Goal: Information Seeking & Learning: Learn about a topic

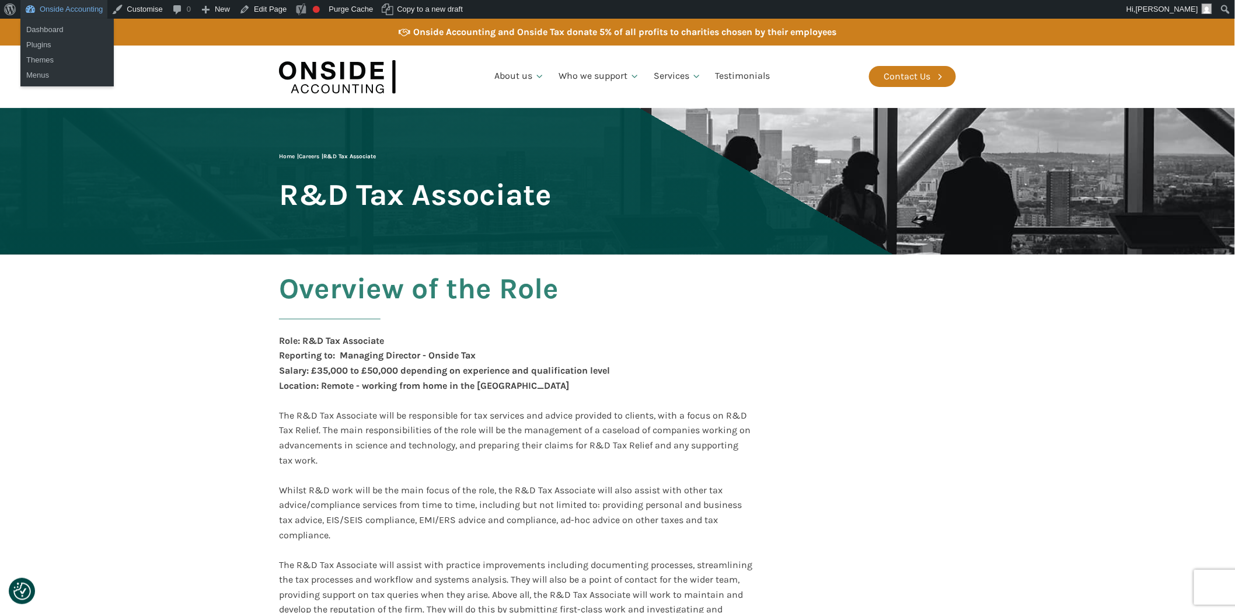
click at [57, 15] on link "Onside Accounting" at bounding box center [63, 9] width 87 height 19
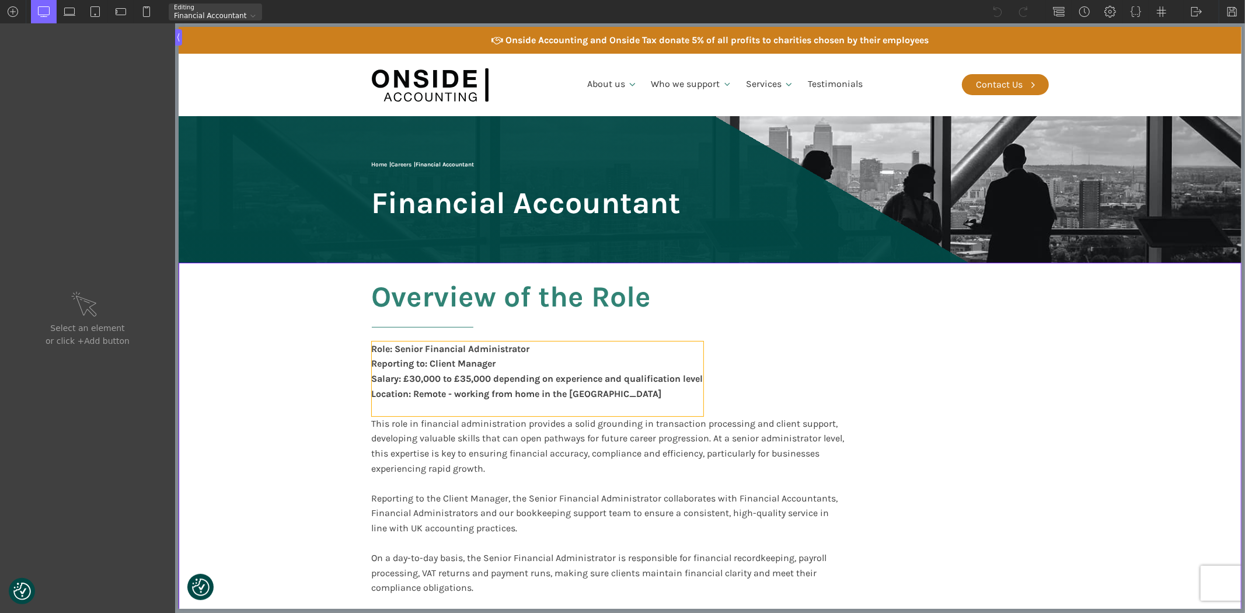
click at [415, 353] on div "Role: Senior Financial Administrator Reporting to: Client Manager Salary: £30,0…" at bounding box center [537, 379] width 332 height 75
type input "text_block-6-52"
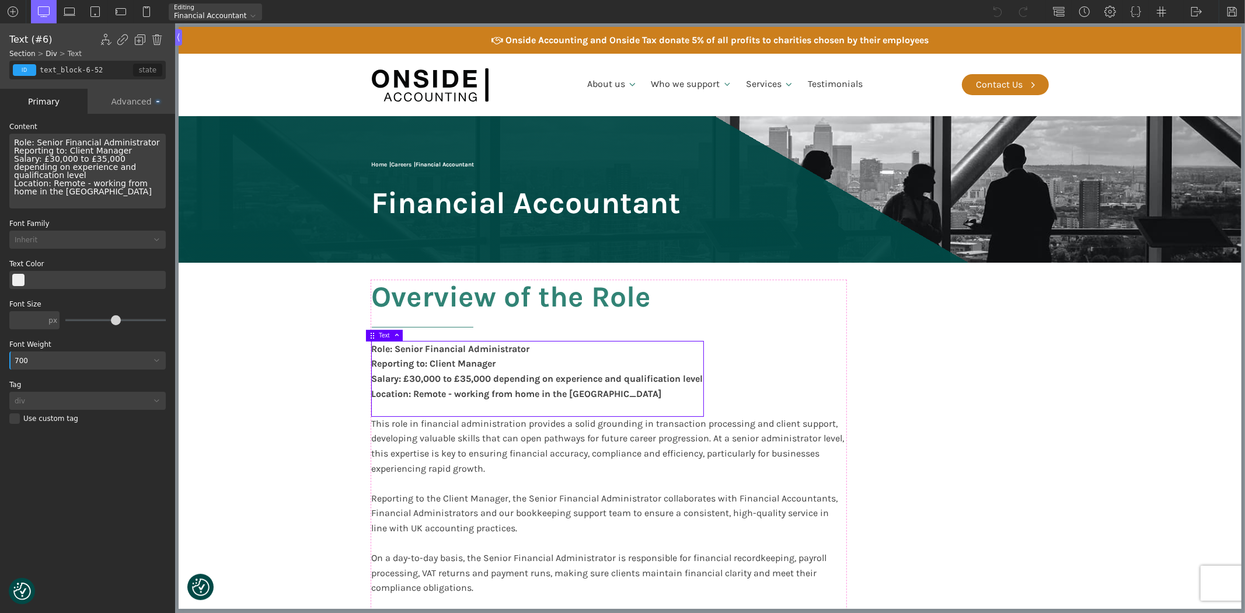
click at [43, 138] on div "Role: Senior Financial Administrator Reporting to: Client Manager Salary: £30,0…" at bounding box center [87, 171] width 156 height 75
click at [100, 142] on div "Role: Financial Administrator Reporting to: Client Manager Salary: £30,000 to £…" at bounding box center [87, 171] width 156 height 75
click at [401, 381] on div "Role: Financial Accountant Reporting to: Client Manager Salary: £30,000 to £35,…" at bounding box center [537, 379] width 332 height 75
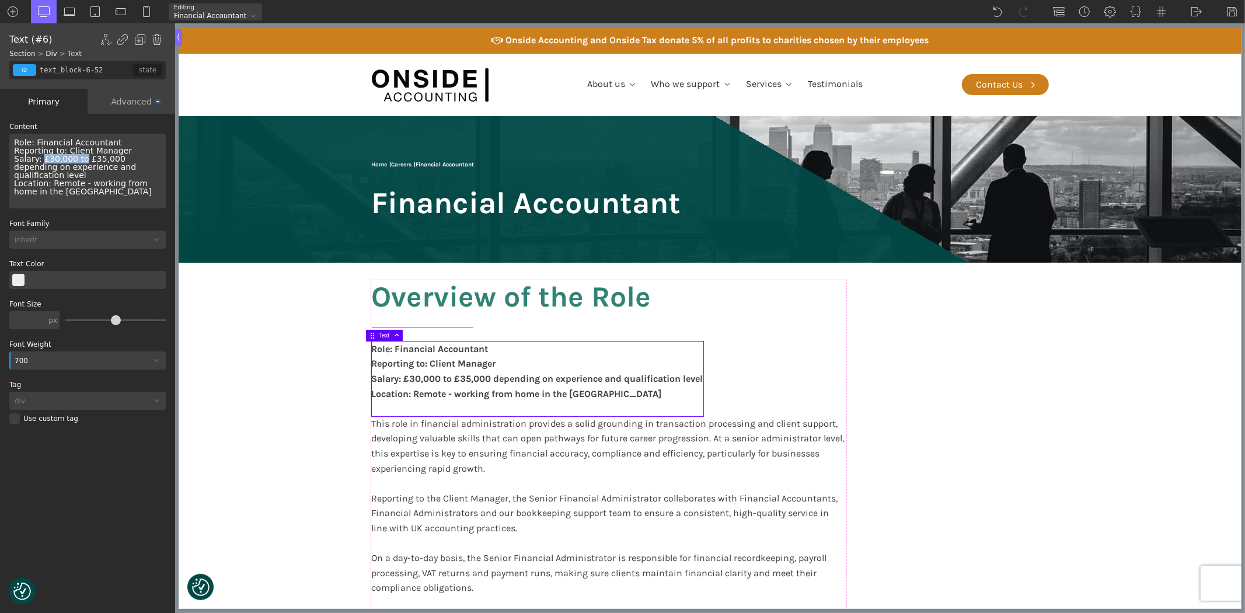
drag, startPoint x: 40, startPoint y: 156, endPoint x: 76, endPoint y: 159, distance: 36.3
click at [76, 159] on div "Role: Financial Accountant Reporting to: Client Manager Salary: £30,000 to £35,…" at bounding box center [87, 171] width 156 height 75
click at [66, 158] on div "Role: Financial Accountant Reporting to: Client Manager Salary: Up to £35,000 d…" at bounding box center [87, 171] width 156 height 75
click at [78, 156] on div "Role: Financial Accountant Reporting to: Client Manager Salary: Up to £52,000 d…" at bounding box center [87, 171] width 156 height 75
click at [403, 368] on div "Role: Financial Accountant Reporting to: Client Manager Salary: Up to £52,560 d…" at bounding box center [524, 379] width 306 height 75
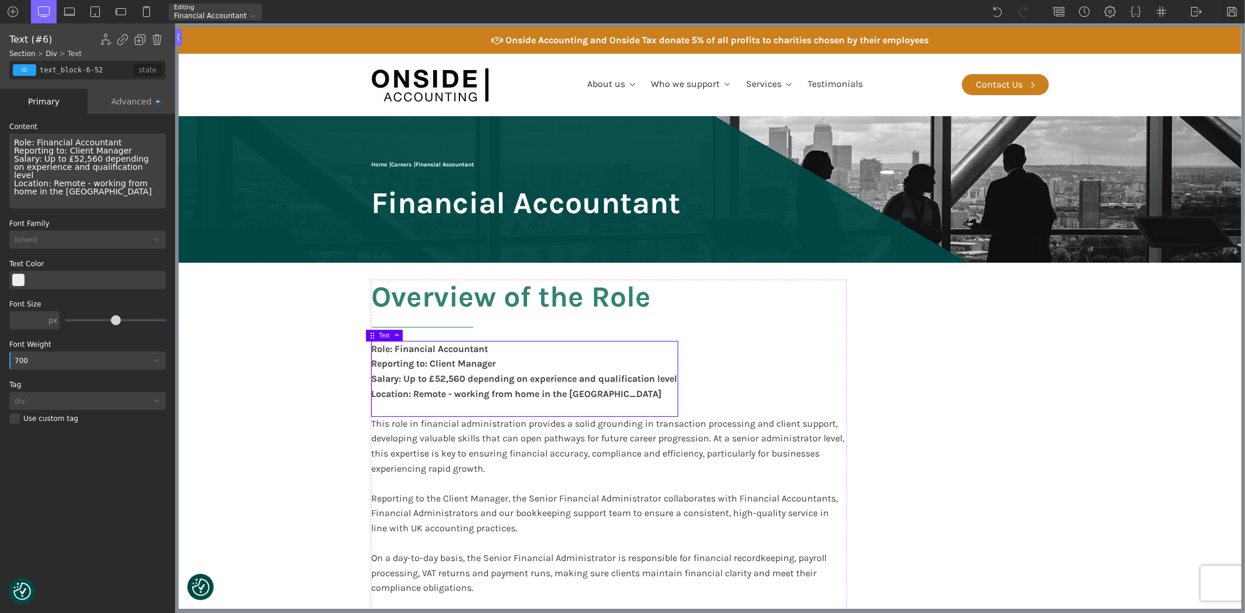
click at [520, 381] on div "Role: Financial Accountant Reporting to: Client Manager Salary: Up to £52,560 d…" at bounding box center [524, 379] width 306 height 75
click at [468, 482] on div "This role in financial administration provides a solid grounding in transaction…" at bounding box center [608, 603] width 474 height 374
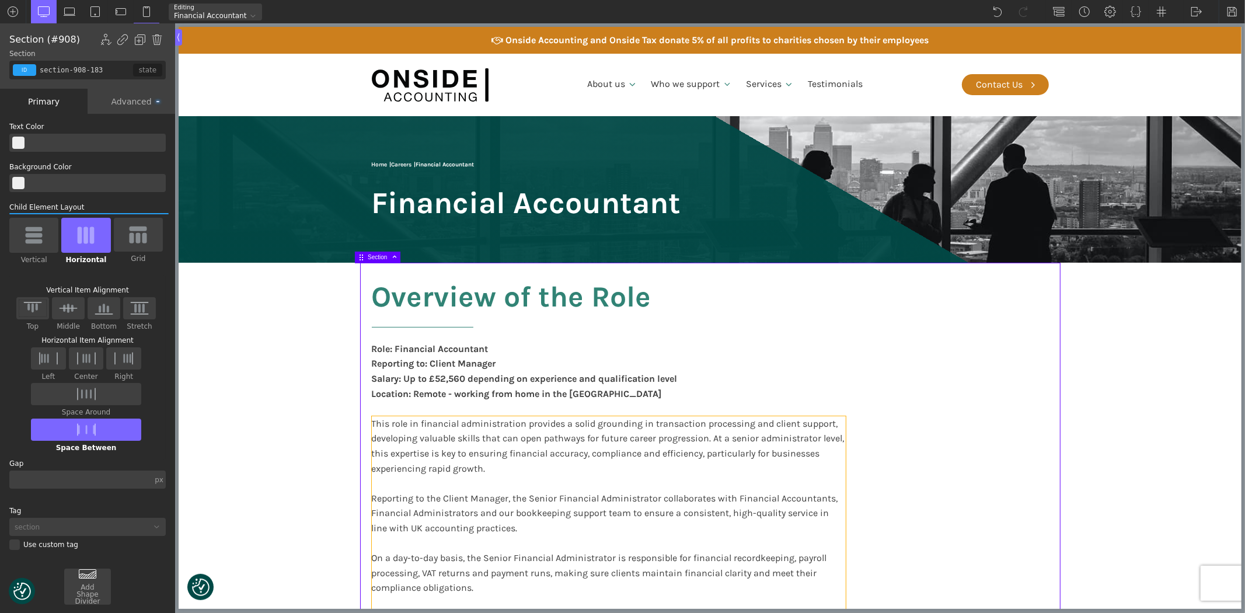
click at [405, 452] on div "This role in financial administration provides a solid grounding in transaction…" at bounding box center [608, 603] width 474 height 374
type input "text_block-958-638"
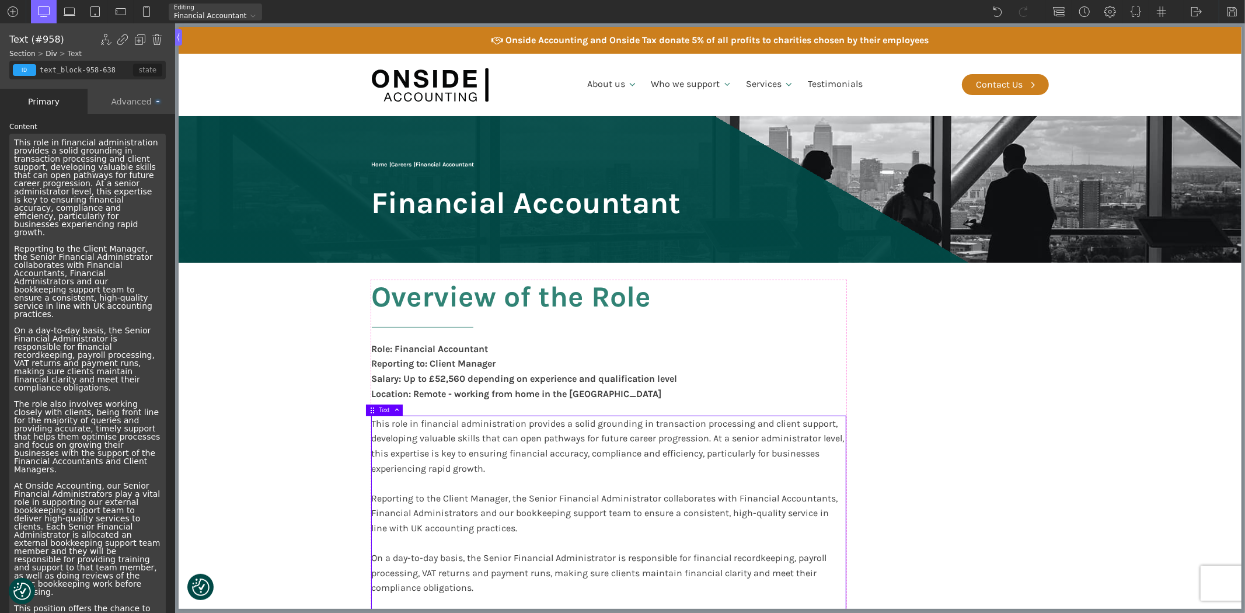
click at [44, 190] on div "This role in financial administration provides a solid grounding in transaction…" at bounding box center [87, 400] width 156 height 532
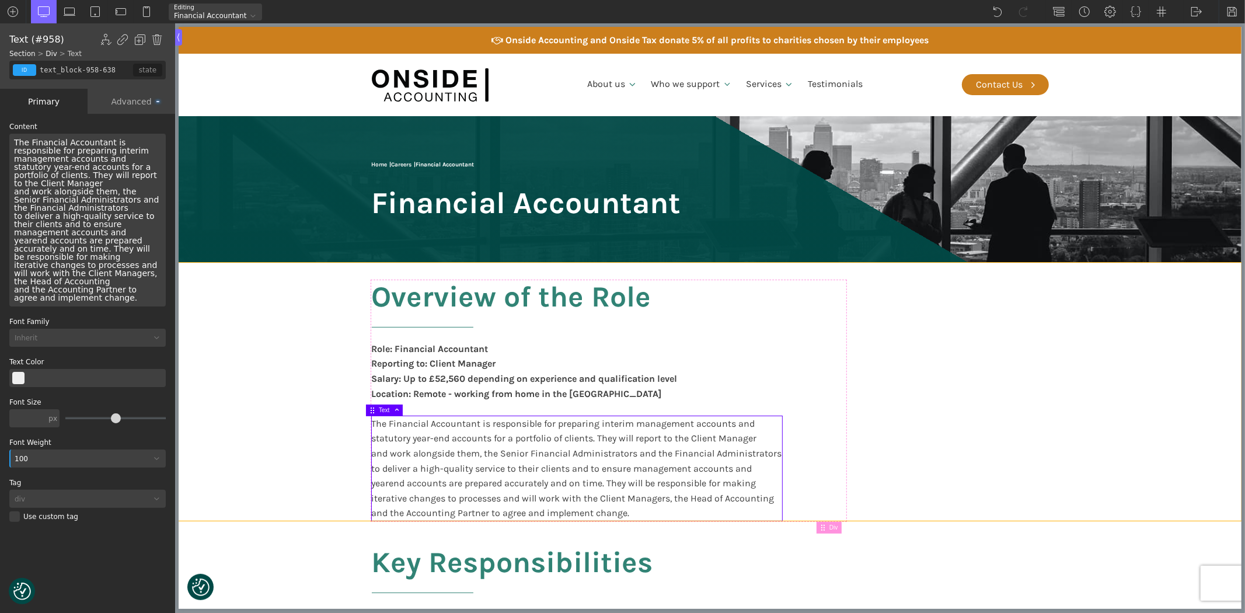
click at [270, 389] on section "Overview of the Role Role: Financial Accountant Reporting to: Client Manager Sa…" at bounding box center [709, 392] width 1063 height 258
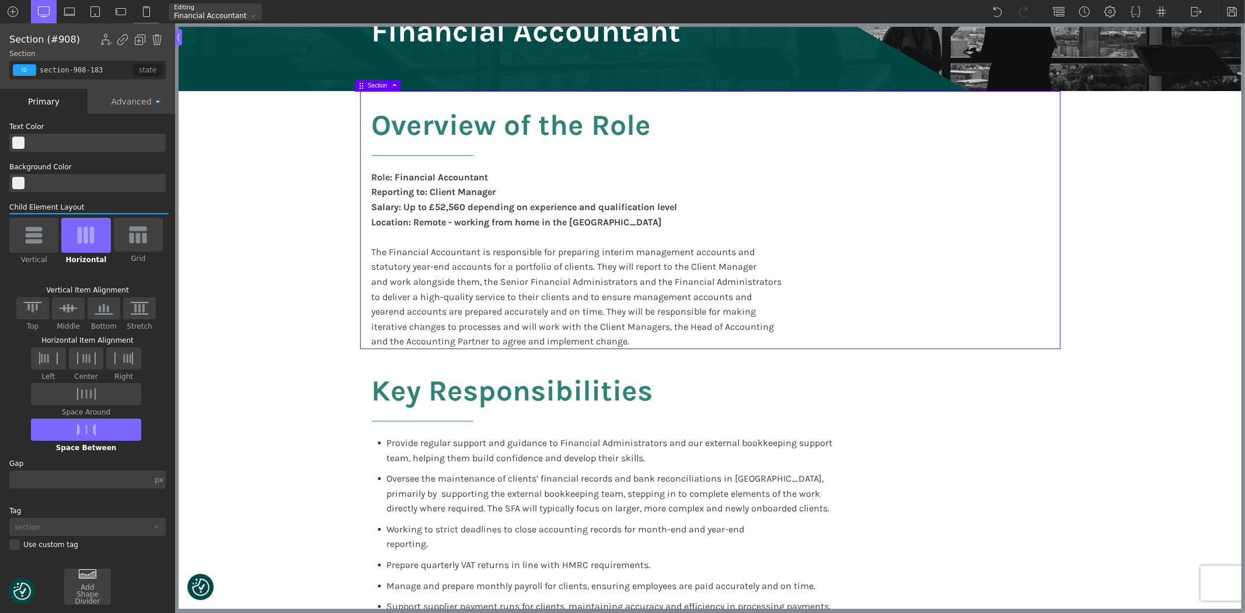
scroll to position [194, 0]
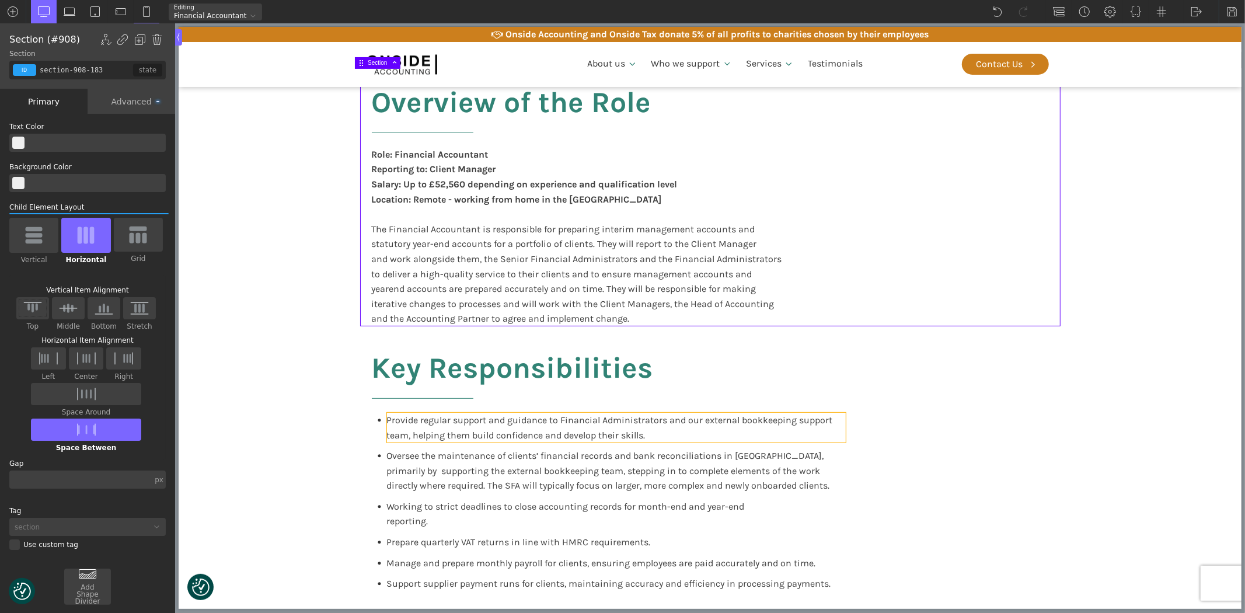
click at [398, 422] on span "Provide regular support and guidance to Financial Administrators and our extern…" at bounding box center [610, 428] width 448 height 26
type input "text_block-163-137"
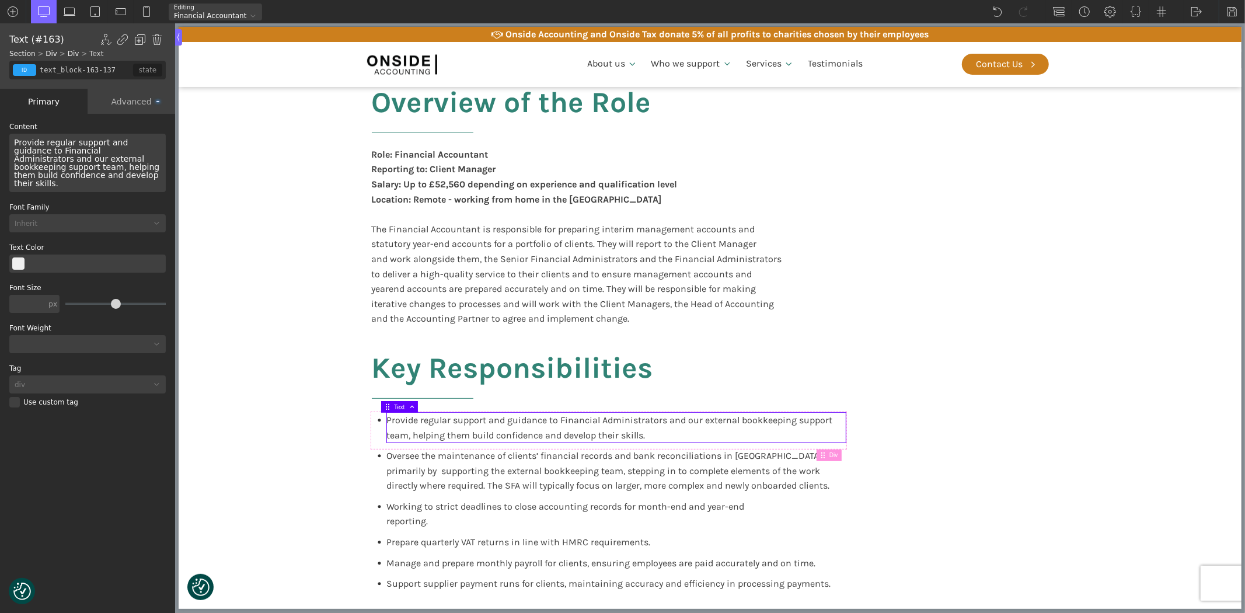
click at [140, 36] on img at bounding box center [140, 40] width 12 height 12
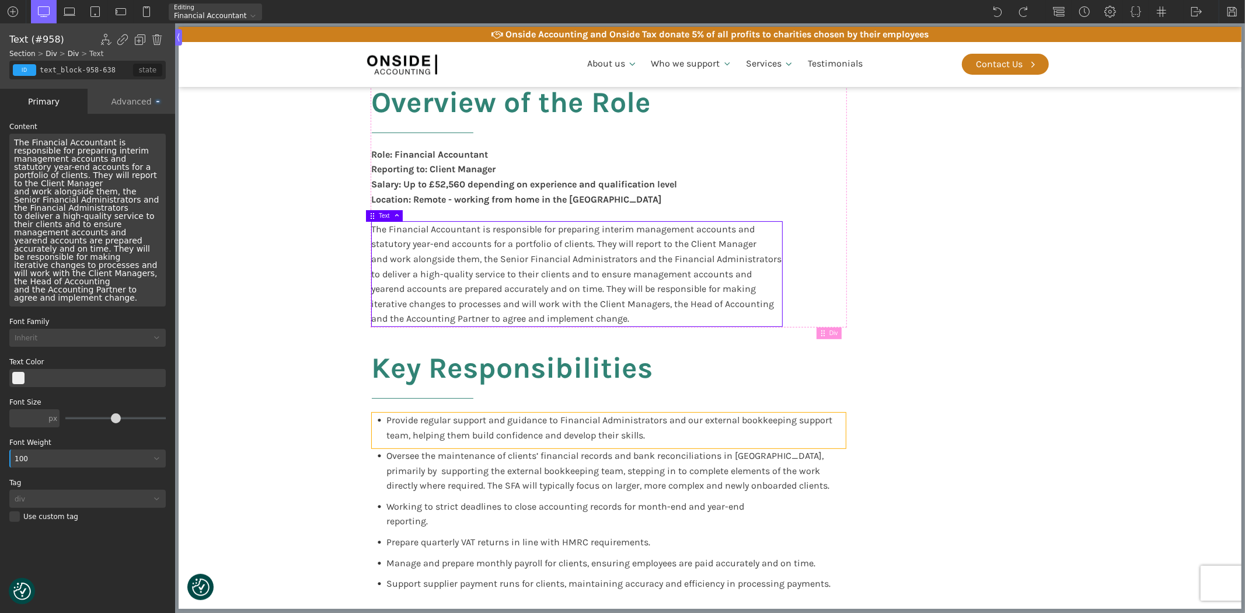
click at [371, 427] on div "Provide regular support and guidance to Financial Administrators and our extern…" at bounding box center [608, 431] width 474 height 36
type input "div_block-161-137"
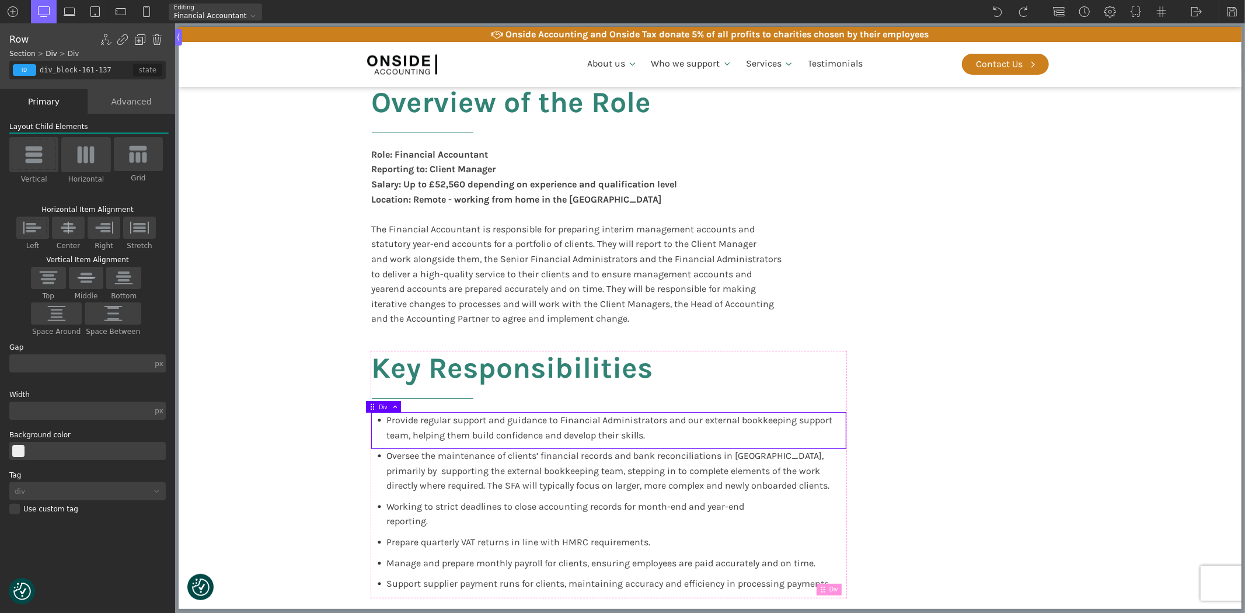
click at [142, 36] on img at bounding box center [140, 40] width 12 height 12
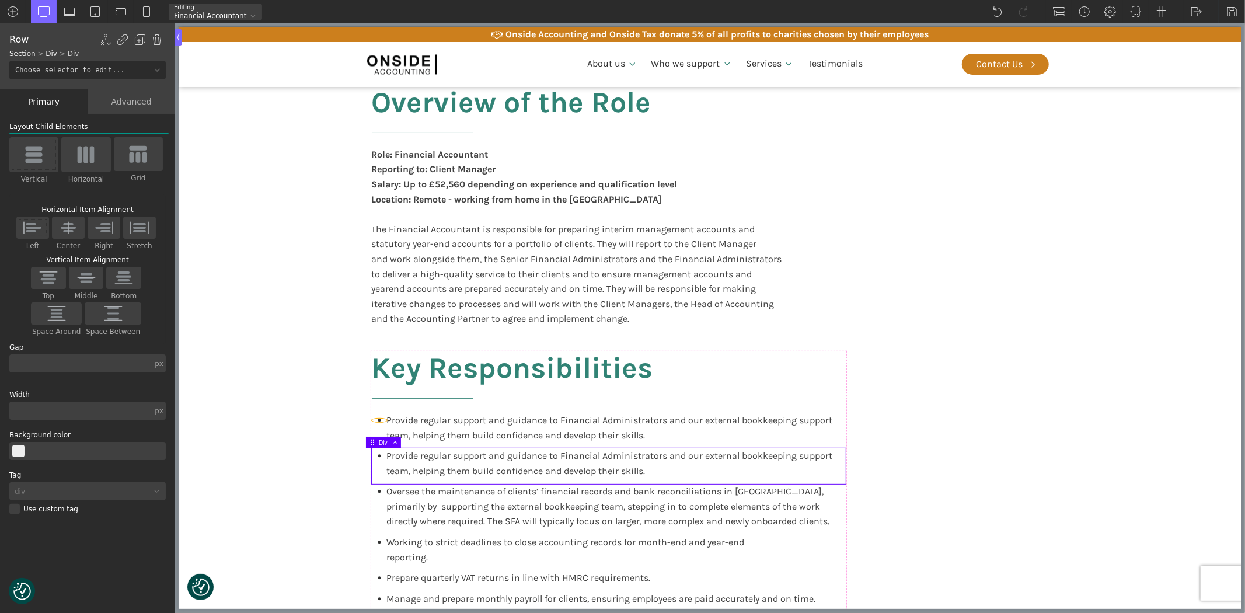
click at [375, 420] on div at bounding box center [378, 421] width 15 height 4
type input "circle"
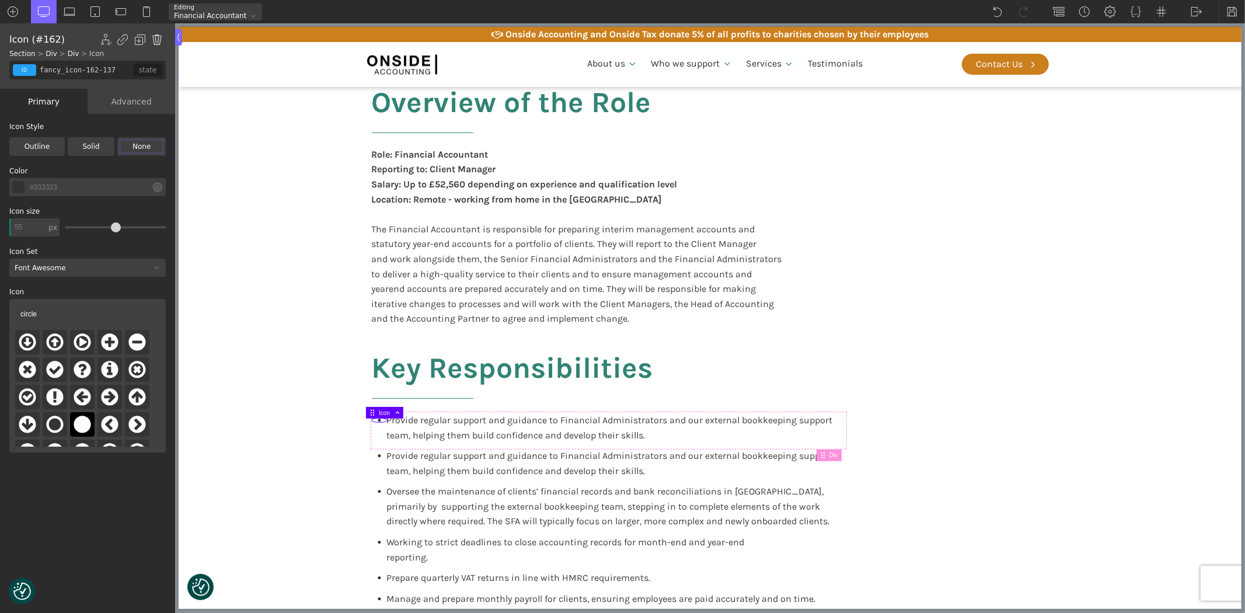
click at [152, 38] on img at bounding box center [157, 40] width 12 height 12
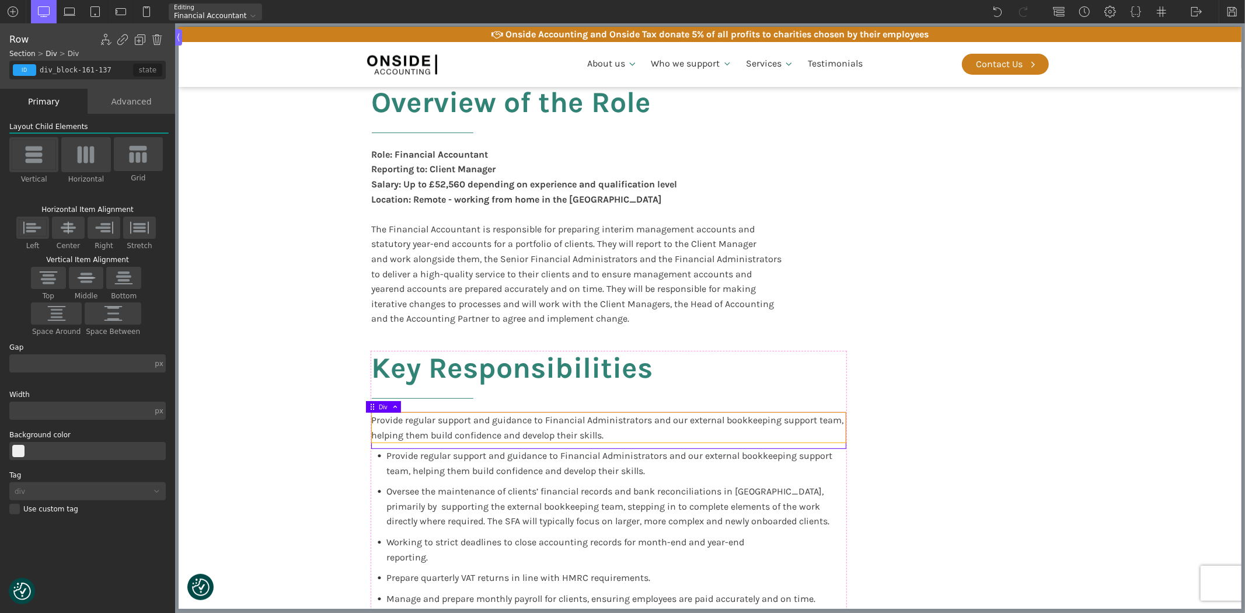
click at [501, 430] on span "Provide regular support and guidance to Financial Administrators and our extern…" at bounding box center [608, 428] width 475 height 26
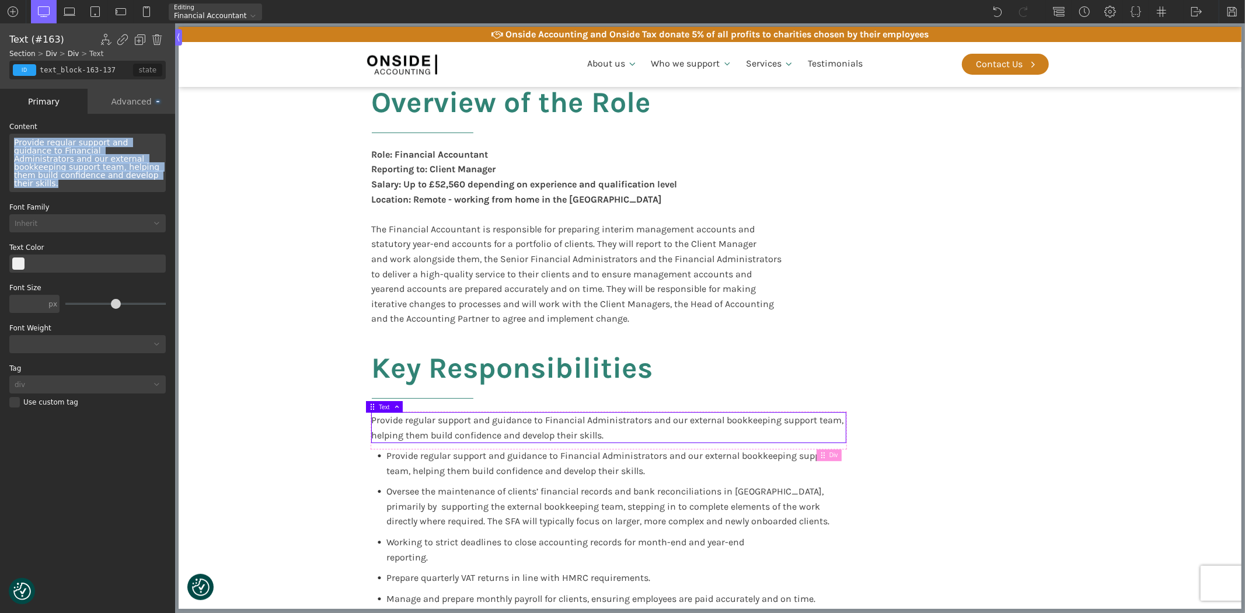
drag, startPoint x: 95, startPoint y: 176, endPoint x: 4, endPoint y: 146, distance: 95.8
click at [4, 146] on div "WP Grid Builder Stack Columns Vertically Page container (1200px) and below Less…" at bounding box center [87, 364] width 175 height 501
copy span "Provide regular support and guidance to Financial Administrators and our extern…"
click at [53, 148] on span "Provide regular support and guidance to Financial Administrators and our extern…" at bounding box center [88, 163] width 148 height 50
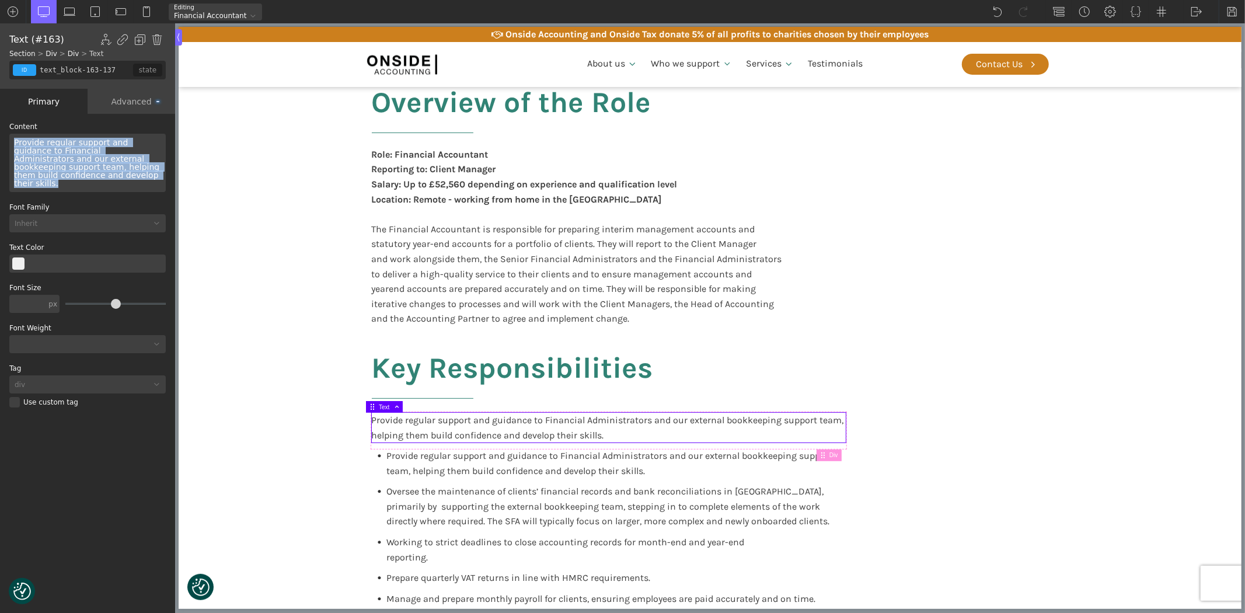
click at [53, 148] on span "Provide regular support and guidance to Financial Administrators and our extern…" at bounding box center [88, 163] width 148 height 50
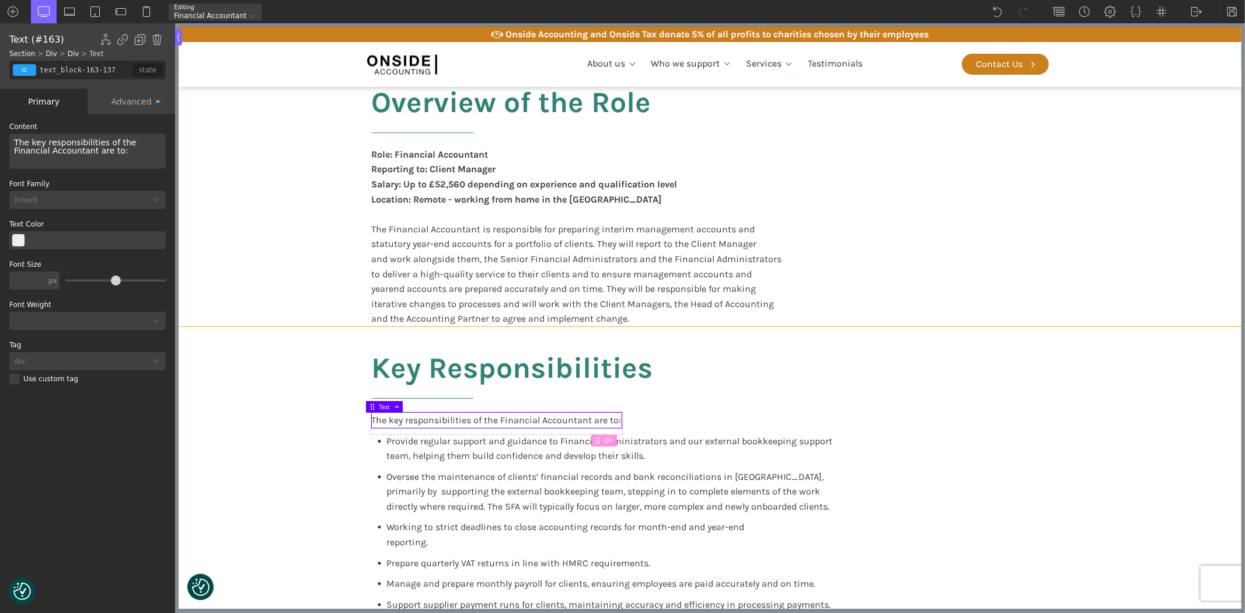
click at [304, 254] on section "Overview of the Role Role: Financial Accountant Reporting to: Client Manager Sa…" at bounding box center [709, 197] width 1063 height 258
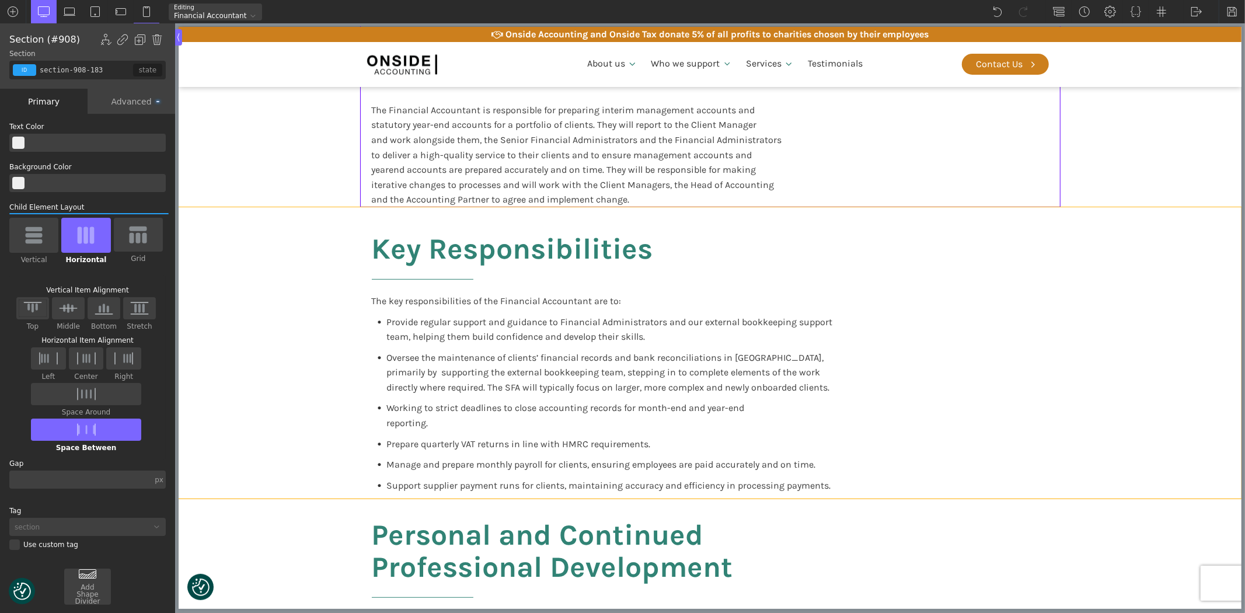
scroll to position [389, 0]
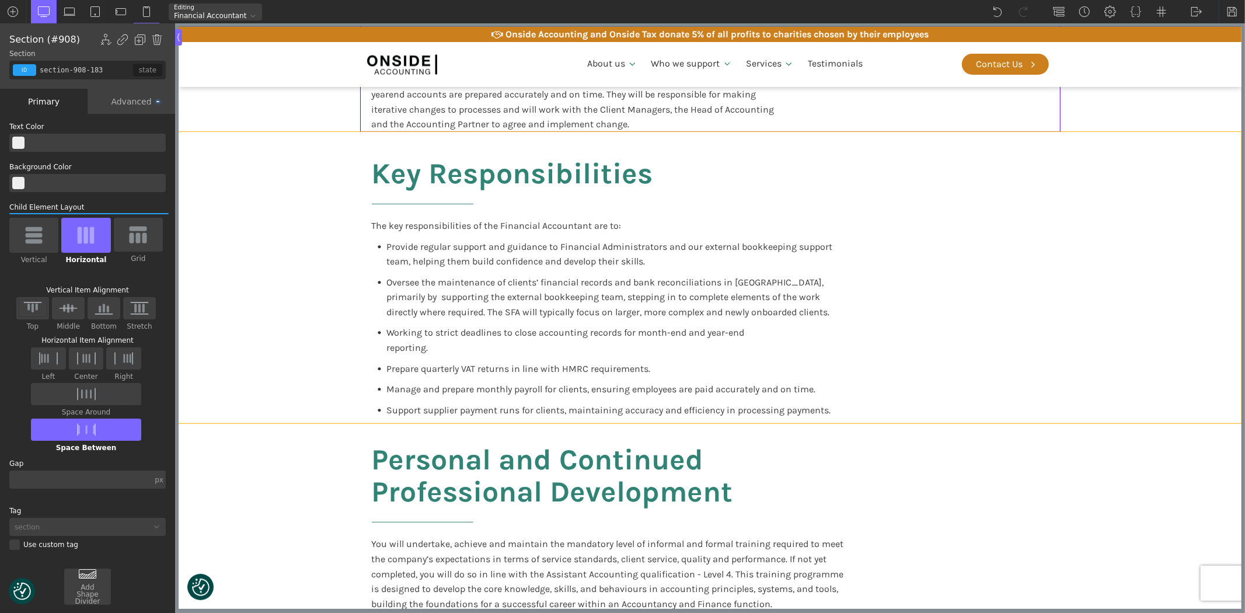
click at [360, 394] on div "Key Responsibilities The key responsibilities of the Financial Accountant are t…" at bounding box center [710, 278] width 701 height 292
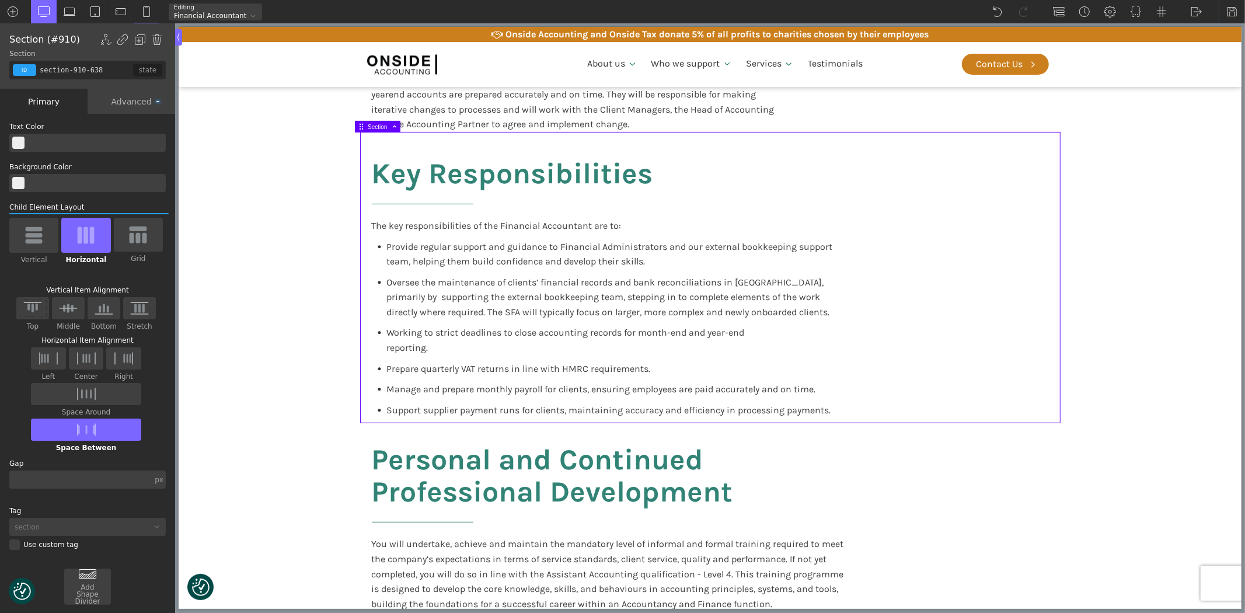
click at [371, 403] on div "Support supplier payment runs for clients, maintaining accuracy and efficiency …" at bounding box center [600, 413] width 459 height 21
type input "fancy_icon-938-638"
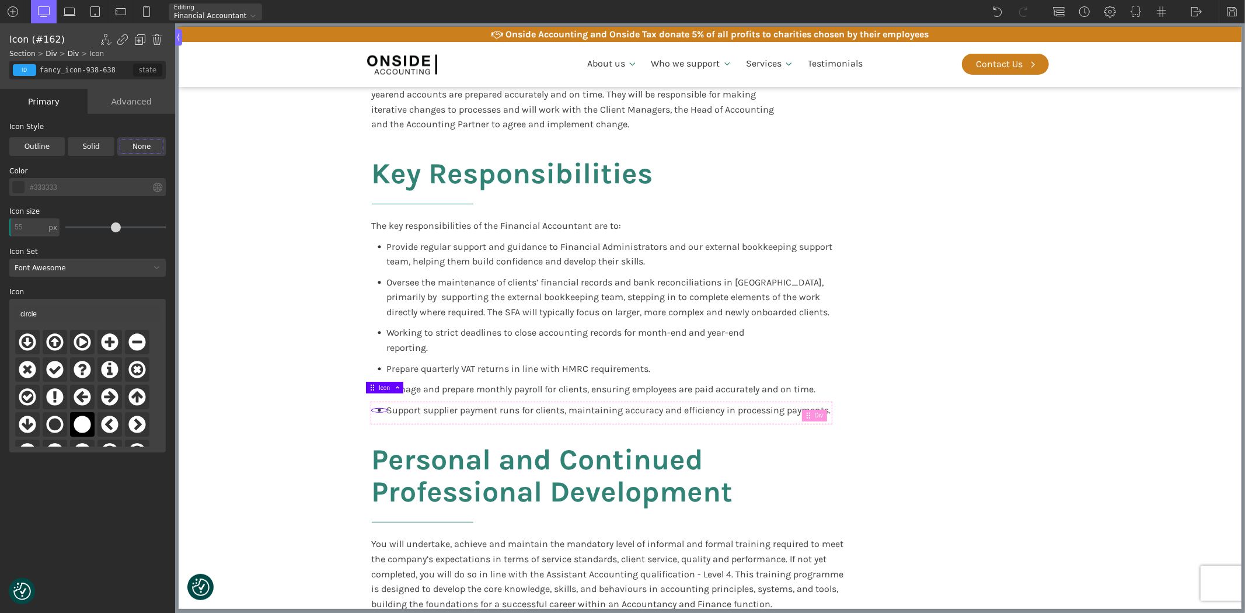
click at [138, 40] on img at bounding box center [140, 40] width 12 height 12
type input "thumbs-up"
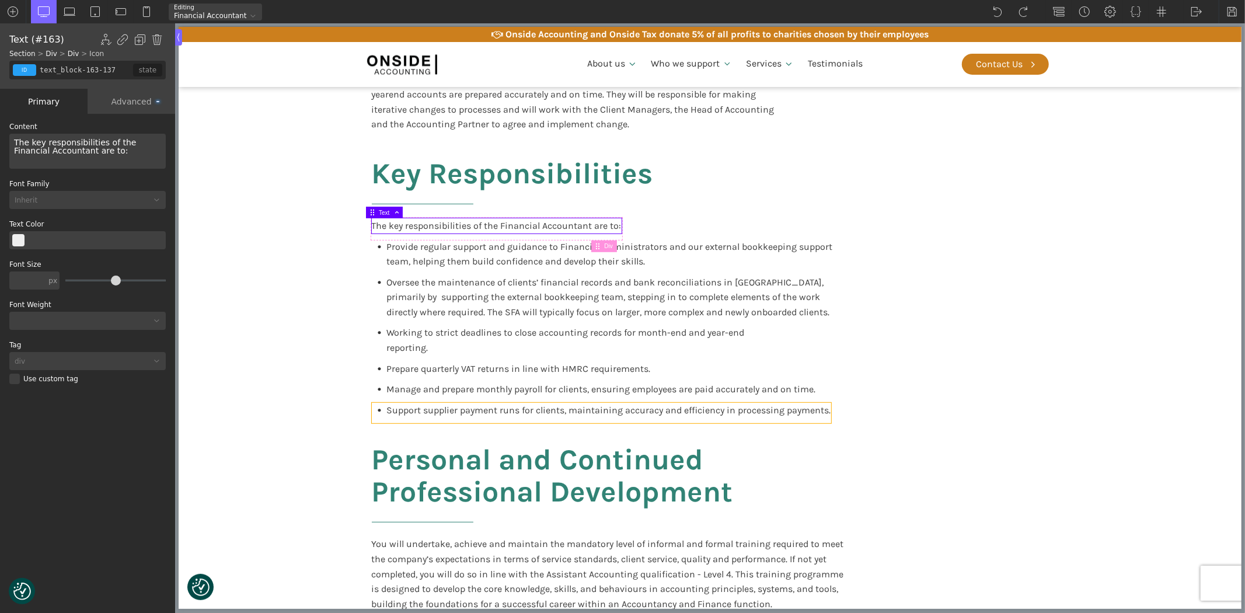
click at [416, 403] on div "Support supplier payment runs for clients, maintaining accuracy and efficiency …" at bounding box center [600, 413] width 459 height 21
type input "div_block-937-638"
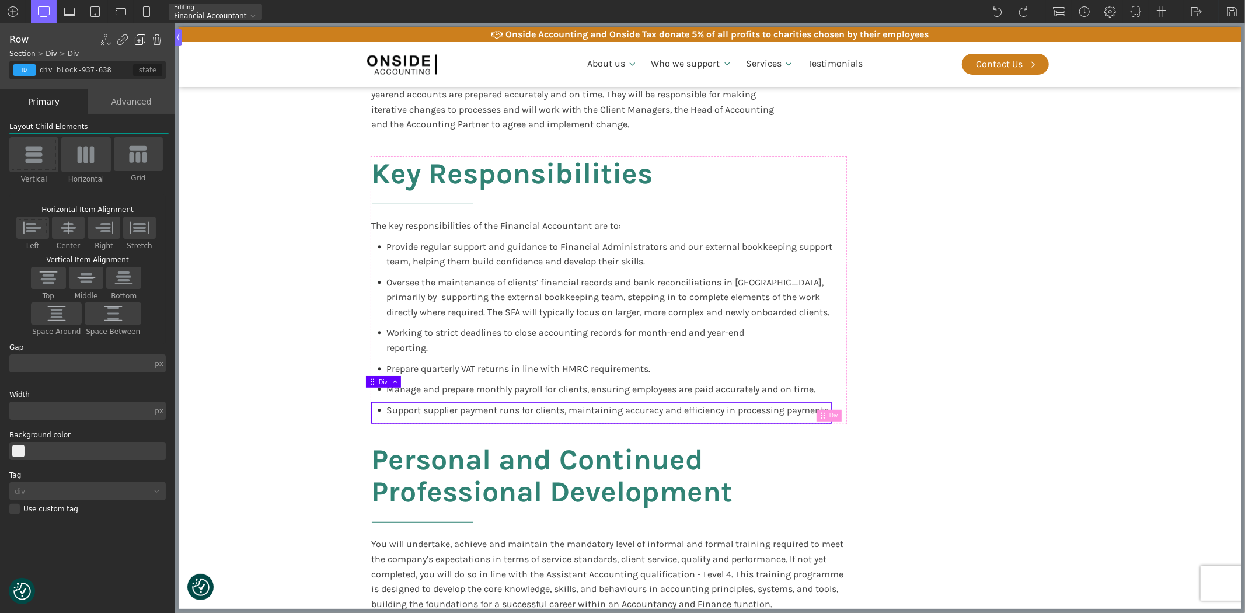
click at [137, 43] on img at bounding box center [140, 40] width 12 height 12
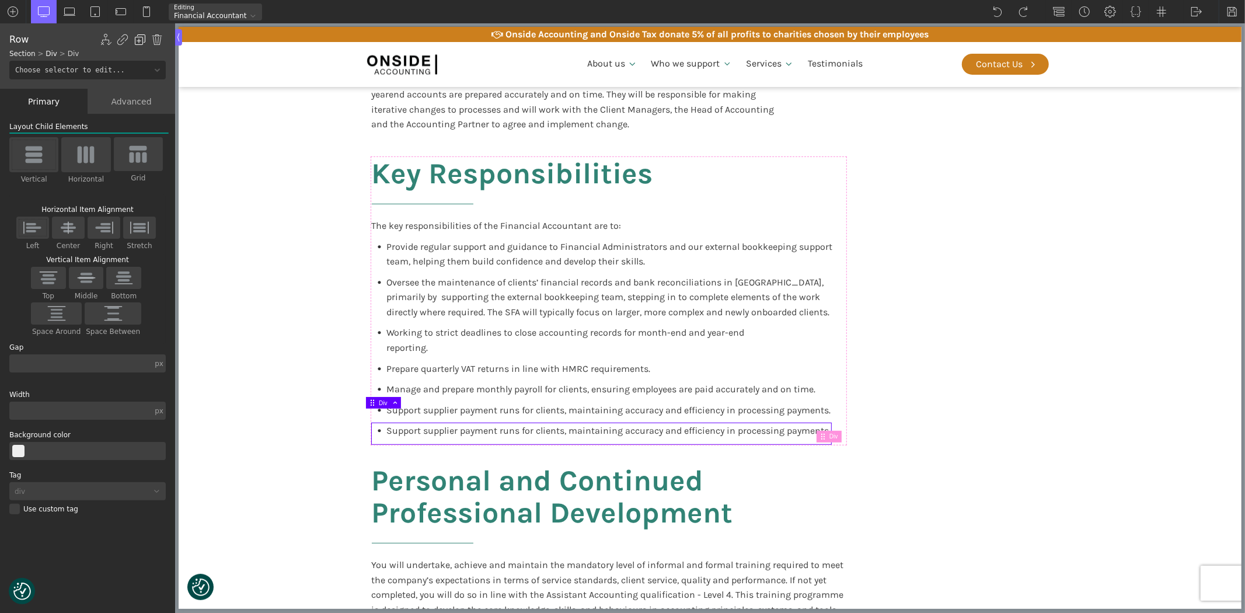
click at [137, 43] on img at bounding box center [140, 40] width 12 height 12
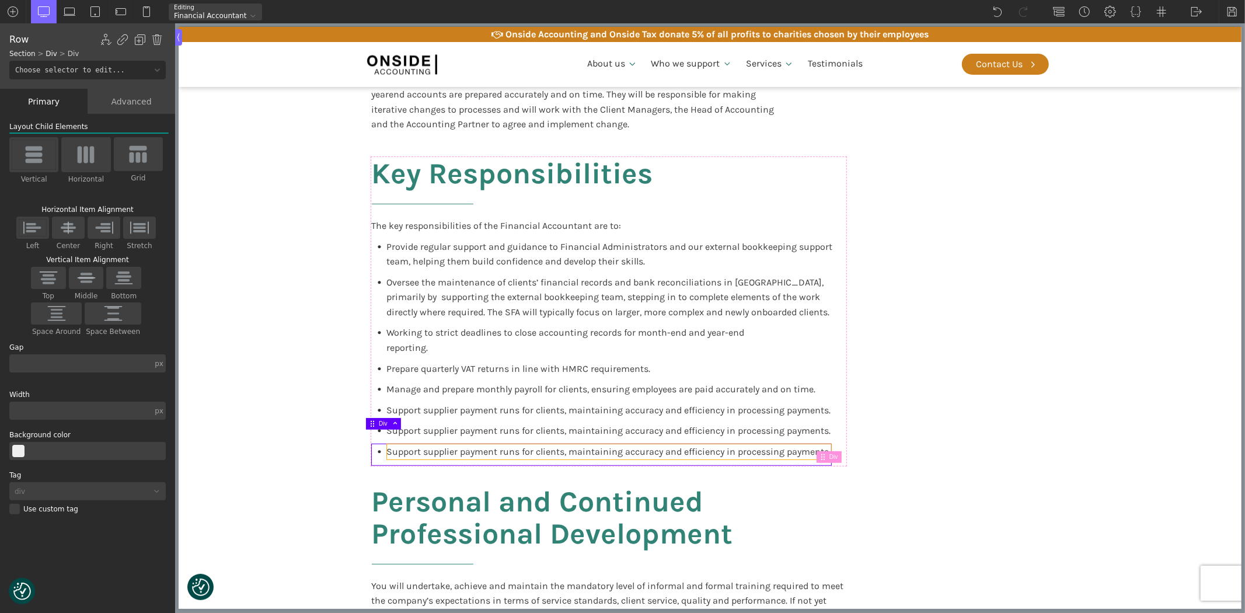
click at [455, 446] on span "Support supplier payment runs for clients, maintaining accuracy and efficiency …" at bounding box center [608, 451] width 444 height 11
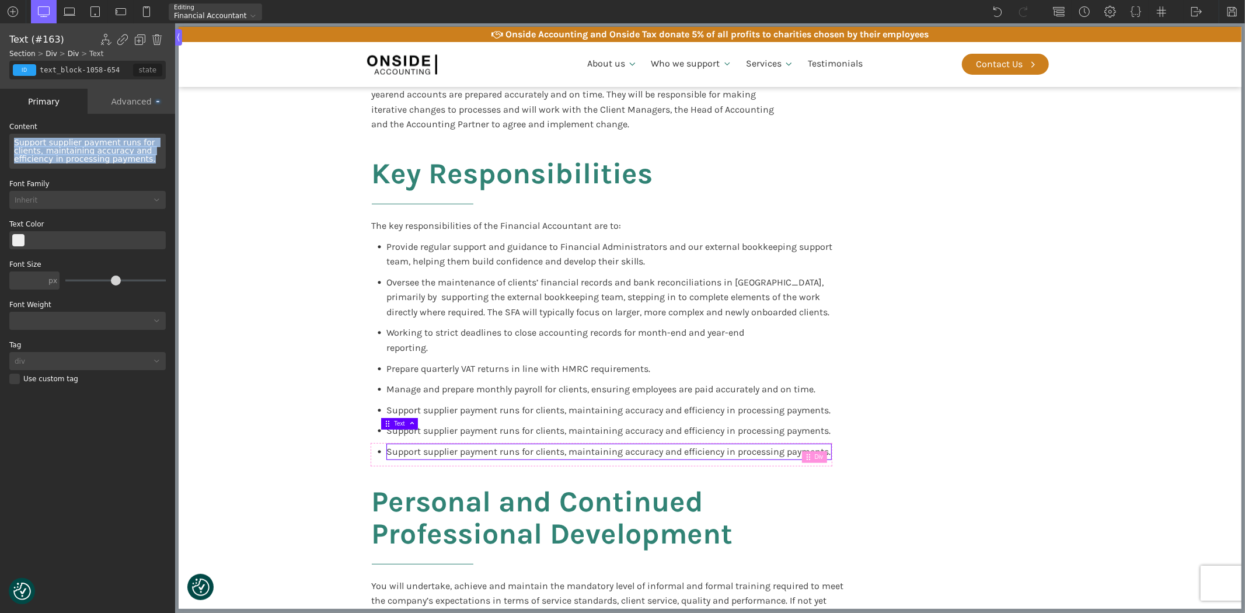
drag, startPoint x: 141, startPoint y: 158, endPoint x: 8, endPoint y: 136, distance: 134.9
click at [8, 136] on div "WP Grid Builder Stack Columns Vertically Page container (1200px) and below Less…" at bounding box center [87, 364] width 175 height 501
paste div
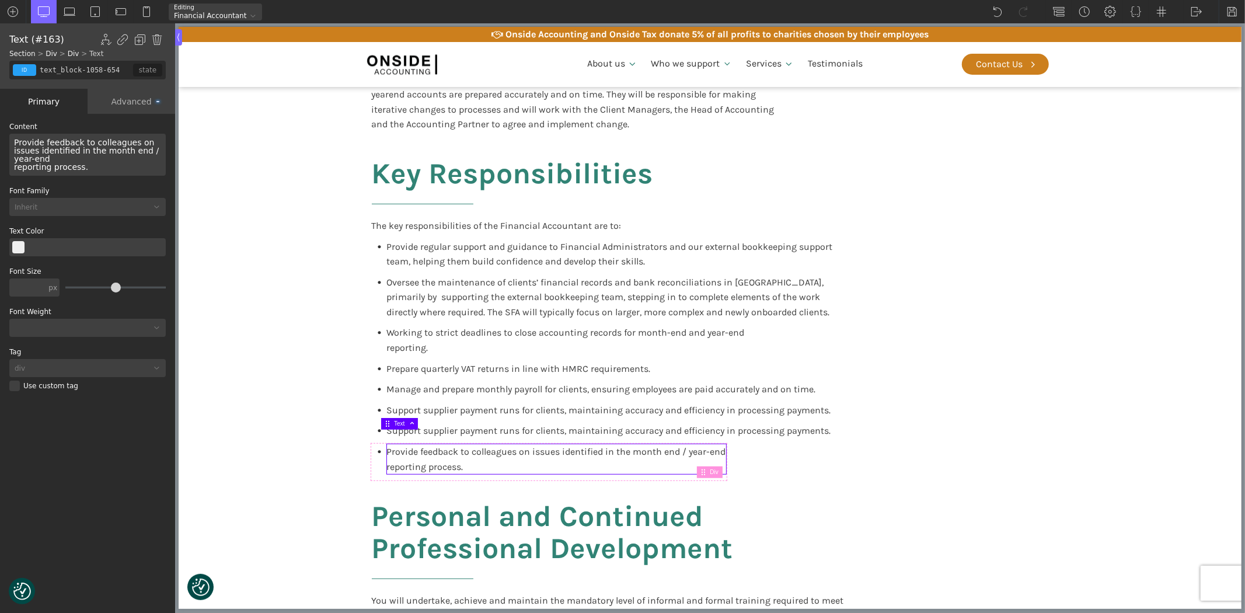
click at [93, 159] on div "Provide feedback to colleagues on issues identified in the month end / year-end…" at bounding box center [87, 155] width 156 height 42
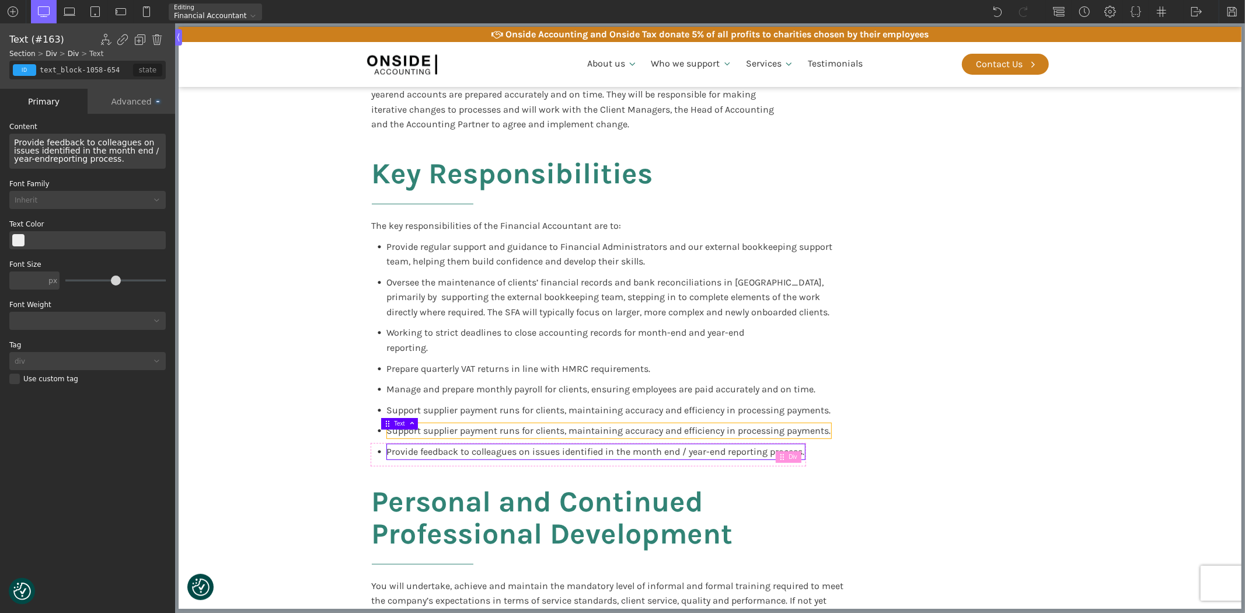
click at [511, 425] on span "Support supplier payment runs for clients, maintaining accuracy and efficiency …" at bounding box center [608, 430] width 444 height 11
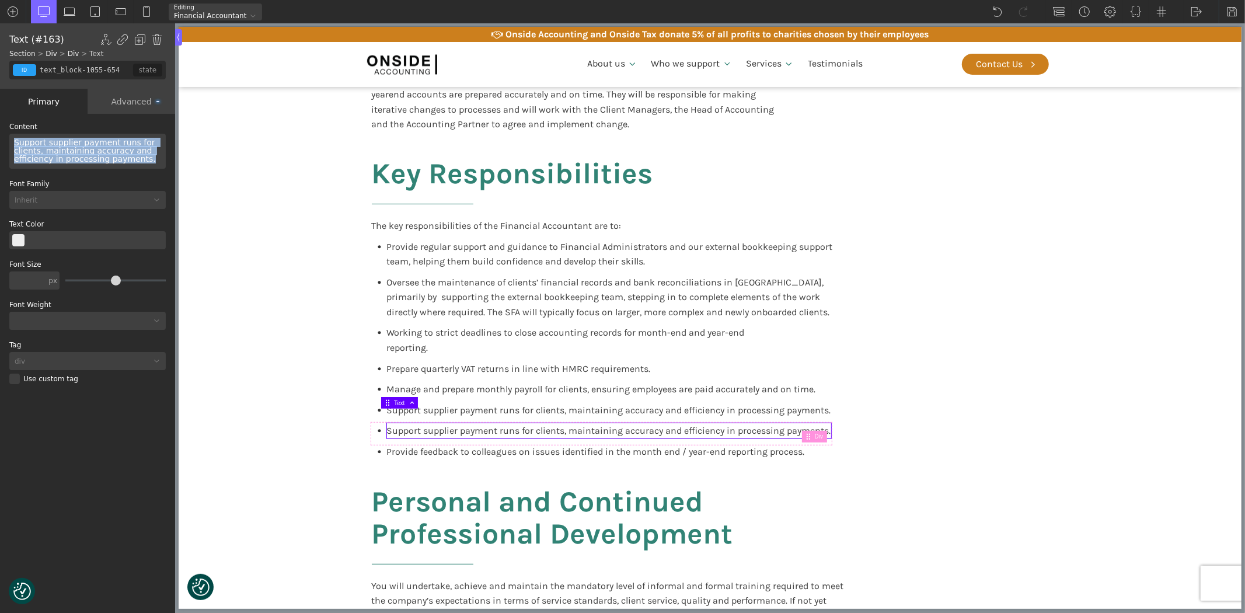
drag, startPoint x: 141, startPoint y: 161, endPoint x: 6, endPoint y: 142, distance: 136.1
click at [6, 142] on div "WP Grid Builder Stack Columns Vertically Page container (1200px) and below Less…" at bounding box center [87, 364] width 175 height 501
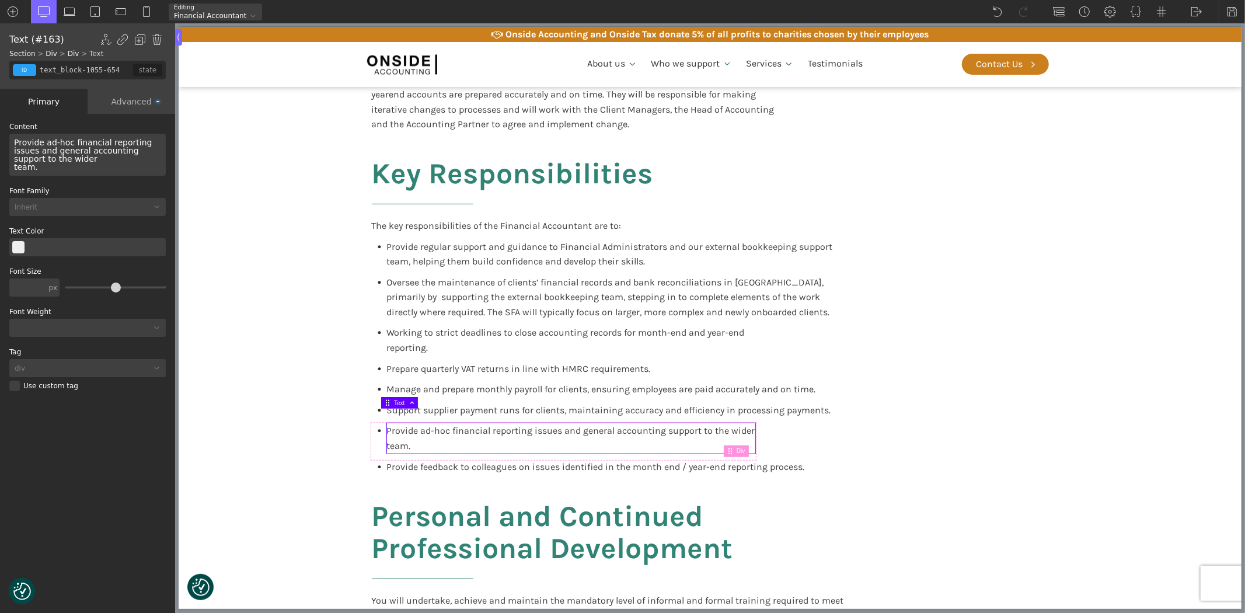
click at [36, 156] on div "Provide ad-hoc financial reporting issues and general accounting support to the…" at bounding box center [87, 155] width 156 height 42
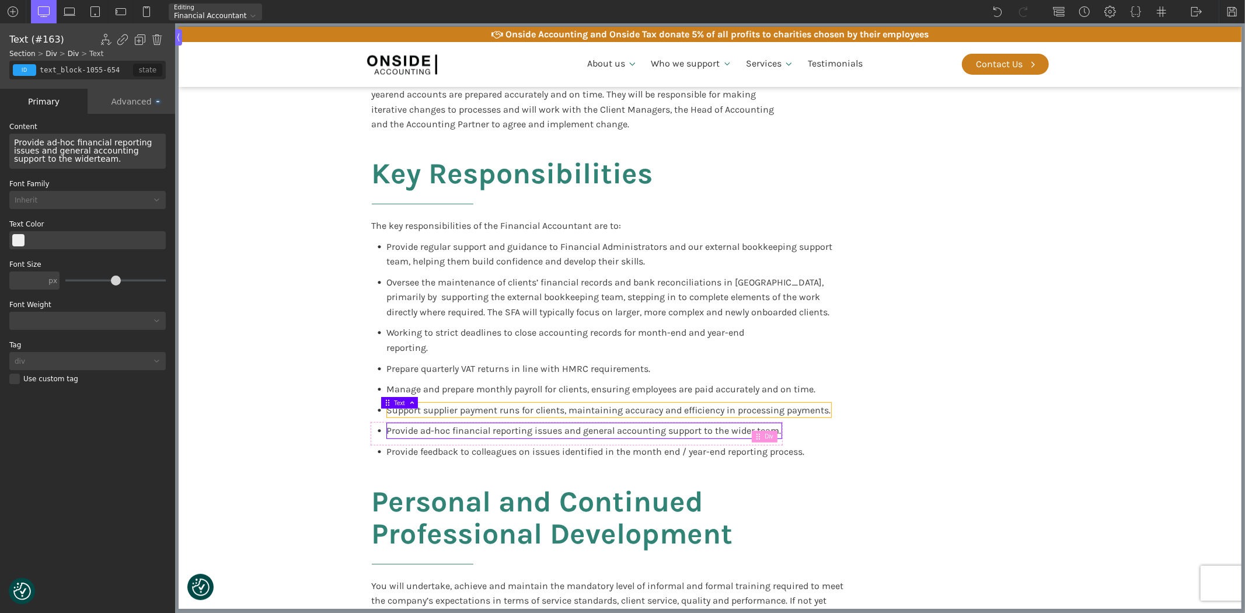
click at [452, 405] on span "Support supplier payment runs for clients, maintaining accuracy and efficiency …" at bounding box center [608, 410] width 444 height 11
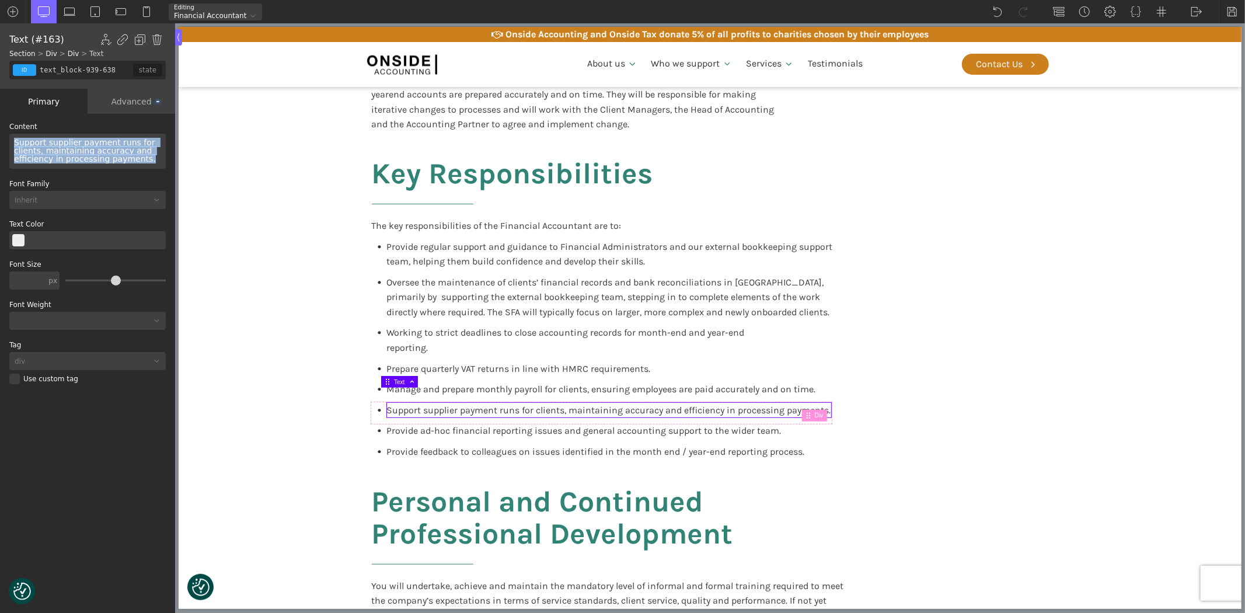
drag, startPoint x: 142, startPoint y: 161, endPoint x: -26, endPoint y: 126, distance: 171.2
click at [0, 126] on html "We value your privacy We use cookies to enhance your browsing experience, serve…" at bounding box center [622, 306] width 1245 height 613
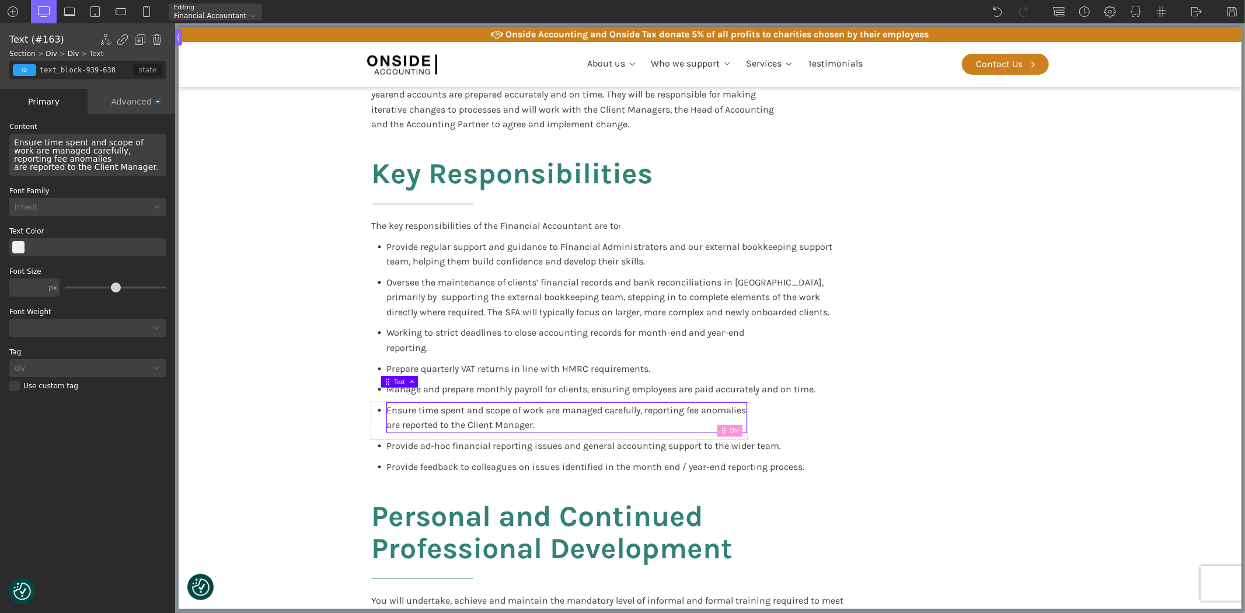
click at [138, 152] on div "Ensure time spent and scope of work are managed carefully, reporting fee anomal…" at bounding box center [87, 155] width 156 height 42
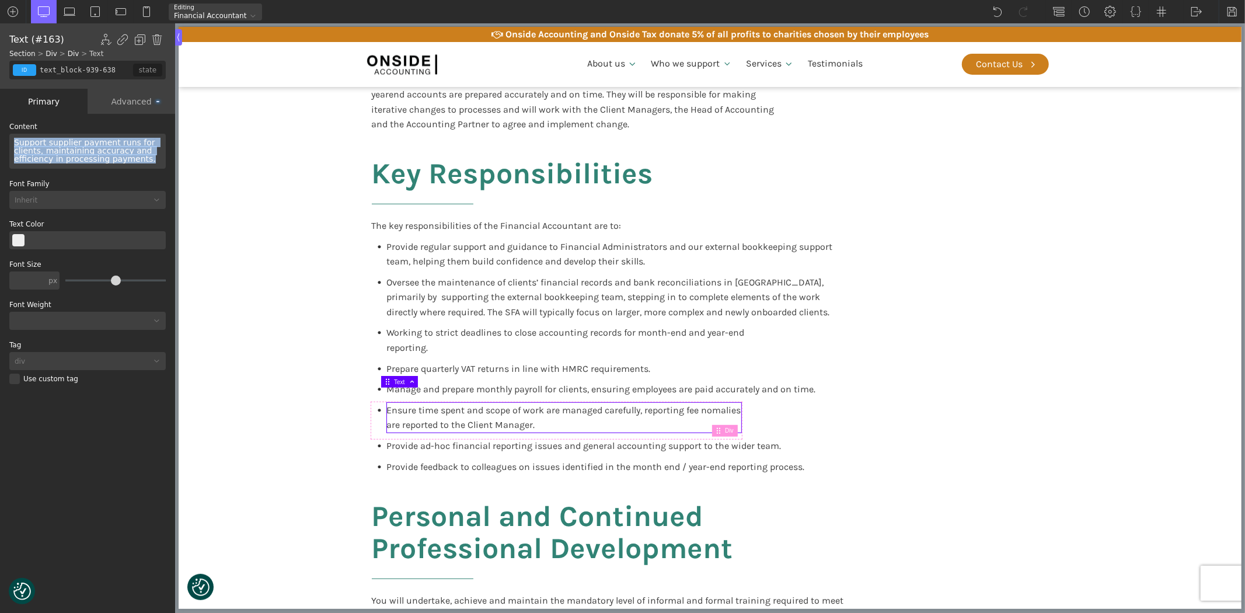
drag, startPoint x: 114, startPoint y: 161, endPoint x: -13, endPoint y: 137, distance: 129.6
click at [0, 137] on html "We value your privacy We use cookies to enhance your browsing experience, serve…" at bounding box center [622, 306] width 1245 height 613
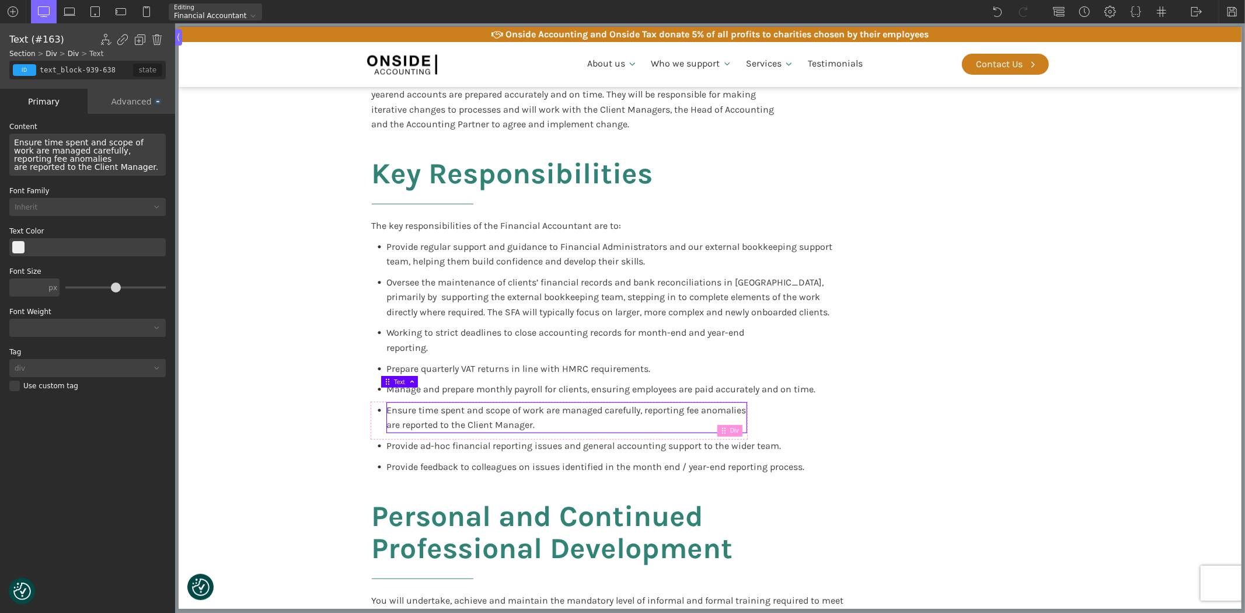
click at [89, 159] on div "Ensure time spent and scope of work are managed carefully, reporting fee anomal…" at bounding box center [87, 155] width 156 height 42
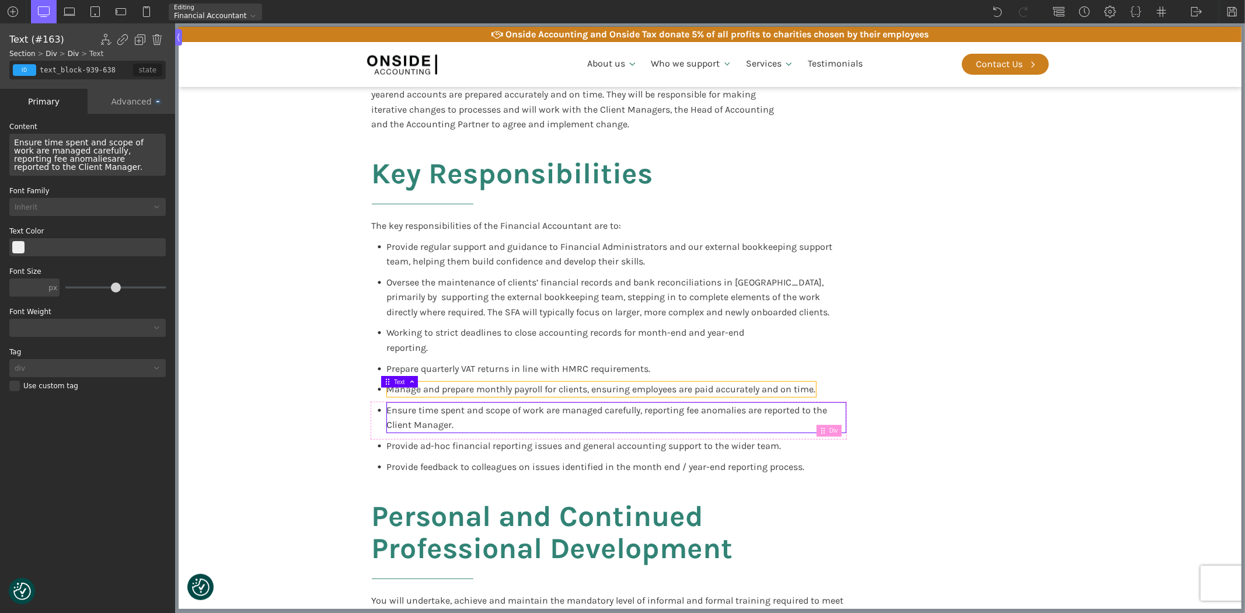
click at [444, 384] on span "Manage and prepare monthly payroll for clients, ensuring employees are paid acc…" at bounding box center [600, 389] width 429 height 11
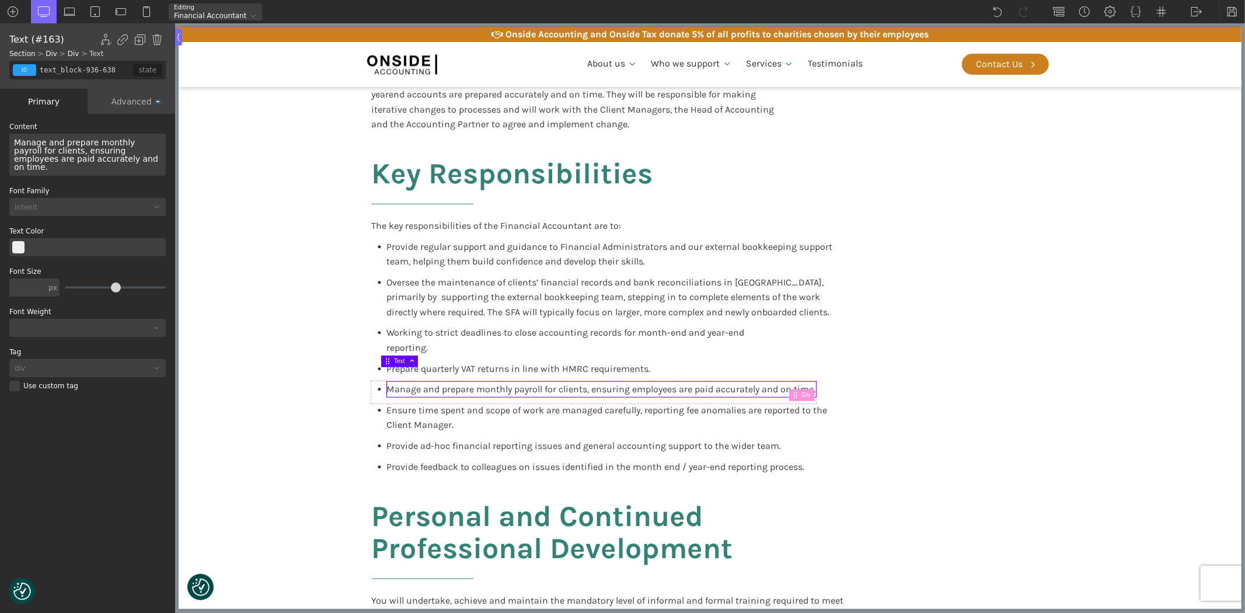
click at [445, 384] on span "Manage and prepare monthly payroll for clients, ensuring employees are paid acc…" at bounding box center [600, 389] width 429 height 11
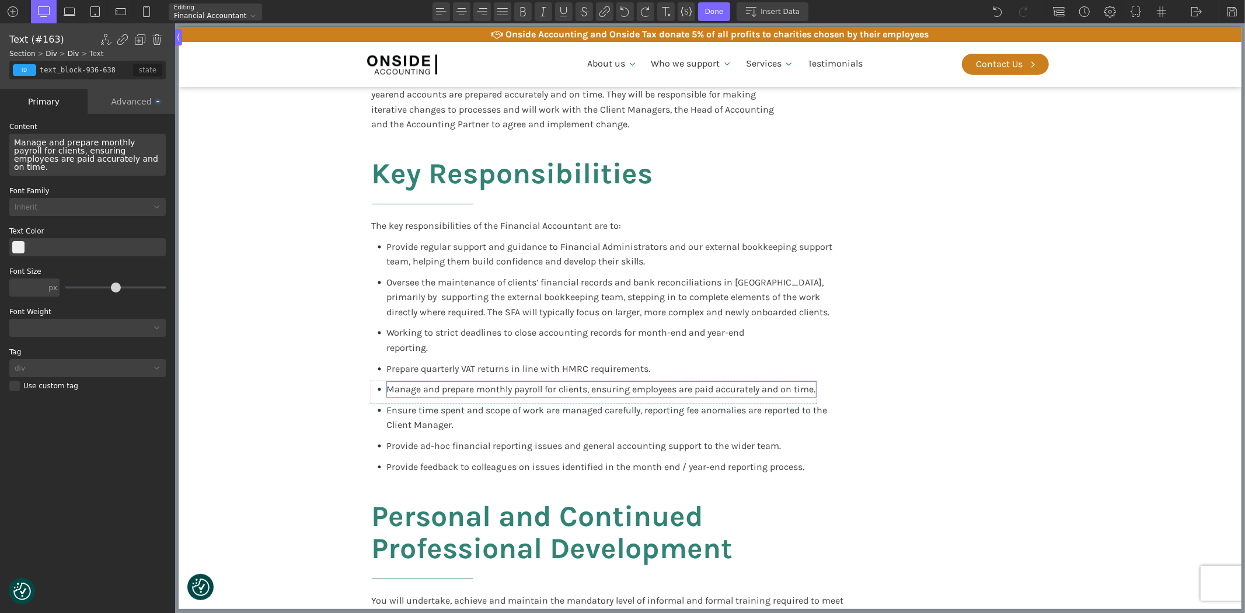
drag, startPoint x: 104, startPoint y: 159, endPoint x: -28, endPoint y: 141, distance: 133.3
click at [0, 141] on html "We value your privacy We use cookies to enhance your browsing experience, serve…" at bounding box center [622, 306] width 1245 height 613
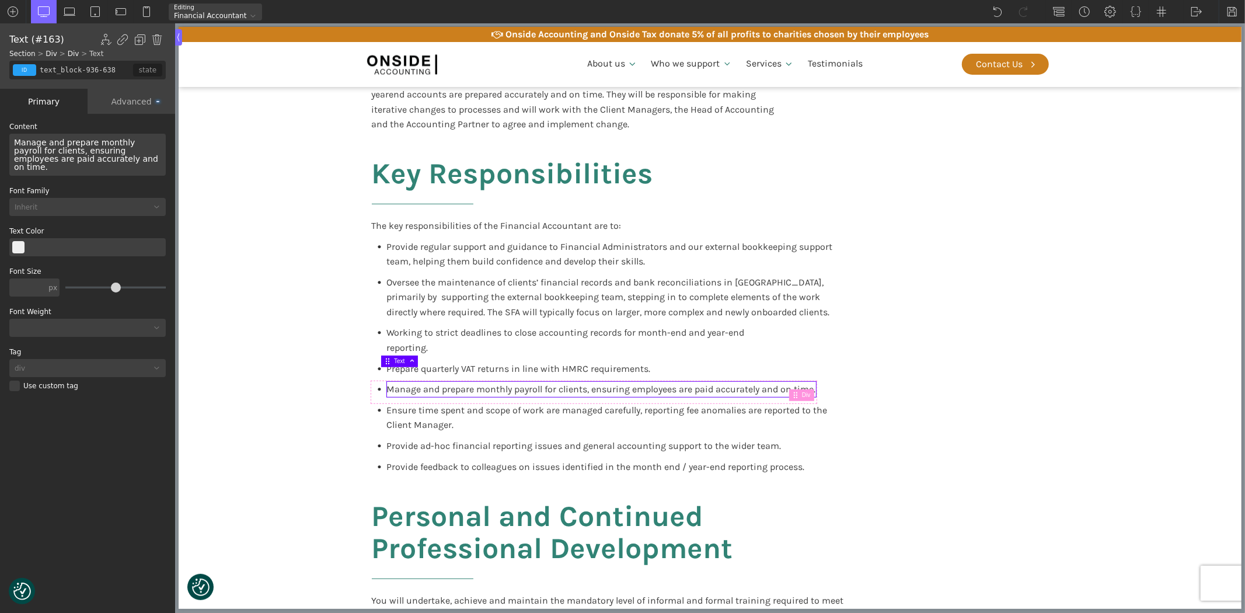
drag, startPoint x: 102, startPoint y: 164, endPoint x: -13, endPoint y: 138, distance: 118.4
click at [0, 138] on html "We value your privacy We use cookies to enhance your browsing experience, serve…" at bounding box center [622, 306] width 1245 height 613
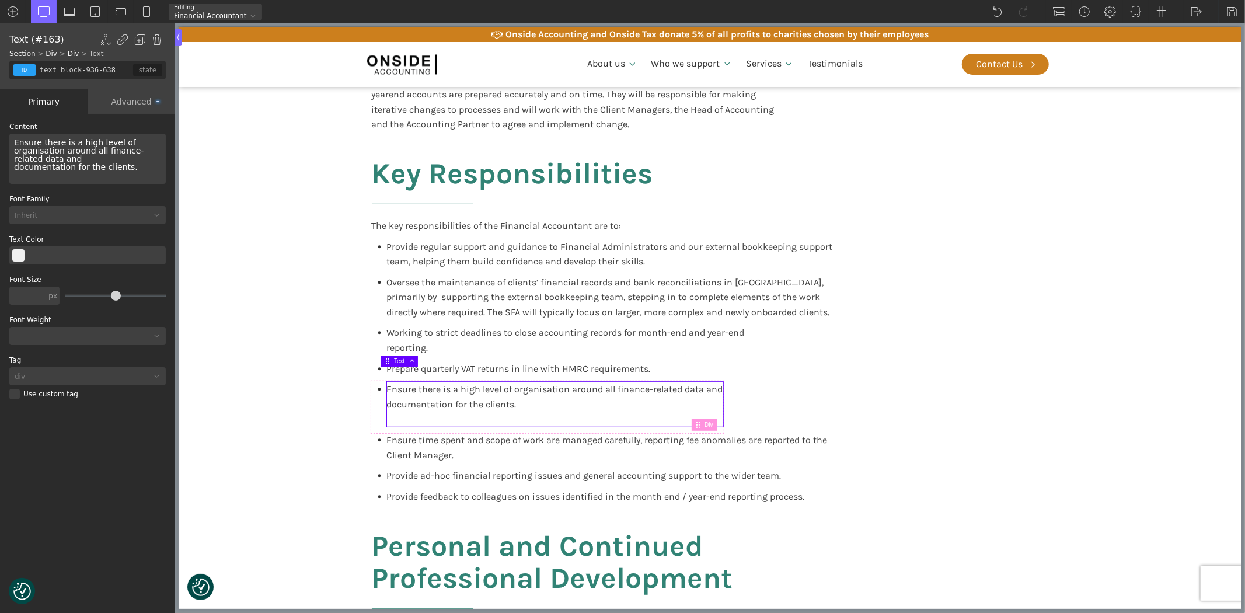
click at [67, 161] on span "Ensure there is a high level of organisation around all finance-related data an…" at bounding box center [79, 155] width 130 height 34
click at [57, 159] on div "Ensure there is a high level of organisation around all finance-related data an…" at bounding box center [87, 159] width 156 height 50
click at [421, 363] on span "Prepare quarterly VAT returns in line with HMRC requirements." at bounding box center [518, 368] width 264 height 11
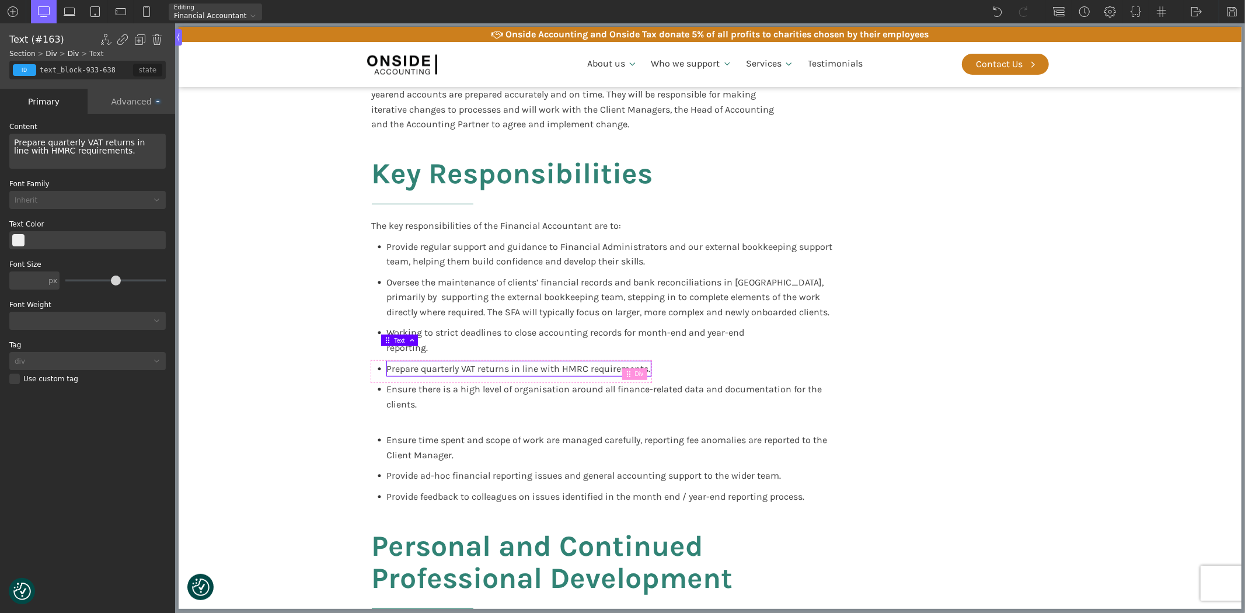
drag, startPoint x: 90, startPoint y: 153, endPoint x: 0, endPoint y: 148, distance: 90.1
click at [0, 148] on div "WP Grid Builder Stack Columns Vertically Page container (1200px) and below Less…" at bounding box center [87, 364] width 175 height 501
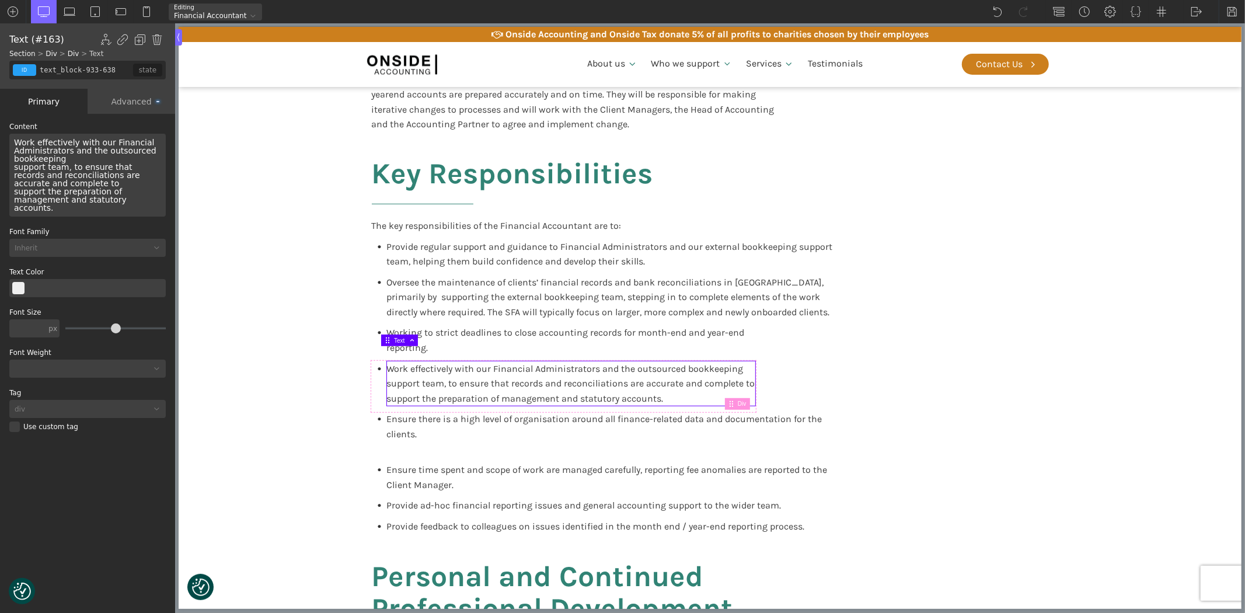
click at [63, 158] on div "Work effectively with our Financial Administrators and the outsourced bookkeepi…" at bounding box center [87, 175] width 156 height 83
click at [115, 176] on div "Work effectively with our Financial Administrators and the outsourced bookkeepi…" at bounding box center [87, 175] width 156 height 83
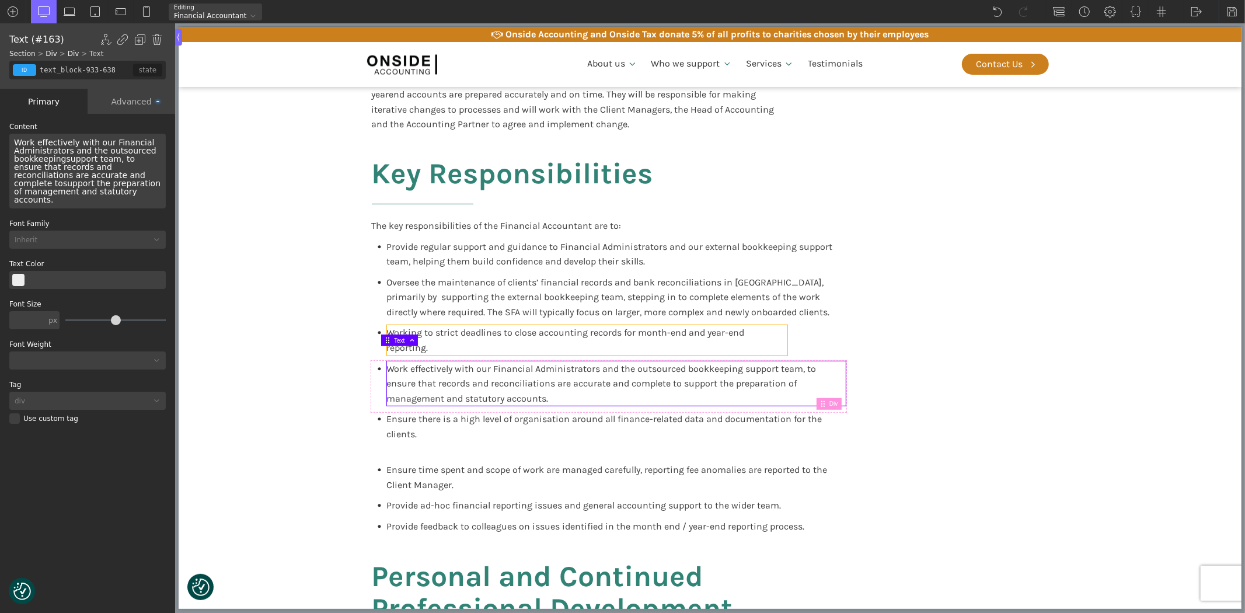
click at [445, 330] on span "Working to strict deadlines to close accounting records for month-end and year-…" at bounding box center [566, 340] width 360 height 26
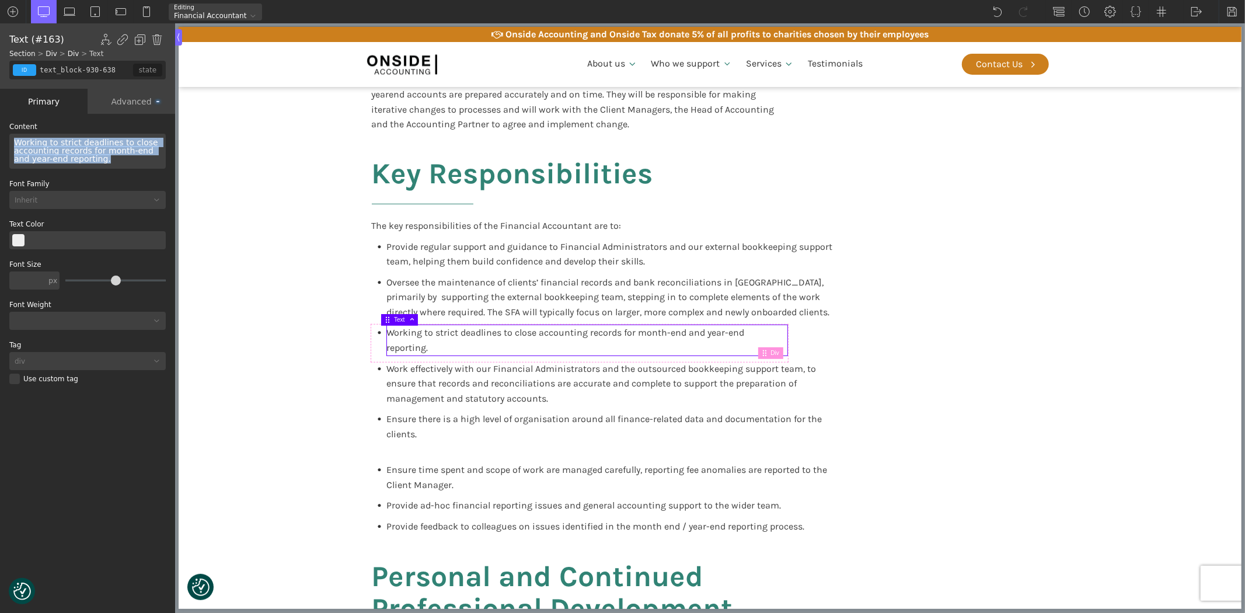
drag, startPoint x: 88, startPoint y: 158, endPoint x: 10, endPoint y: 141, distance: 80.0
click at [10, 141] on div "Working to strict deadlines to close accounting records for month-end and year-…" at bounding box center [87, 151] width 156 height 35
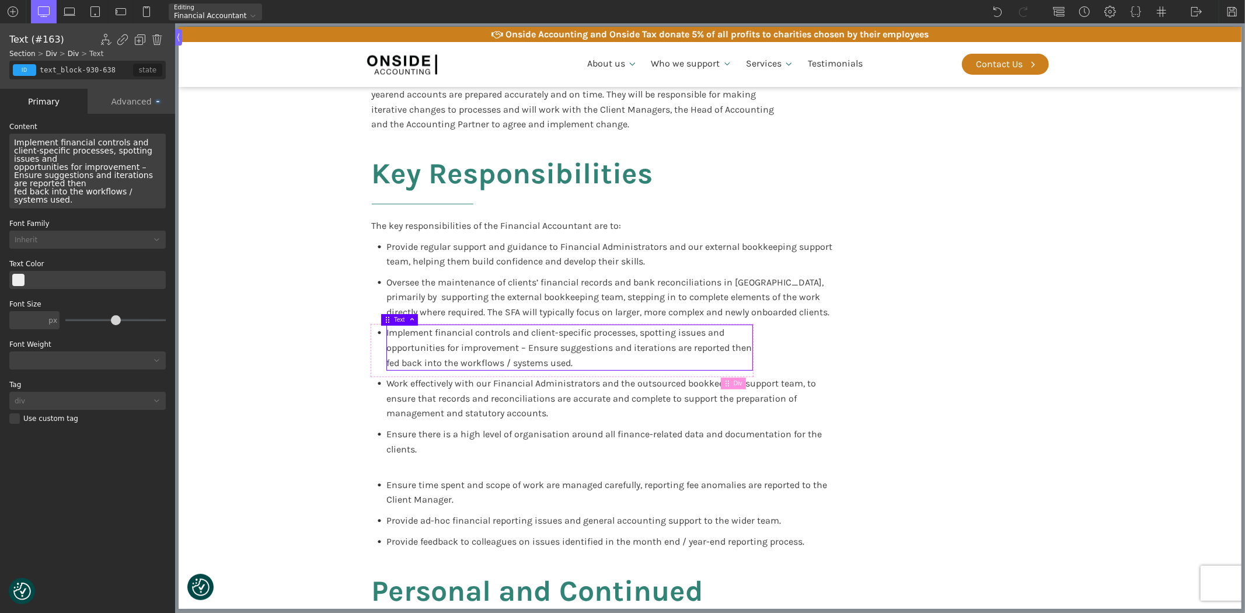
click at [36, 175] on div "Implement financial controls and client-specific processes, spotting issues and…" at bounding box center [87, 171] width 156 height 75
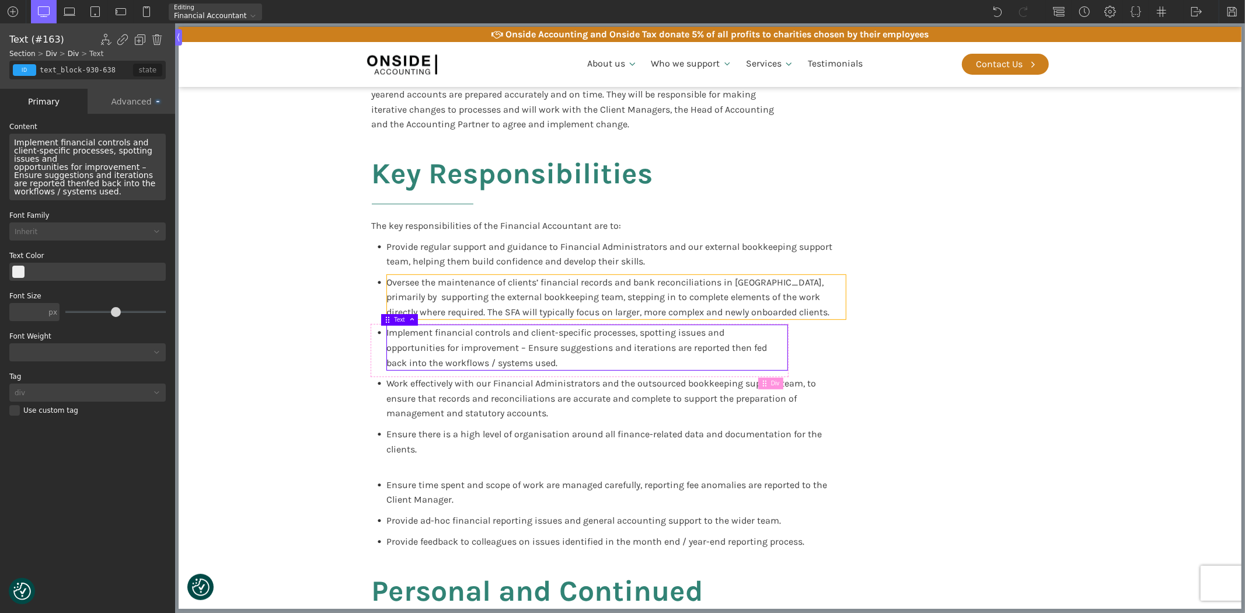
click at [473, 298] on span "Oversee the maintenance of clients’ financial records and bank reconciliations …" at bounding box center [607, 297] width 443 height 41
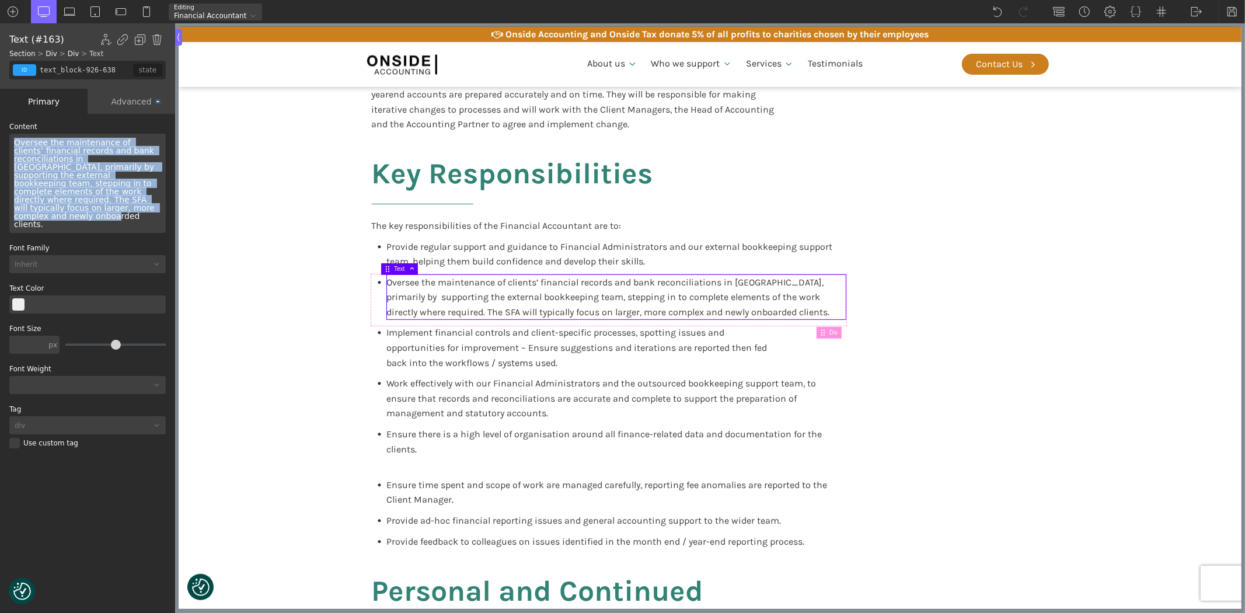
drag, startPoint x: 158, startPoint y: 201, endPoint x: 9, endPoint y: 141, distance: 160.3
click at [9, 141] on div "Oversee the maintenance of clients’ financial records and bank reconciliations …" at bounding box center [87, 183] width 156 height 99
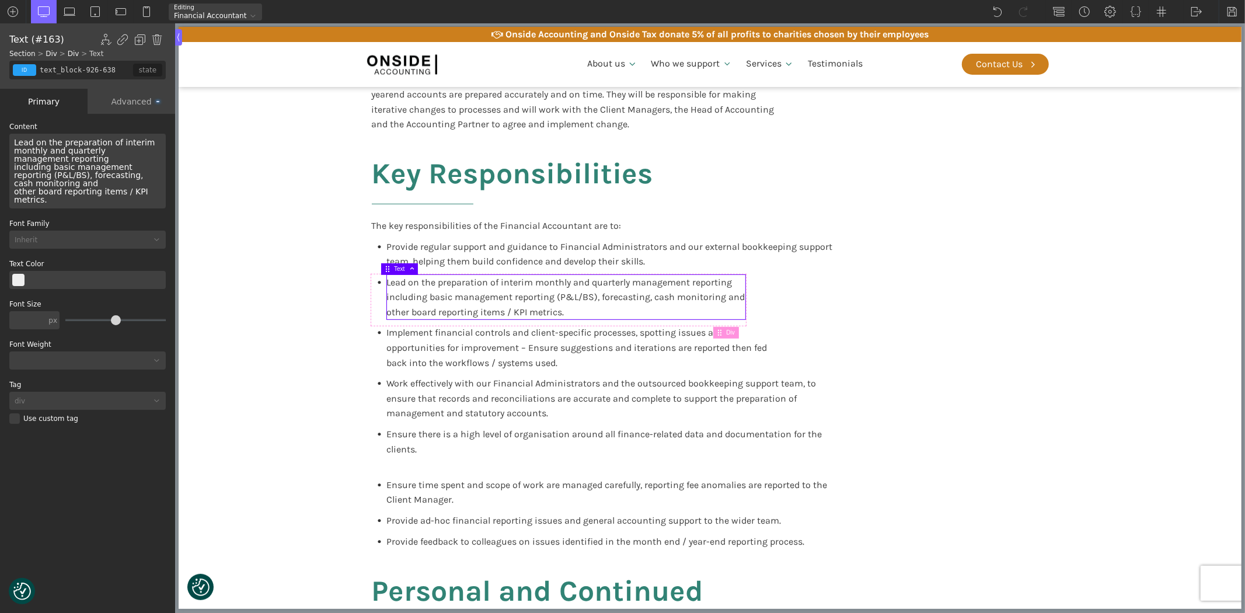
click at [58, 159] on div "Lead on the preparation of interim monthly and quarterly management reporting i…" at bounding box center [87, 171] width 156 height 75
click at [78, 172] on div "Lead on the preparation of interim monthly and quarterly management reporting i…" at bounding box center [87, 171] width 156 height 75
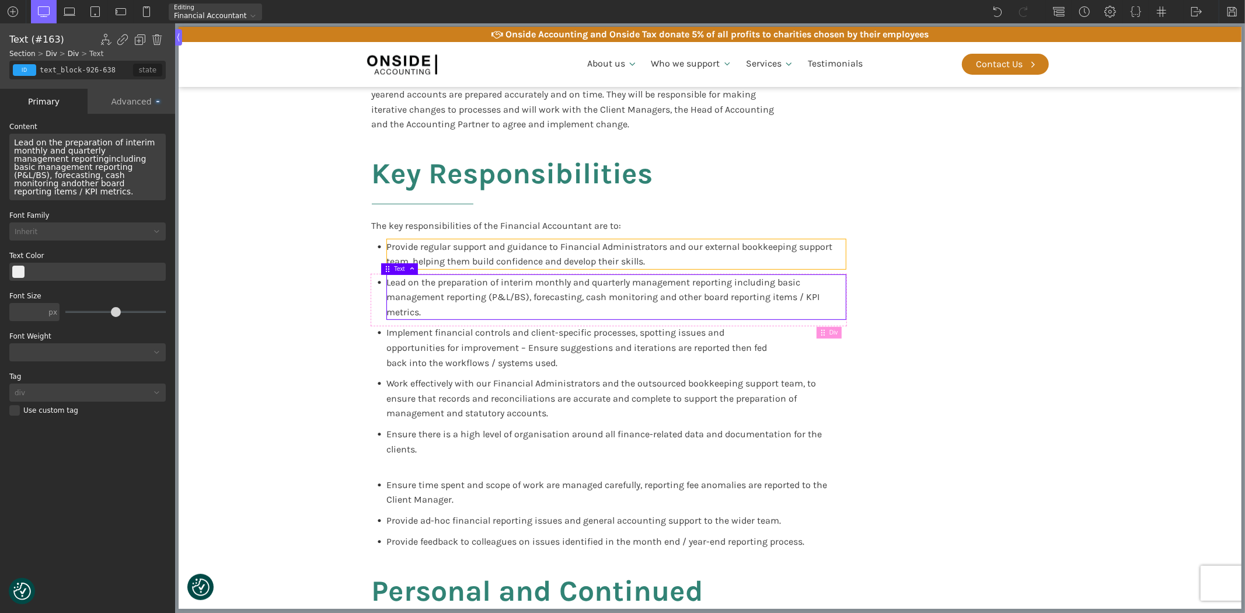
click at [456, 255] on span "Provide regular support and guidance to Financial Administrators and our extern…" at bounding box center [610, 254] width 448 height 26
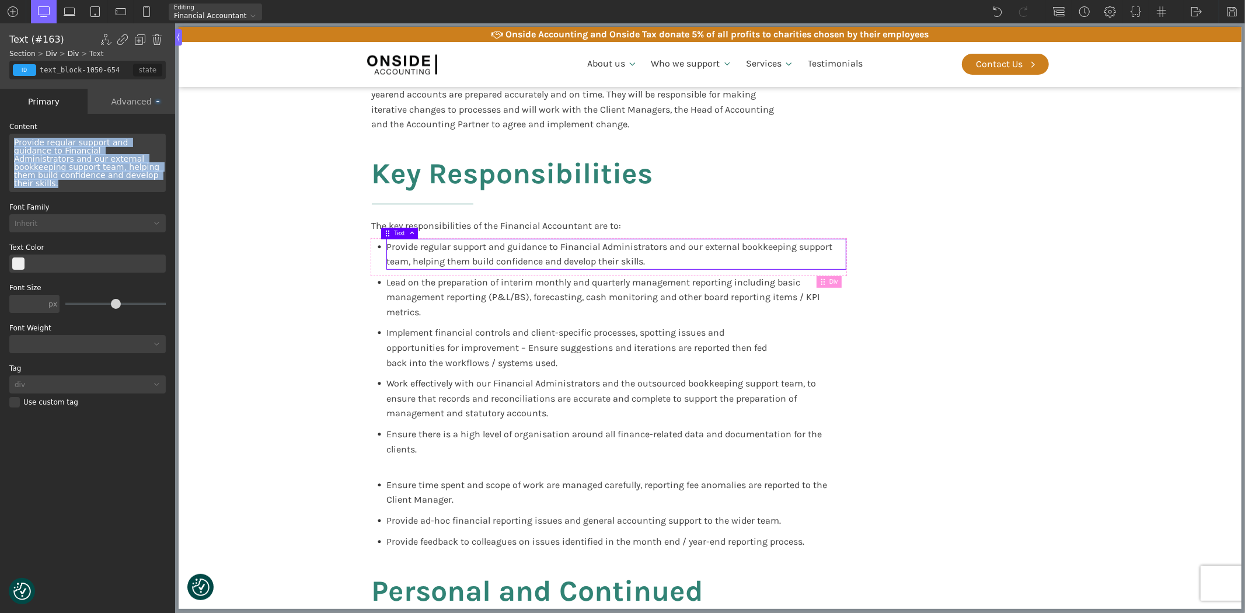
drag, startPoint x: 85, startPoint y: 176, endPoint x: 4, endPoint y: 141, distance: 89.2
click at [4, 141] on div "WP Grid Builder Stack Columns Vertically Page container (1200px) and below Less…" at bounding box center [87, 364] width 175 height 501
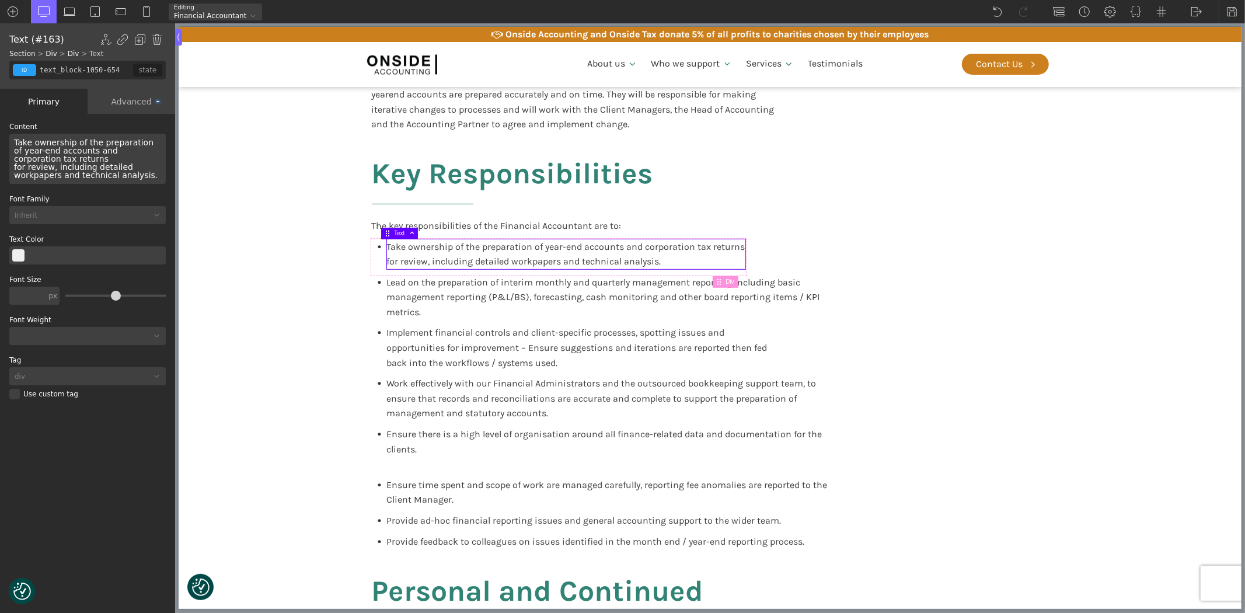
click at [55, 159] on div "Take ownership of the preparation of year-end accounts and corporation tax retu…" at bounding box center [87, 159] width 156 height 50
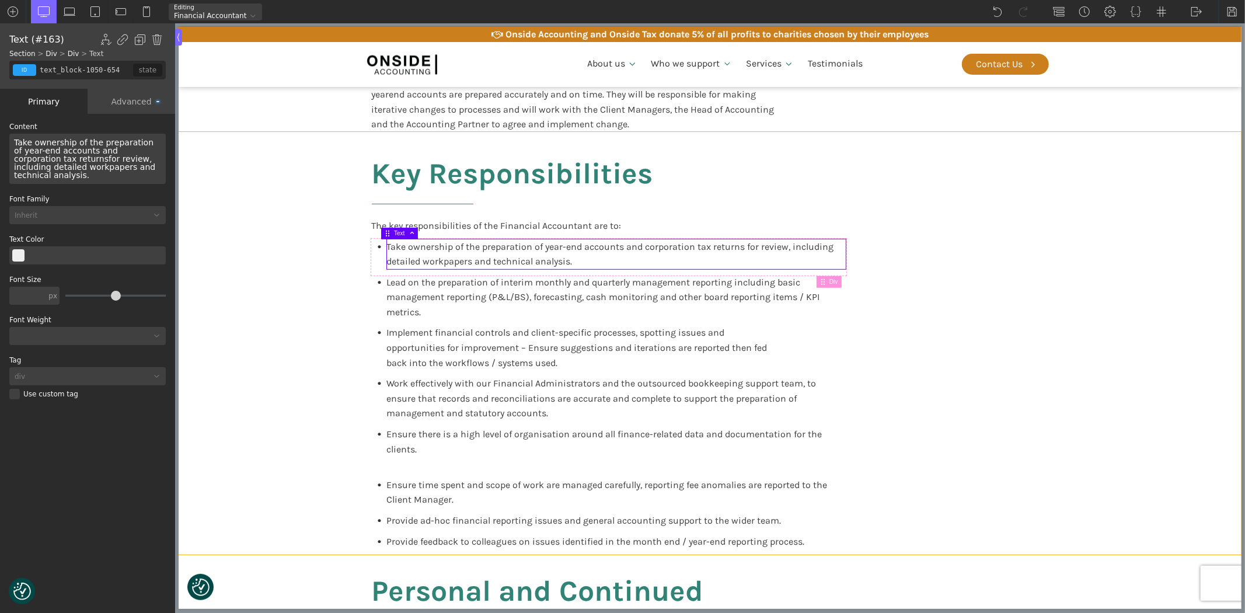
click at [976, 334] on div "Key Responsibilities The key responsibilities of the Financial Accountant are t…" at bounding box center [710, 343] width 701 height 423
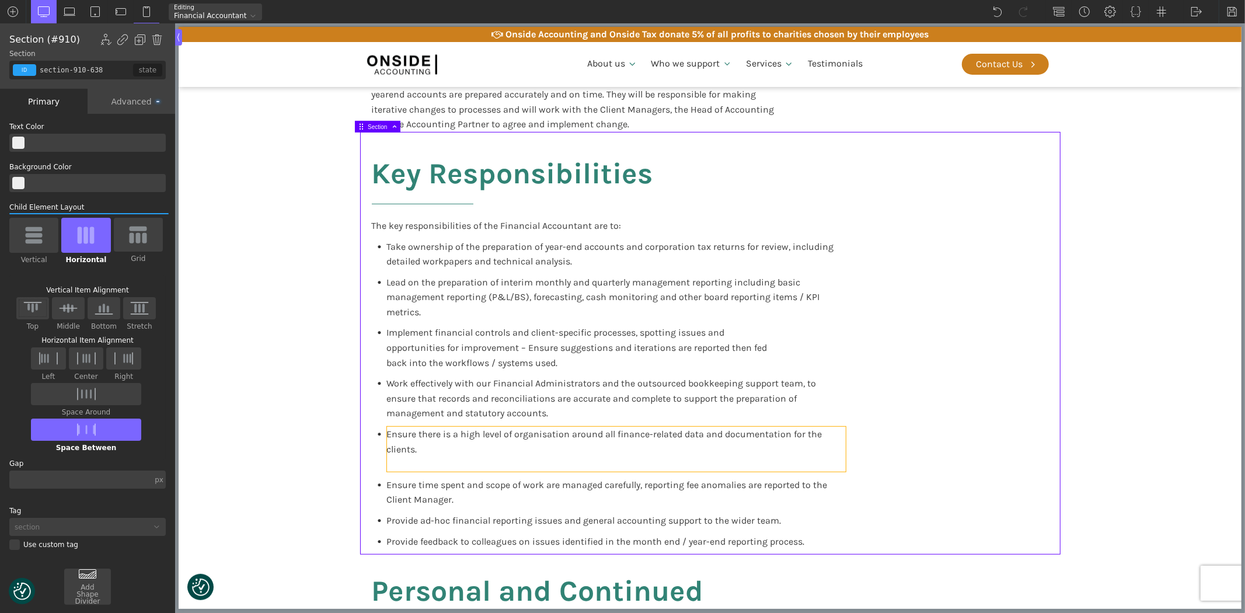
click at [404, 458] on div "Ensure there is a high level of organisation around all finance-related data an…" at bounding box center [615, 449] width 459 height 45
type input "text_block-936-638"
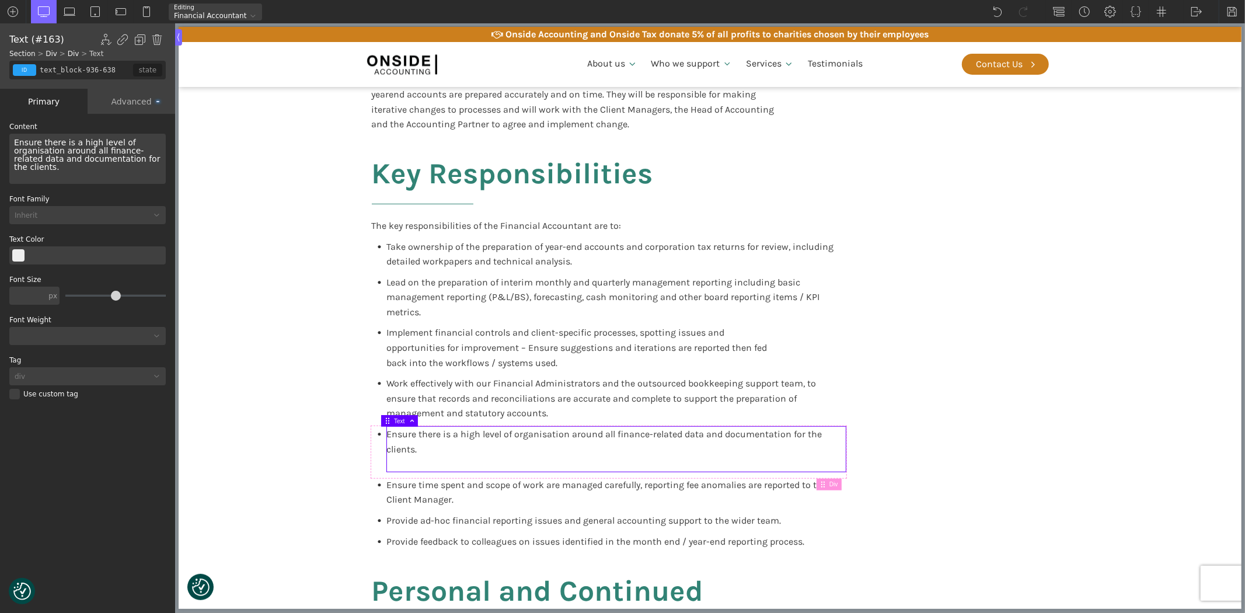
click at [159, 158] on div "Ensure there is a high level of organisation around all finance-related data an…" at bounding box center [87, 159] width 156 height 50
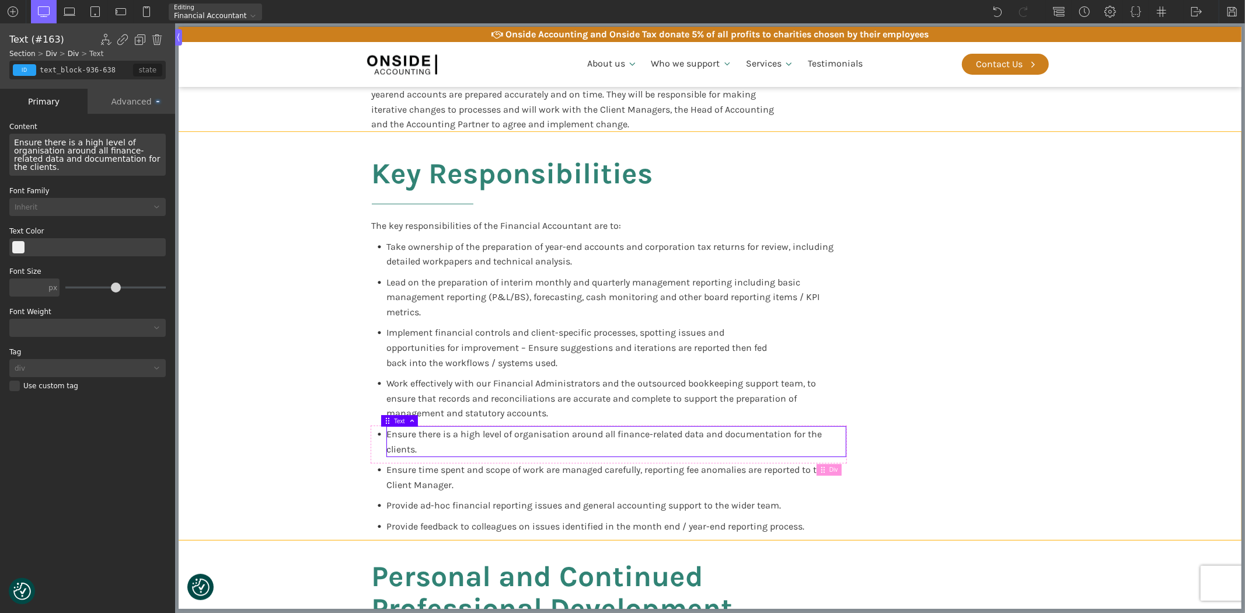
click at [1139, 382] on section "Key Responsibilities The key responsibilities of the Financial Accountant are t…" at bounding box center [709, 336] width 1063 height 408
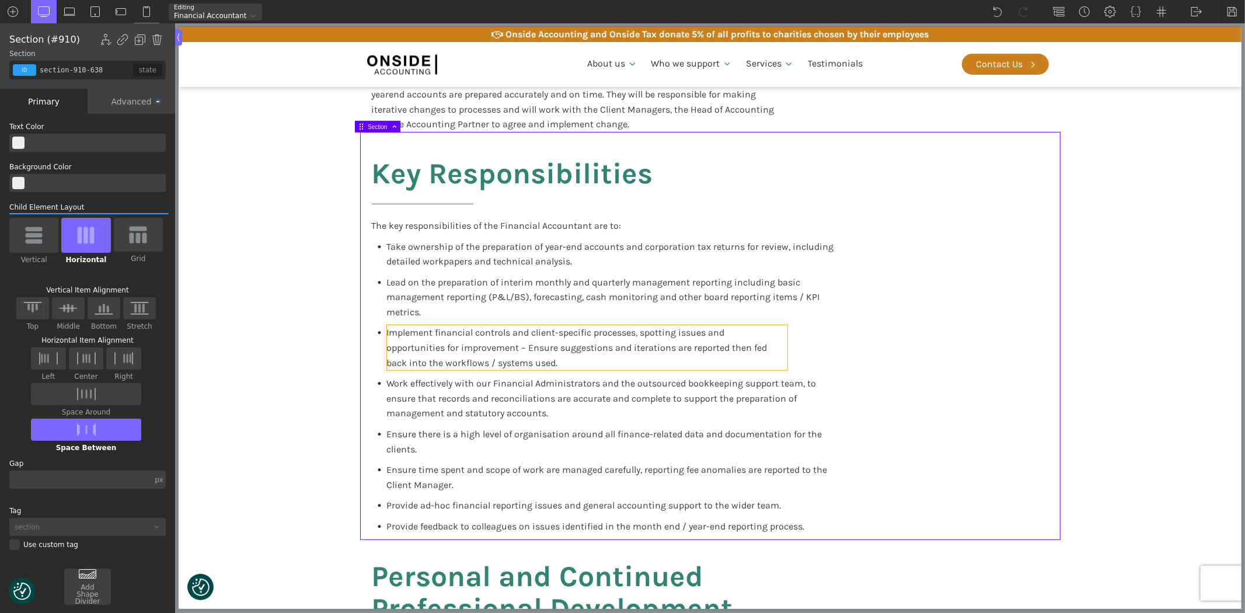
click at [691, 342] on div "Implement financial controls and client-specific processes, spotting issues and…" at bounding box center [586, 347] width 400 height 45
type input "text_block-930-638"
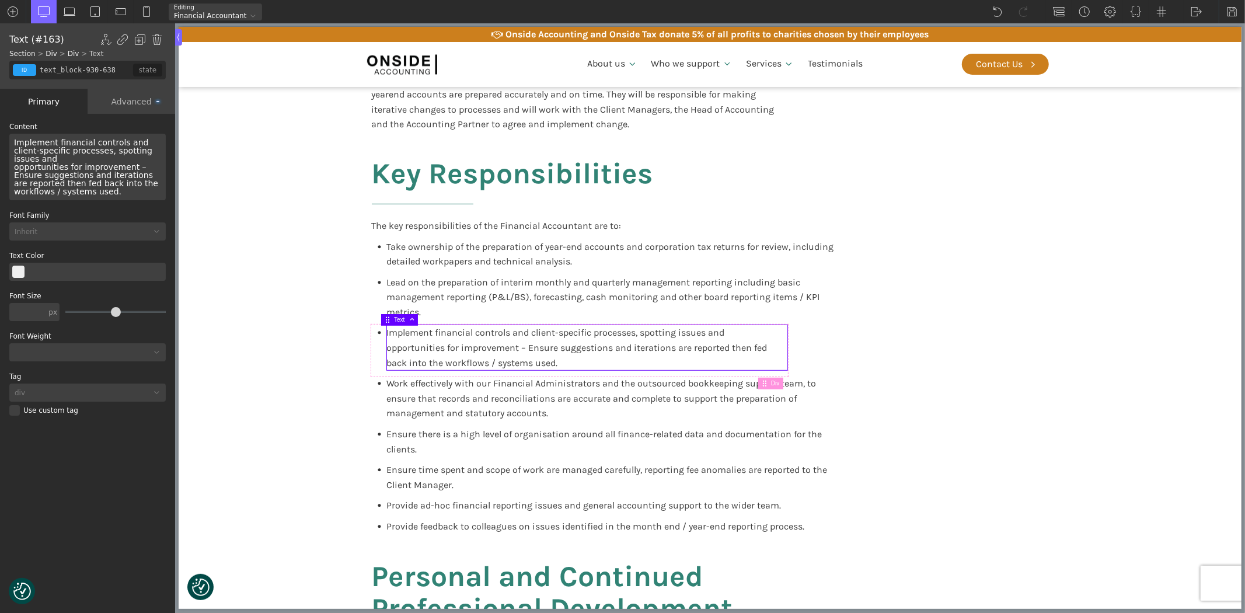
click at [159, 149] on div "Implement financial controls and client-specific processes, spotting issues and…" at bounding box center [87, 167] width 156 height 67
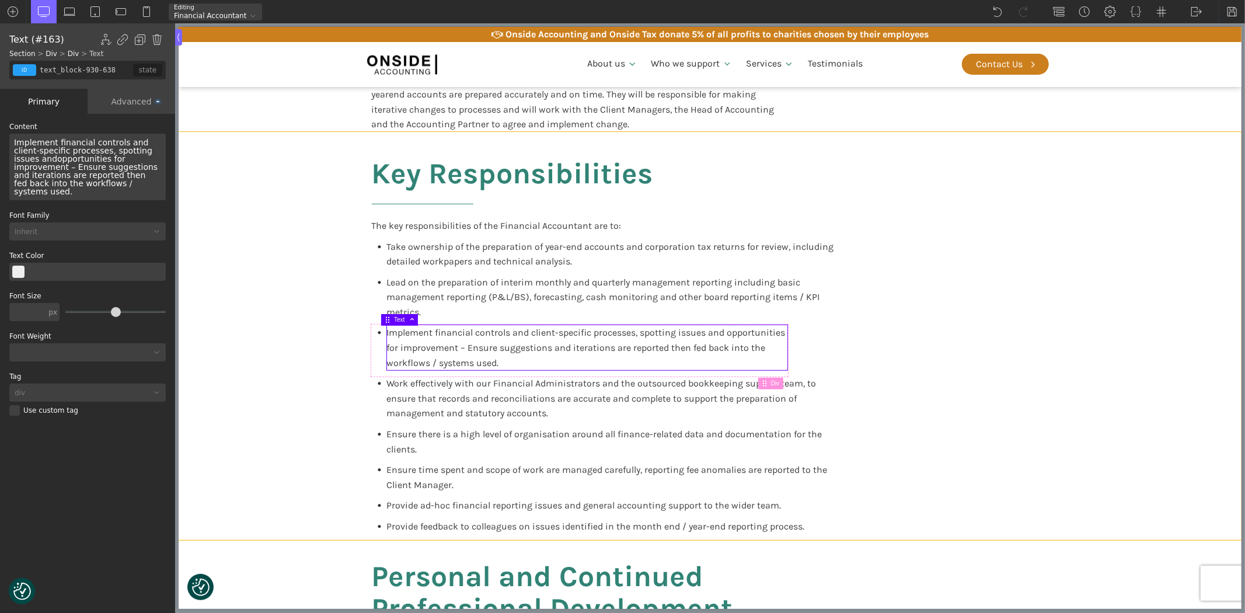
click at [264, 358] on section "Key Responsibilities The key responsibilities of the Financial Accountant are t…" at bounding box center [709, 336] width 1063 height 408
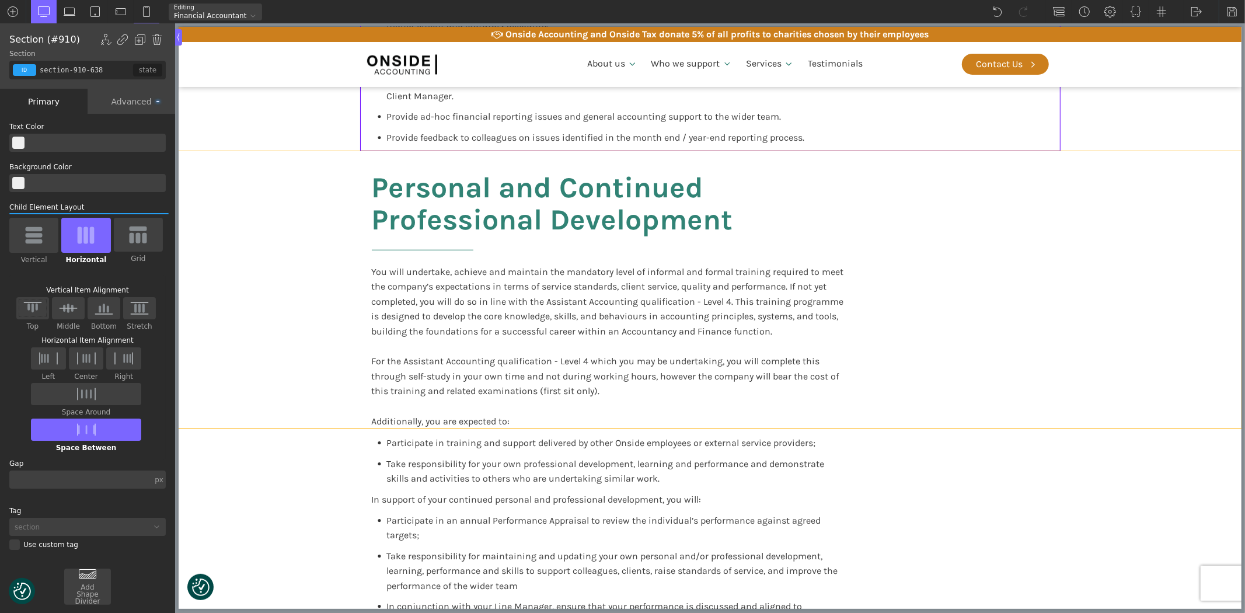
scroll to position [778, 0]
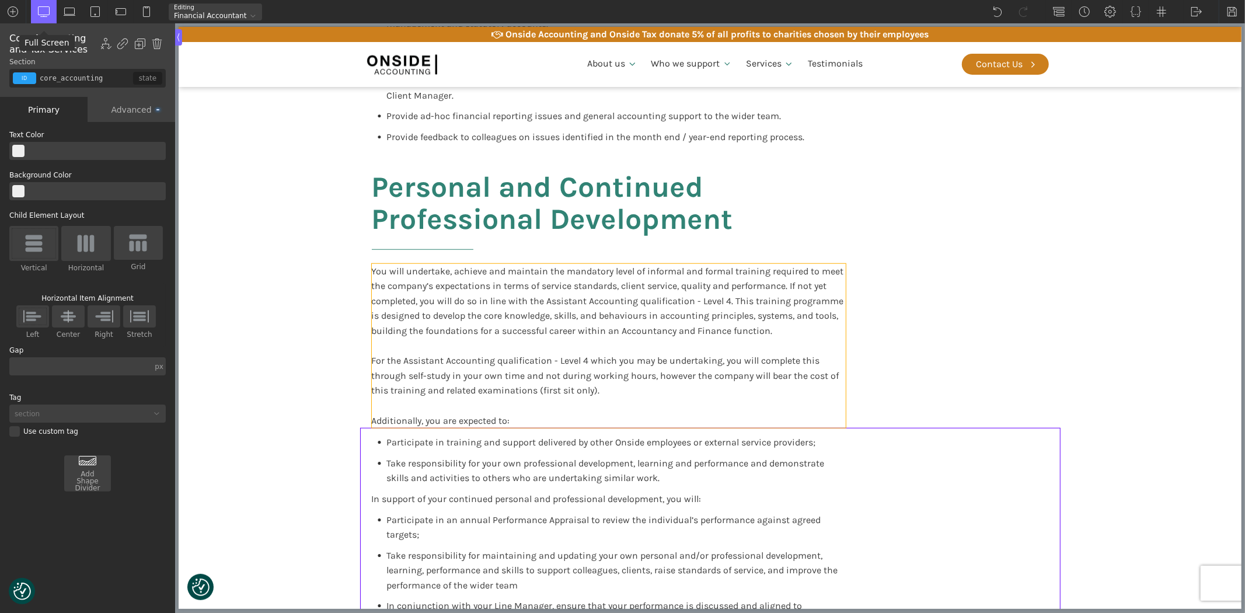
click at [433, 300] on div "You will undertake, achieve and maintain the mandatory level of informal and fo…" at bounding box center [608, 346] width 474 height 165
type input "text_block-944-638"
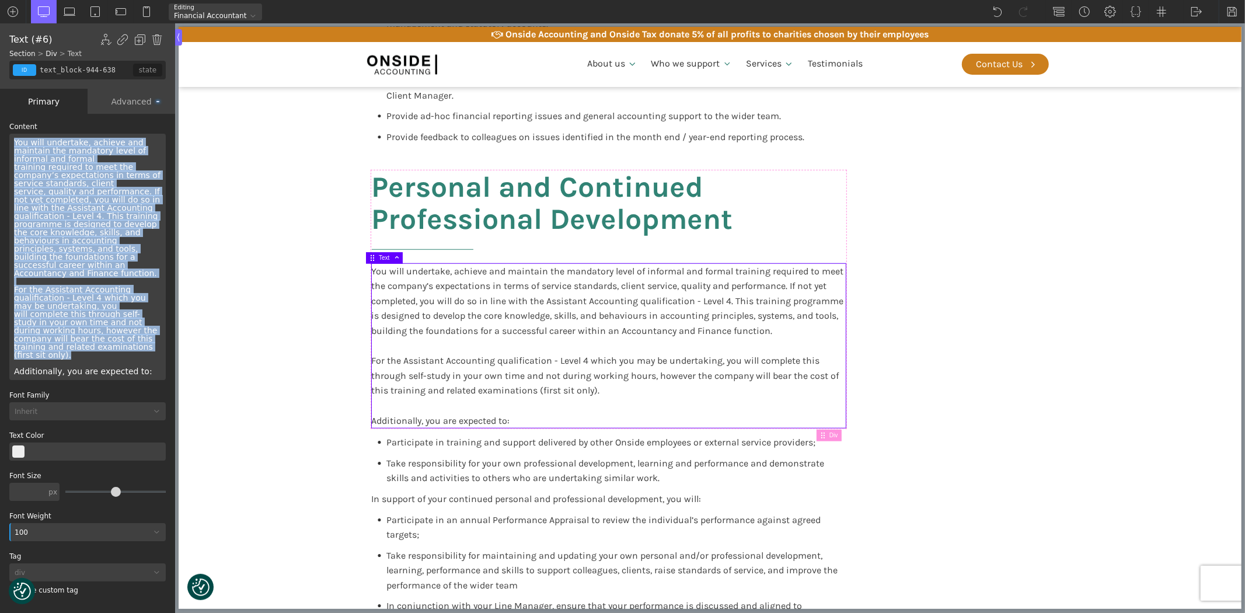
drag, startPoint x: 68, startPoint y: 330, endPoint x: -5, endPoint y: 134, distance: 209.0
click at [0, 134] on html "We value your privacy We use cookies to enhance your browsing experience, serve…" at bounding box center [622, 306] width 1245 height 613
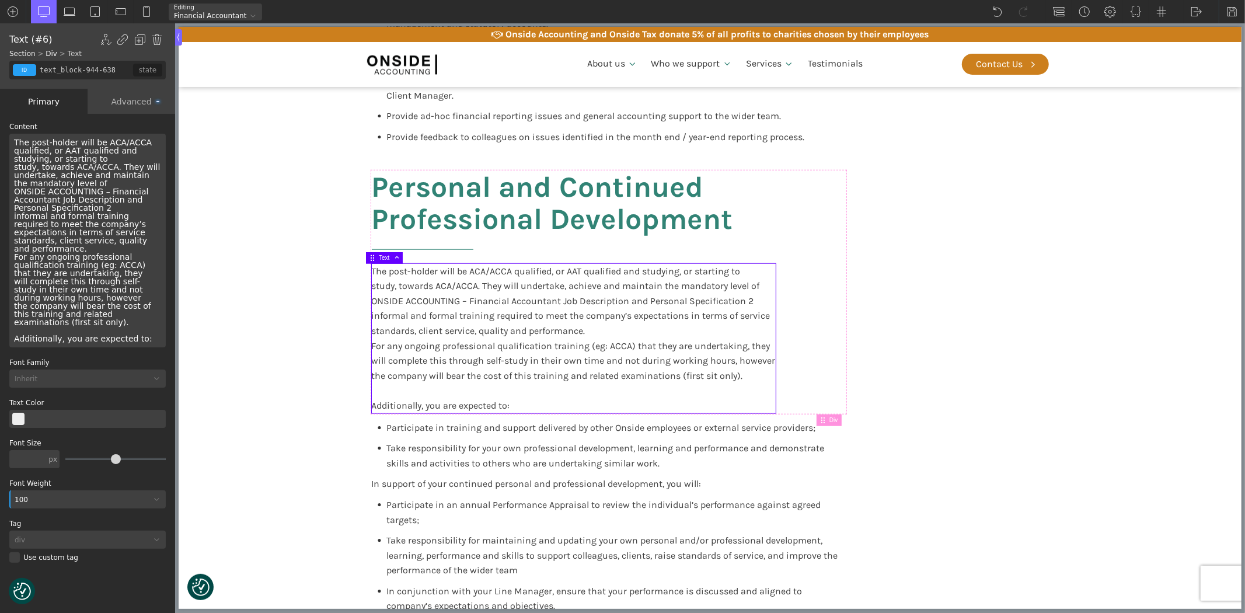
click at [80, 159] on div "The post-holder will be ACA/ACCA qualified, or AAT qualified and studying, or s…" at bounding box center [87, 241] width 156 height 214
click at [114, 198] on div "The post-holder will be ACA/ACCA qualified, or AAT qualified and studying, or s…" at bounding box center [87, 241] width 156 height 214
click at [81, 222] on div "The post-holder will be ACA/ACCA qualified, or AAT qualified and studying, or s…" at bounding box center [87, 241] width 156 height 214
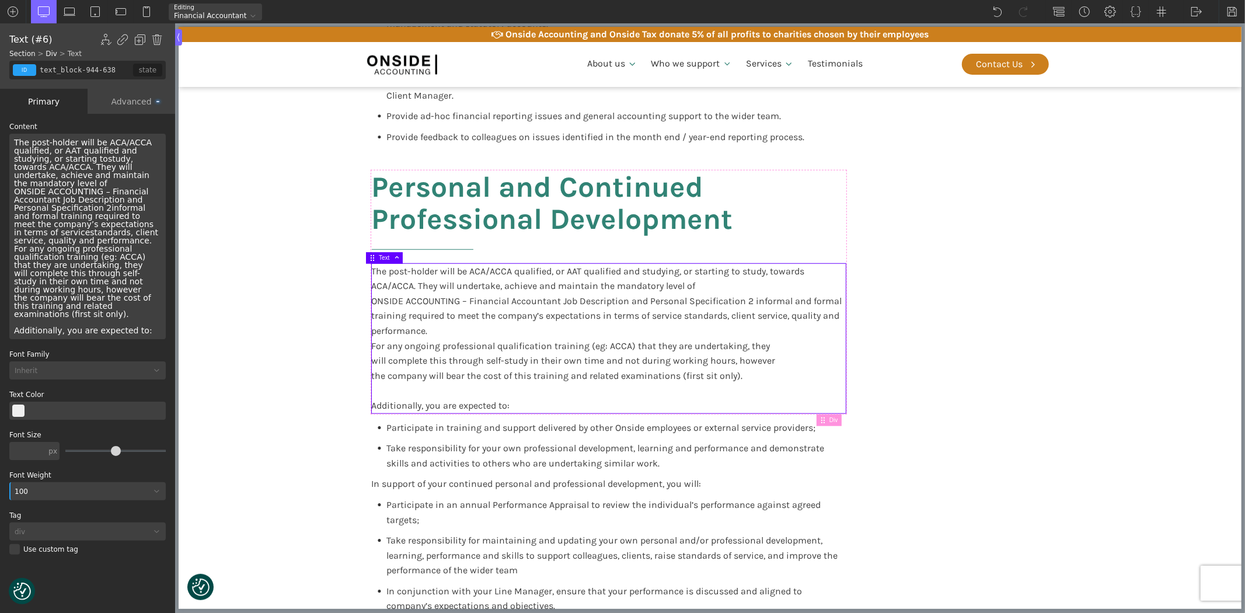
click at [90, 232] on div "The post-holder will be ACA/ACCA qualified, or AAT qualified and studying, or s…" at bounding box center [87, 237] width 156 height 206
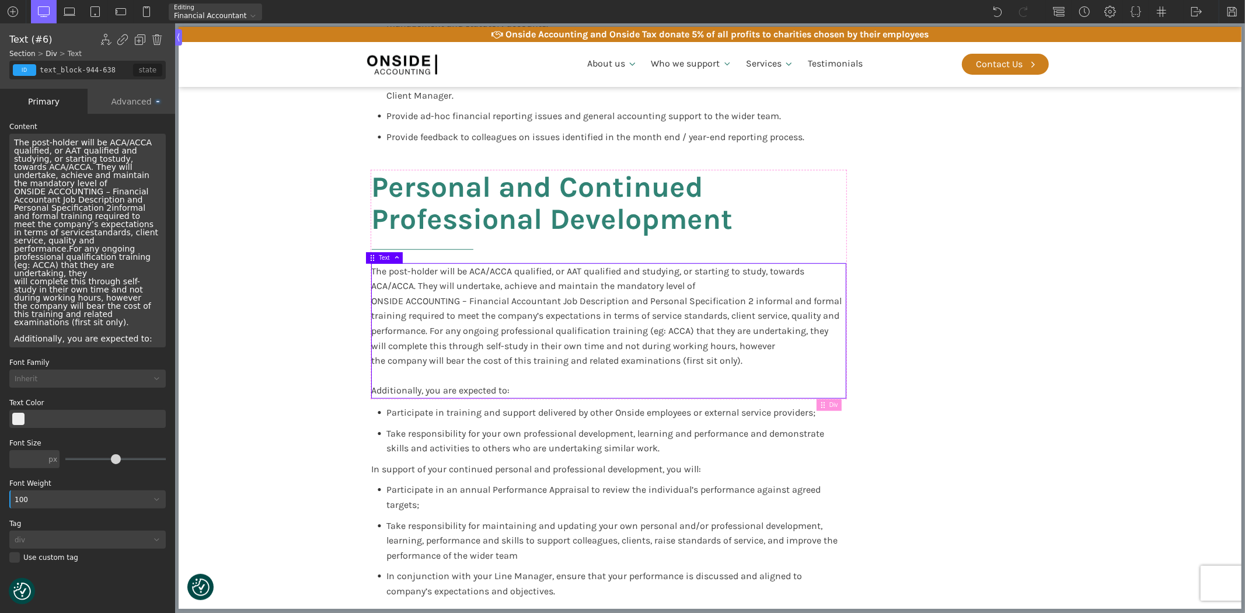
click at [86, 273] on div "The post-holder will be ACA/ACCA qualified, or AAT qualified and studying, or s…" at bounding box center [87, 241] width 156 height 214
click at [137, 292] on div "The post-holder will be ACA/ACCA qualified, or AAT qualified and studying, or s…" at bounding box center [87, 241] width 156 height 214
click at [137, 175] on div "The post-holder will be ACA/ACCA qualified, or AAT qualified and studying, or s…" at bounding box center [87, 241] width 156 height 214
click at [117, 217] on div "The post-holder will be ACA/ACCA qualified, or AAT qualified and studying, or s…" at bounding box center [87, 241] width 156 height 214
click at [152, 249] on div "The post-holder will be ACA/ACCA qualified, or AAT qualified and studying, or s…" at bounding box center [87, 241] width 156 height 214
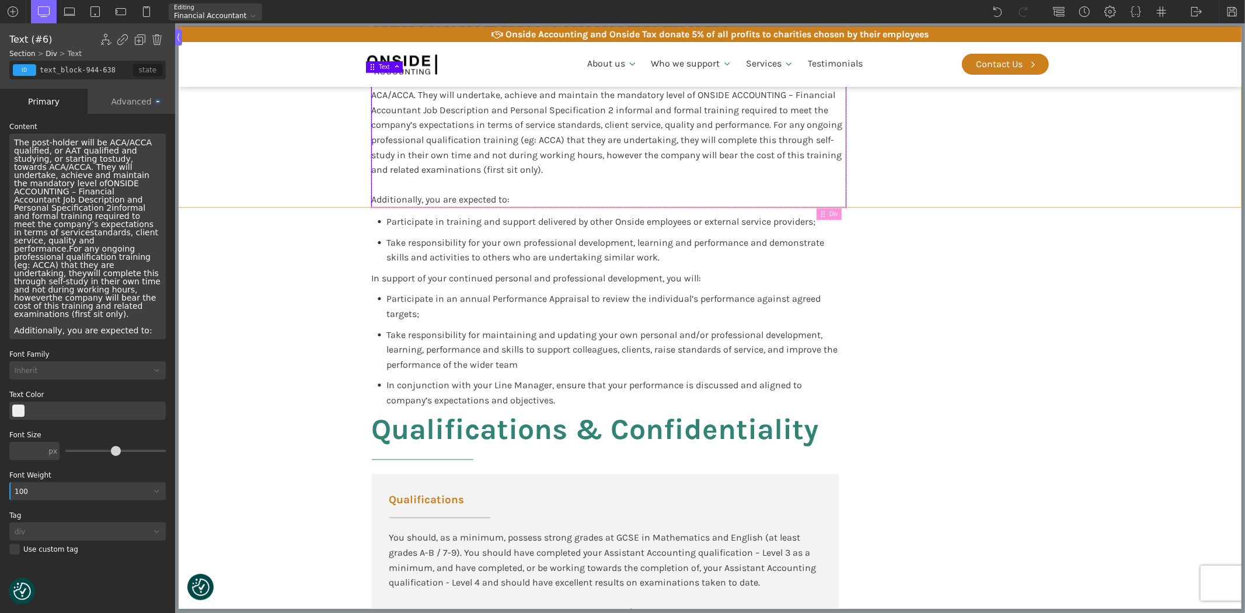
scroll to position [973, 0]
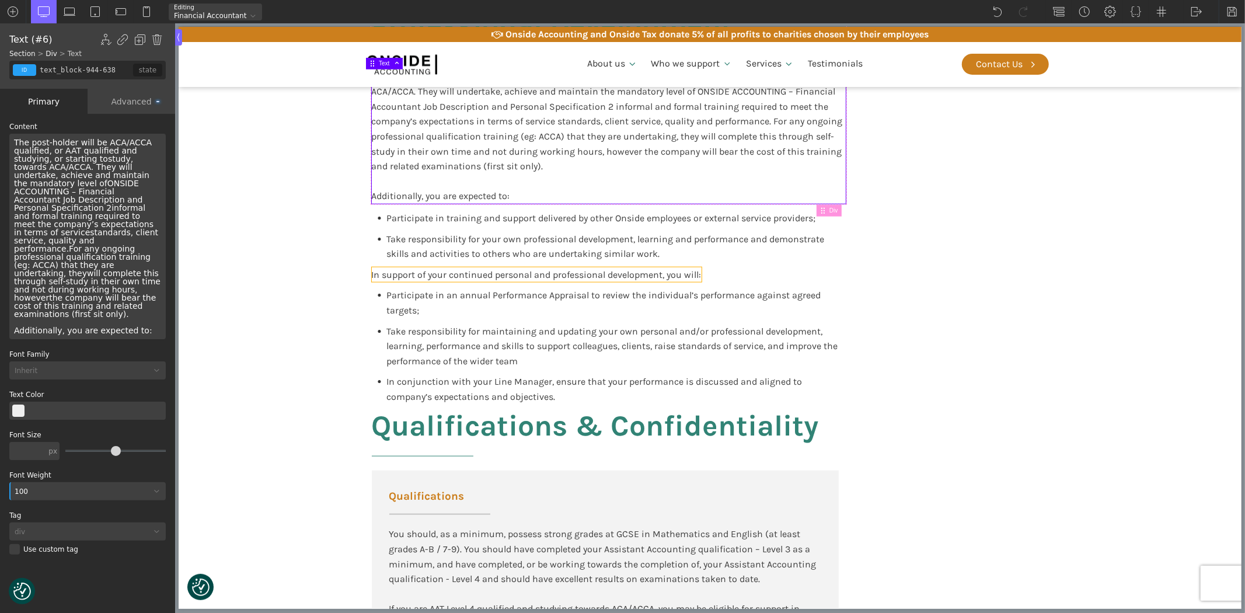
click at [459, 281] on div "In support of your continued personal and professional development, you will:" at bounding box center [536, 274] width 330 height 15
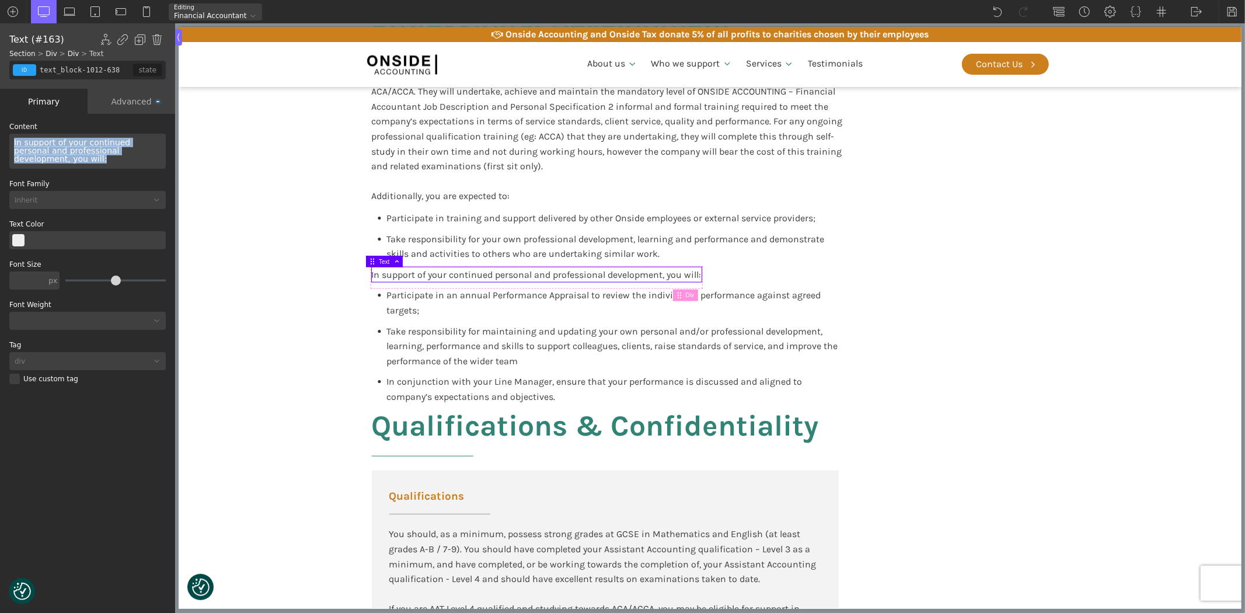
drag, startPoint x: 158, startPoint y: 150, endPoint x: 0, endPoint y: 142, distance: 157.8
click at [0, 142] on div "WP Grid Builder Stack Columns Vertically Page container (1200px) and below Less…" at bounding box center [87, 364] width 175 height 501
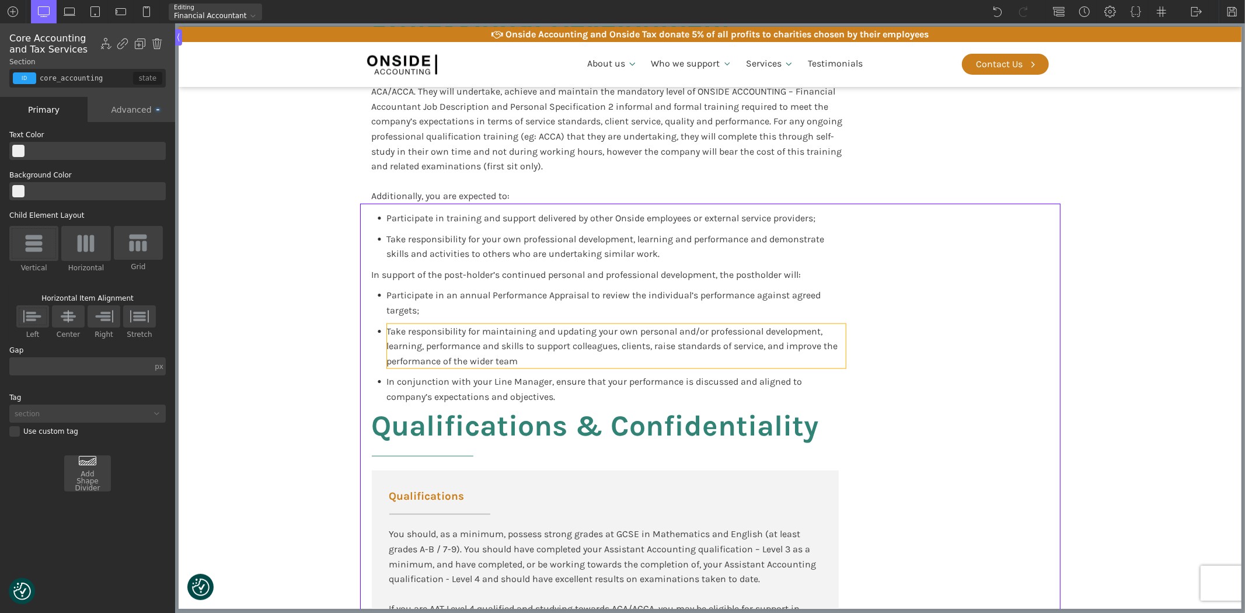
click at [386, 340] on span "Take responsibility for maintaining and updating your own personal and/or profe…" at bounding box center [613, 346] width 454 height 41
type input "text_block-1026-638"
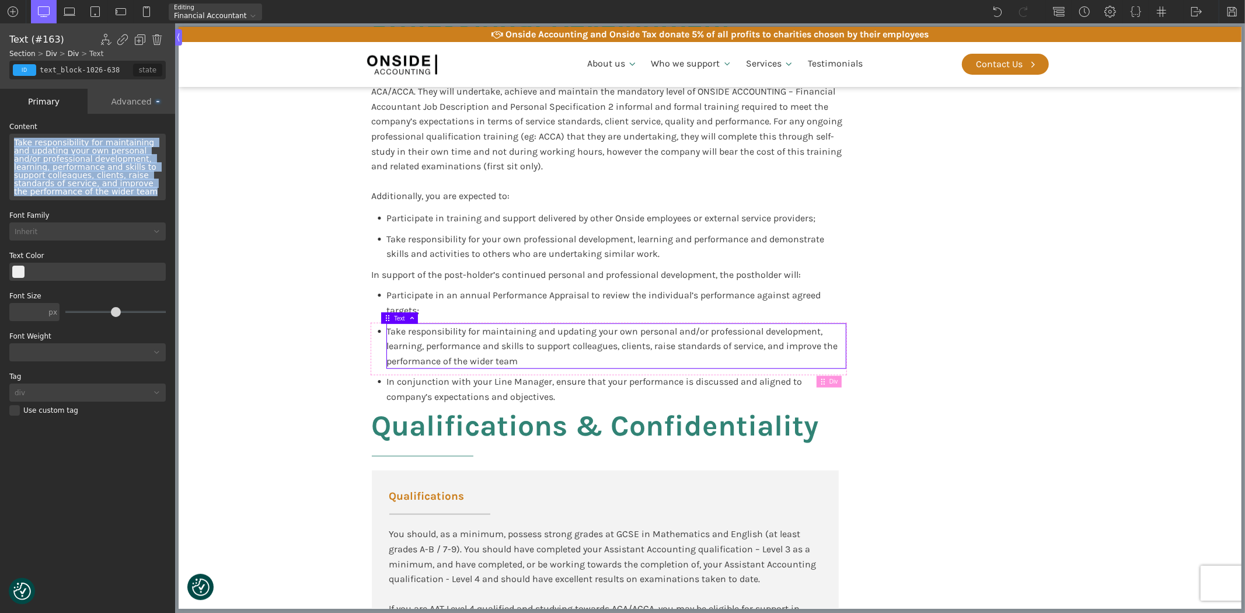
drag, startPoint x: 77, startPoint y: 193, endPoint x: -17, endPoint y: 144, distance: 106.0
click at [0, 144] on html "We value your privacy We use cookies to enhance your browsing experience, serve…" at bounding box center [622, 306] width 1245 height 613
paste div
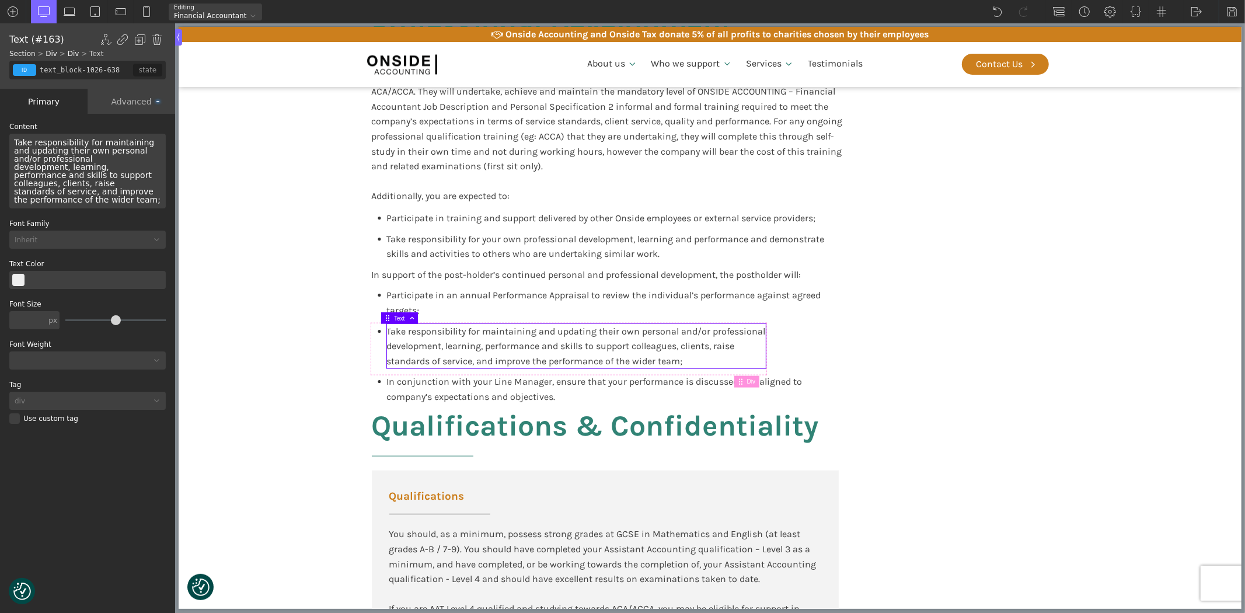
click at [92, 158] on div "Take responsibility for maintaining and updating their own personal and/or prof…" at bounding box center [87, 171] width 156 height 75
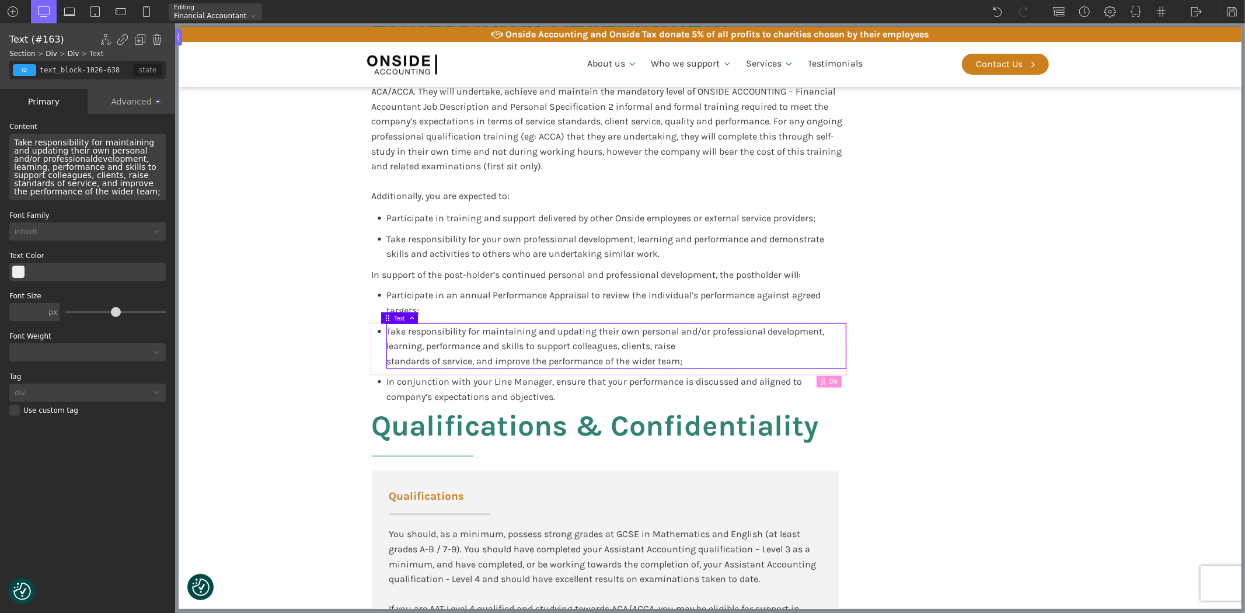
click at [111, 173] on div "Take responsibility for maintaining and updating their own personal and/or prof…" at bounding box center [87, 167] width 156 height 67
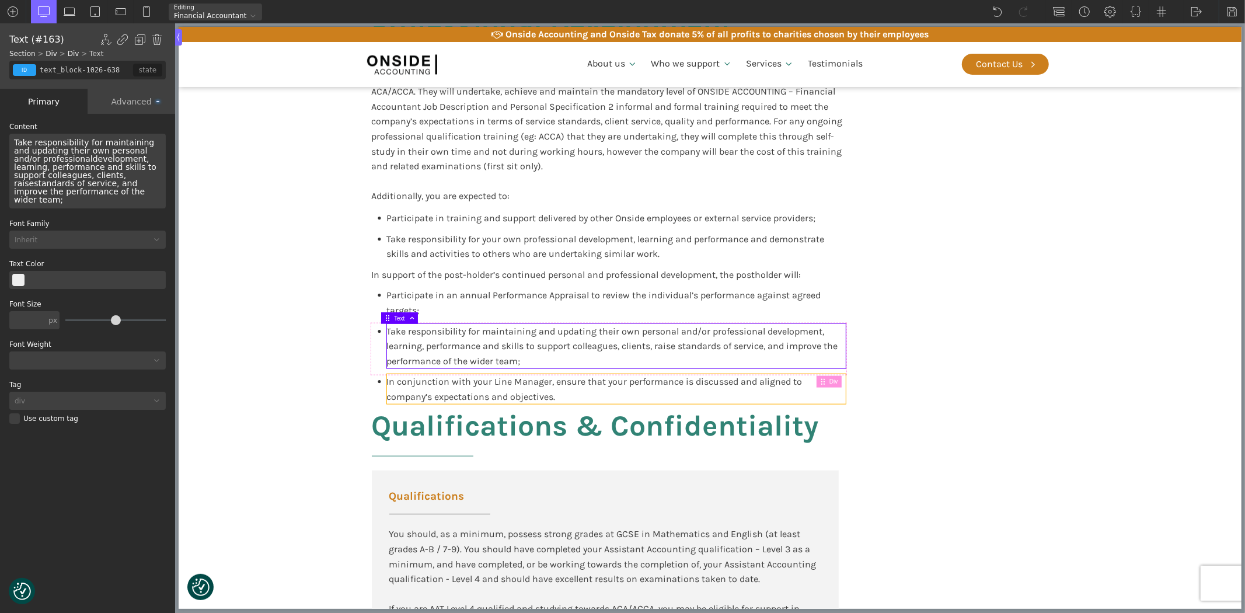
click at [410, 388] on div "In conjunction with your Line Manager, ensure that your performance is discusse…" at bounding box center [615, 389] width 459 height 30
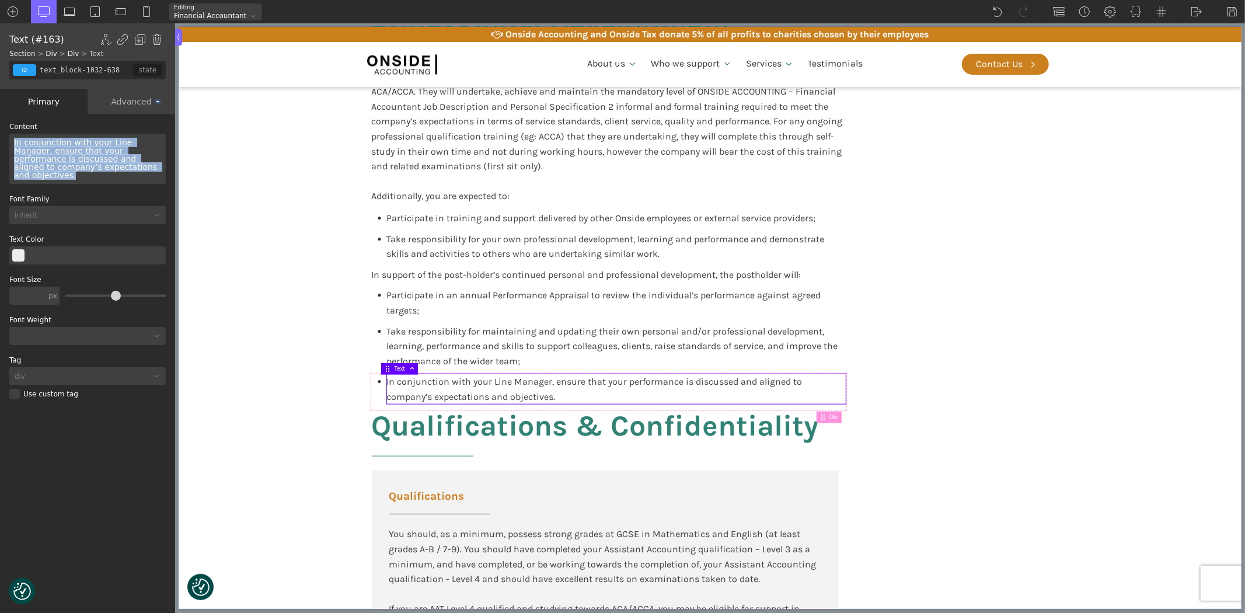
drag, startPoint x: 128, startPoint y: 169, endPoint x: -5, endPoint y: 137, distance: 137.5
click at [0, 137] on html "We value your privacy We use cookies to enhance your browsing experience, serve…" at bounding box center [622, 306] width 1245 height 613
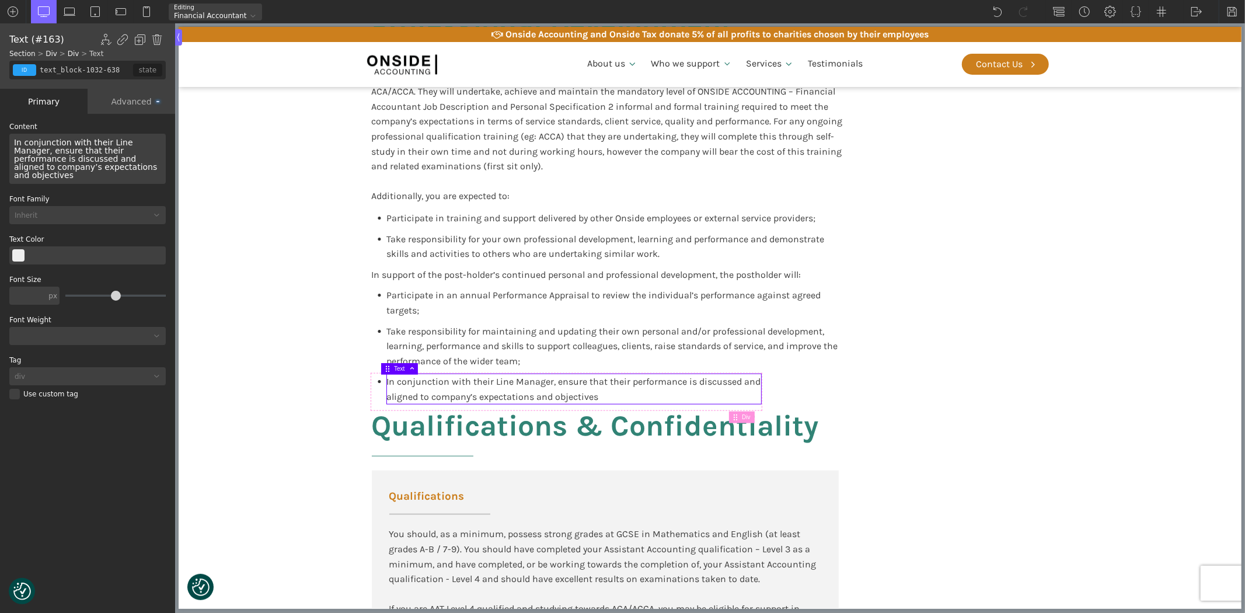
click at [129, 156] on div "In conjunction with their Line Manager, ensure that their performance is discus…" at bounding box center [87, 159] width 156 height 50
click at [118, 164] on div "In conjunction with their Line Manager, ensure that their performance is discus…" at bounding box center [87, 159] width 156 height 50
click at [531, 337] on div "Take responsibility for maintaining and updating their own personal and/or prof…" at bounding box center [615, 346] width 459 height 45
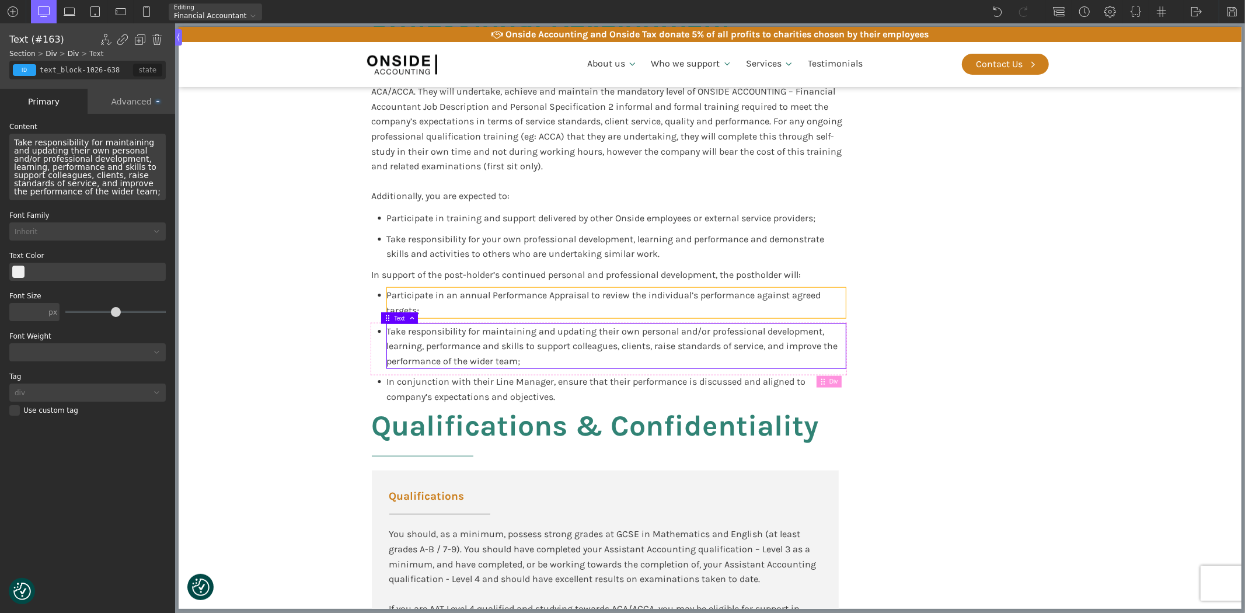
click at [534, 304] on div "Participate in an annual Performance Appraisal to review the individual’s perfo…" at bounding box center [615, 303] width 459 height 30
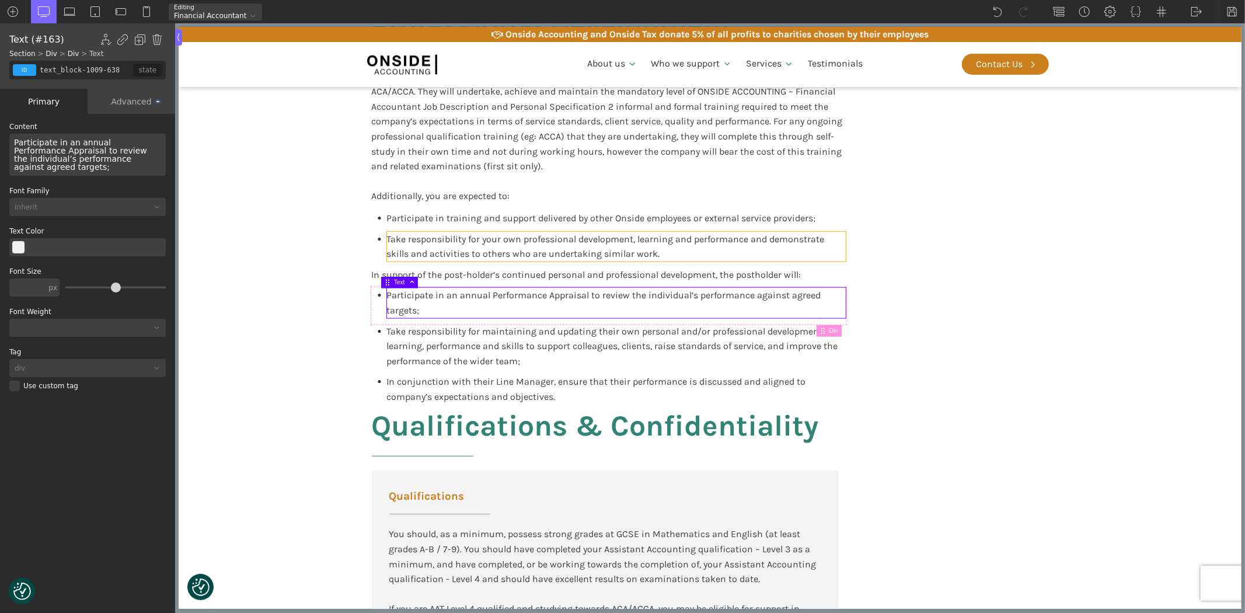
click at [527, 253] on span "Take responsibility for your own professional development, learning and perform…" at bounding box center [606, 247] width 440 height 26
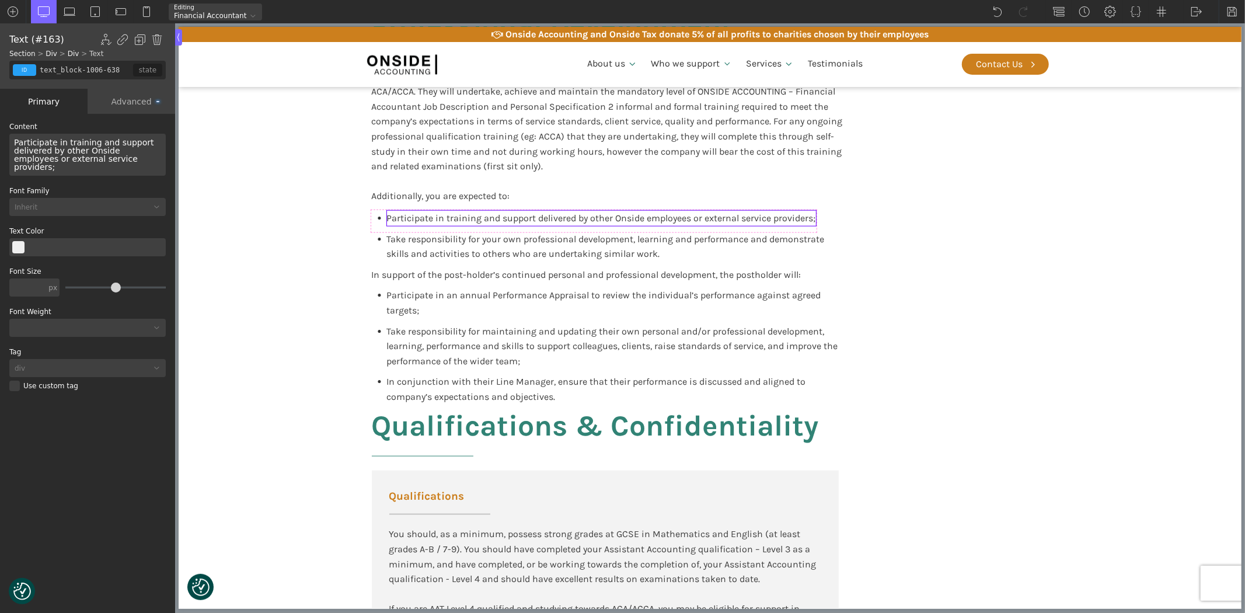
click at [527, 222] on span "Participate in training and support delivered by other Onside employees or exte…" at bounding box center [600, 218] width 429 height 11
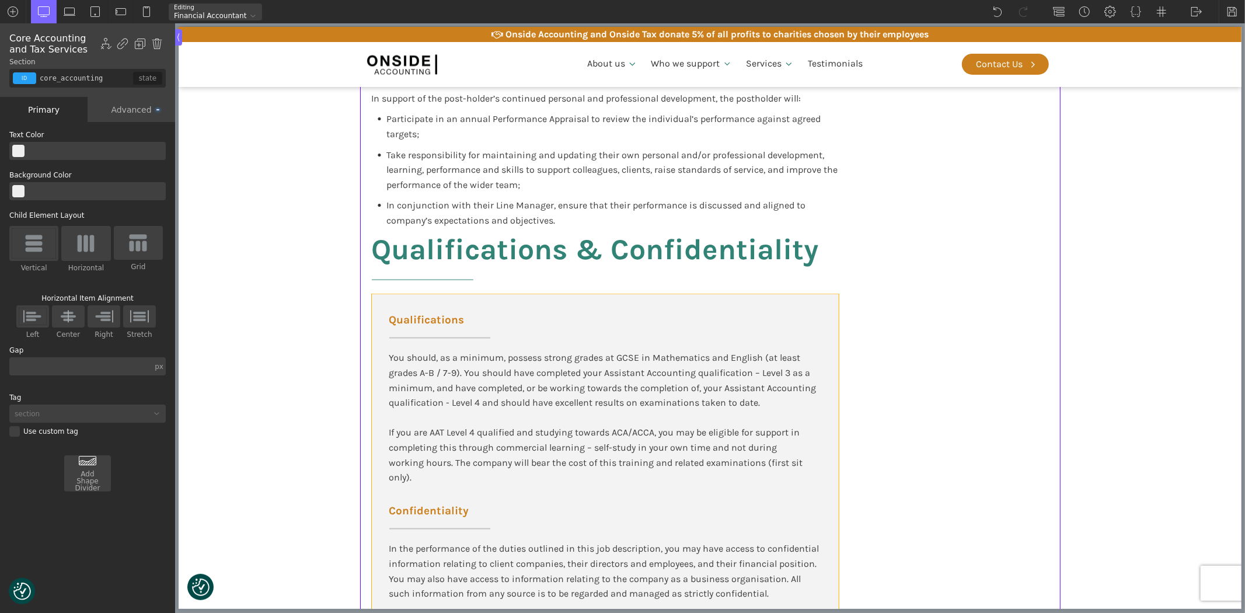
scroll to position [1168, 0]
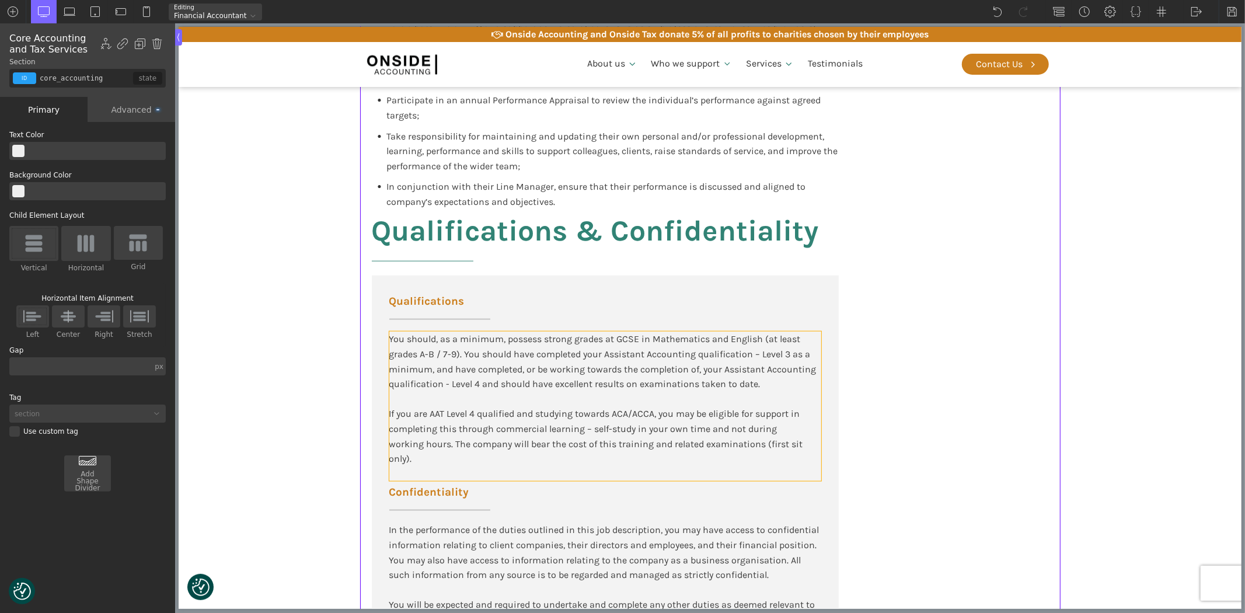
click at [469, 371] on div "You should, as a minimum, possess strong grades at GCSE in Mathematics and Engl…" at bounding box center [605, 399] width 432 height 134
type input "text_block-596-175"
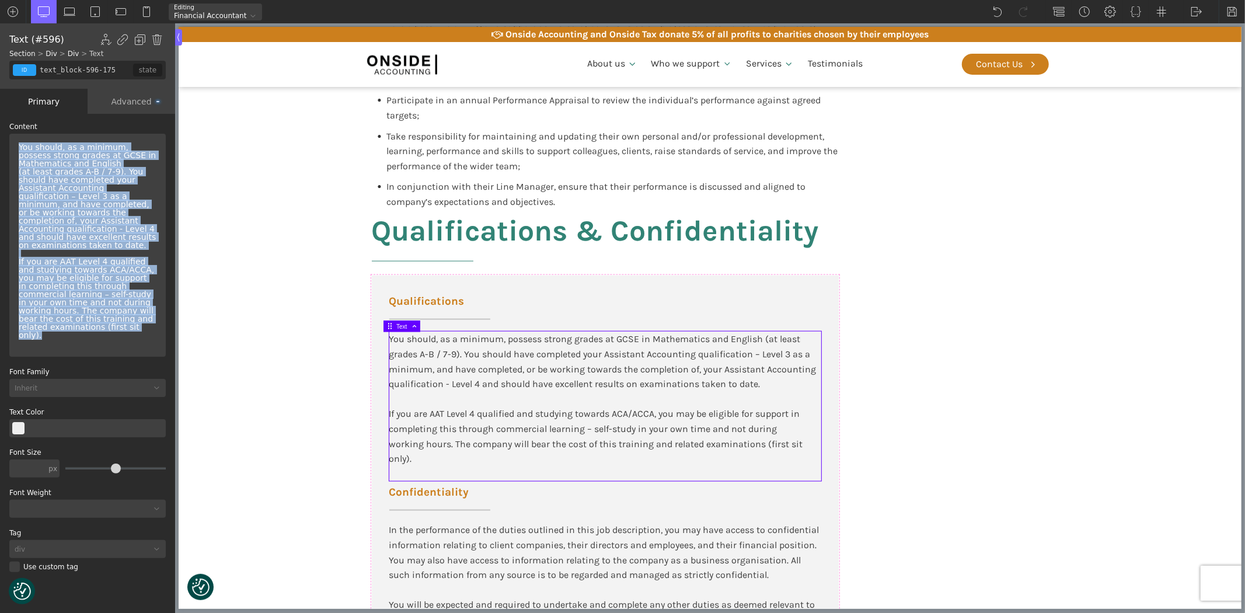
drag, startPoint x: 91, startPoint y: 318, endPoint x: -6, endPoint y: 143, distance: 199.7
click at [0, 143] on html "We value your privacy We use cookies to enhance your browsing experience, serve…" at bounding box center [622, 306] width 1245 height 613
paste div
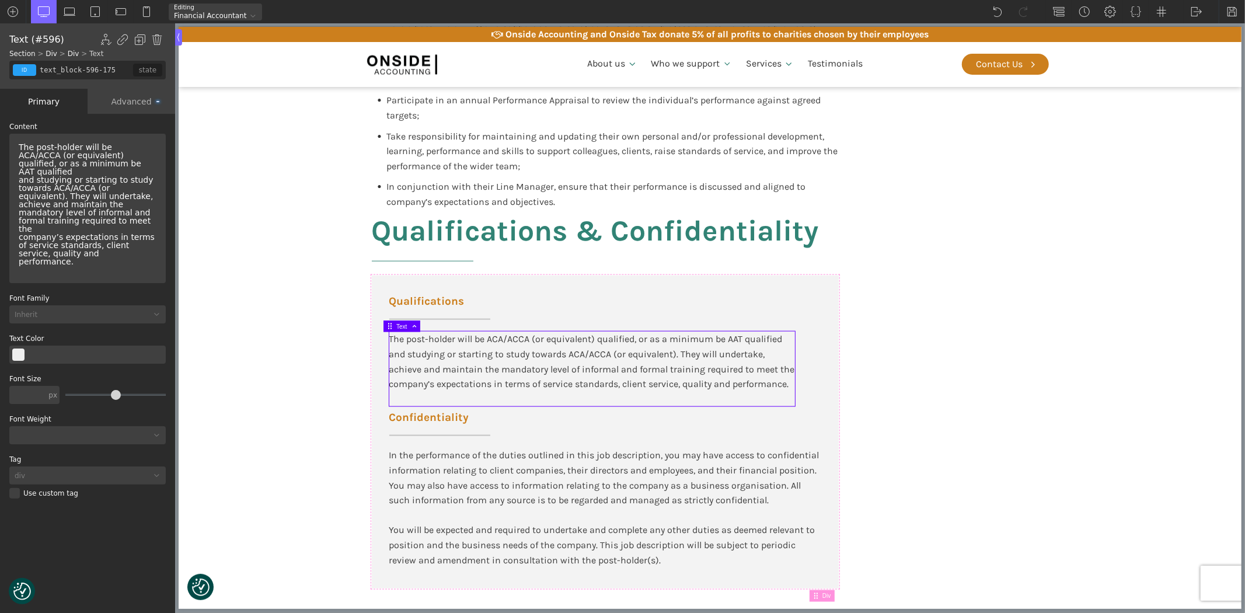
click at [85, 161] on div "The post-holder will be ACA/ACCA (or equivalent) qualified, or as a minimum be …" at bounding box center [87, 204] width 147 height 132
click at [103, 204] on div "The post-holder will be ACA/ACCA (or equivalent) qualified, or as a minimum be …" at bounding box center [87, 204] width 147 height 132
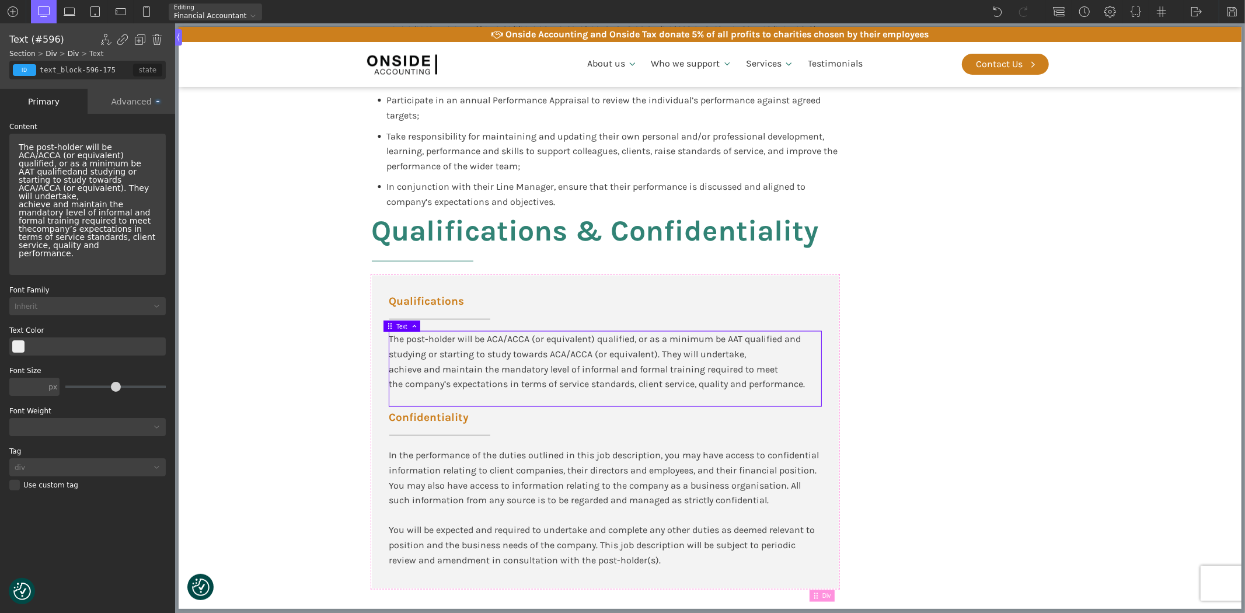
click at [149, 177] on div "The post-holder will be ACA/ACCA (or equivalent) qualified, or as a minimum be …" at bounding box center [87, 200] width 147 height 124
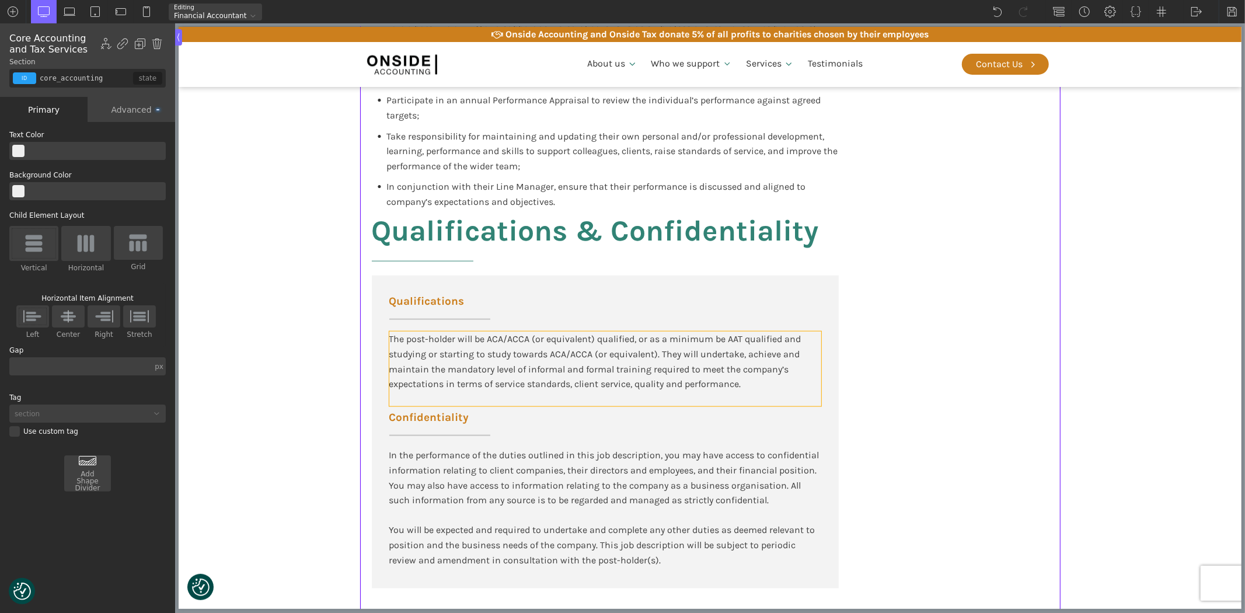
click at [450, 384] on div "The post-holder will be ACA/ACCA (or equivalent) qualified, or as a minimum be …" at bounding box center [605, 362] width 432 height 60
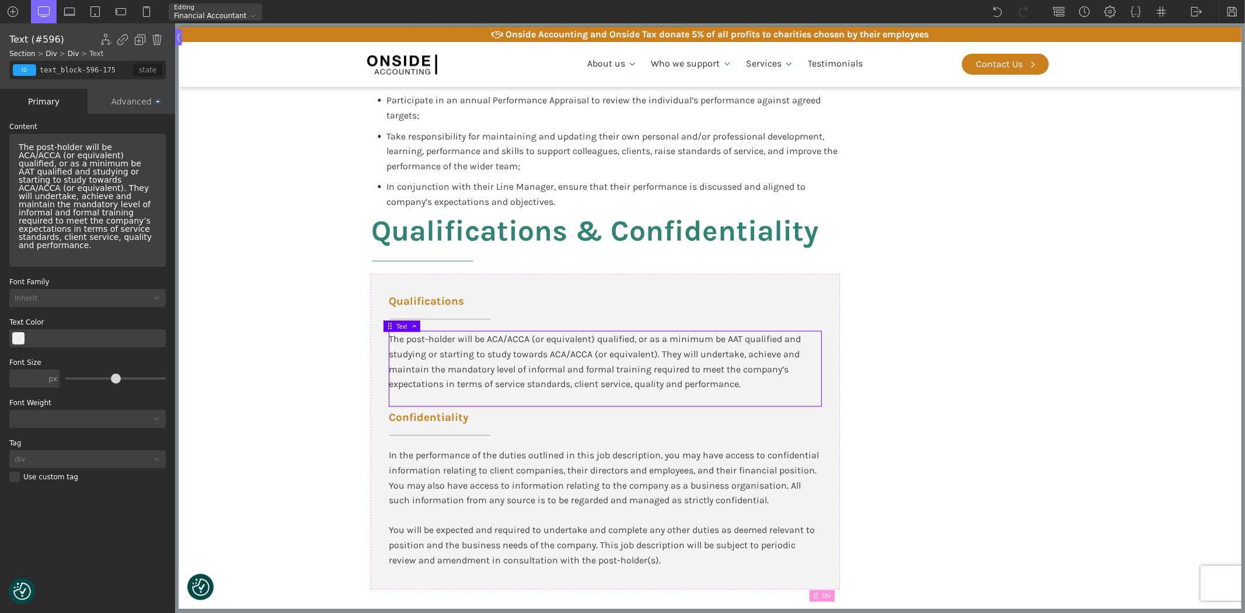
click at [447, 470] on div "In the performance of the duties outlined in this job description, you may have…" at bounding box center [605, 515] width 432 height 134
type input "text_block-639-175"
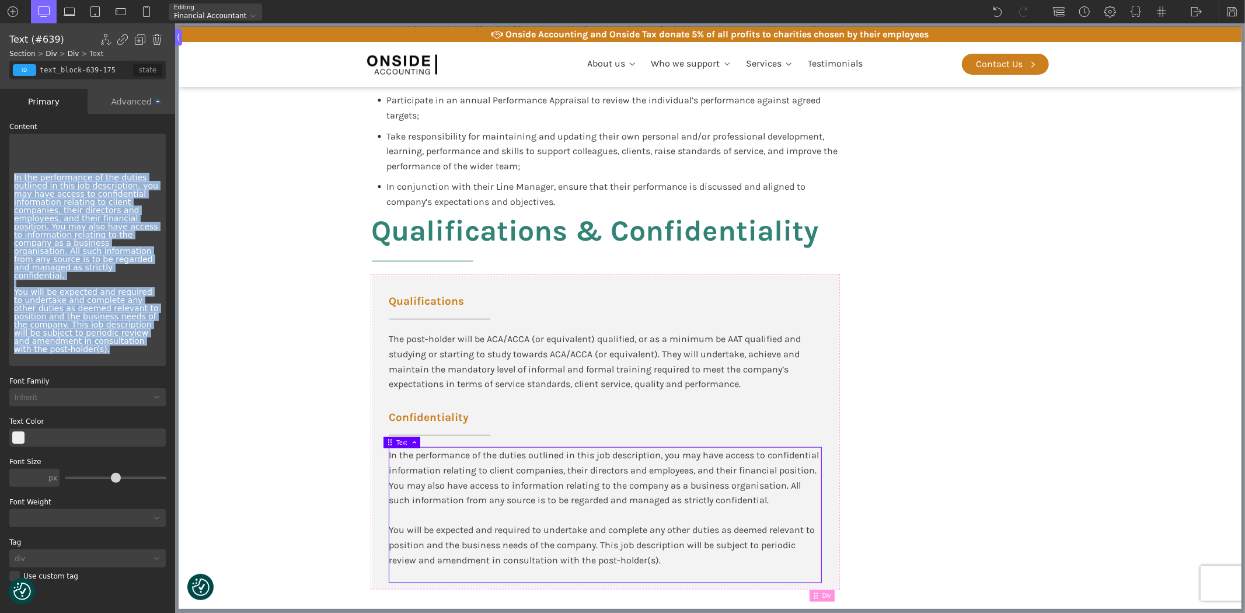
drag, startPoint x: 148, startPoint y: 324, endPoint x: 0, endPoint y: 176, distance: 209.3
click at [0, 176] on div "WP Grid Builder Stack Columns Vertically Page container (1200px) and below Less…" at bounding box center [87, 364] width 175 height 501
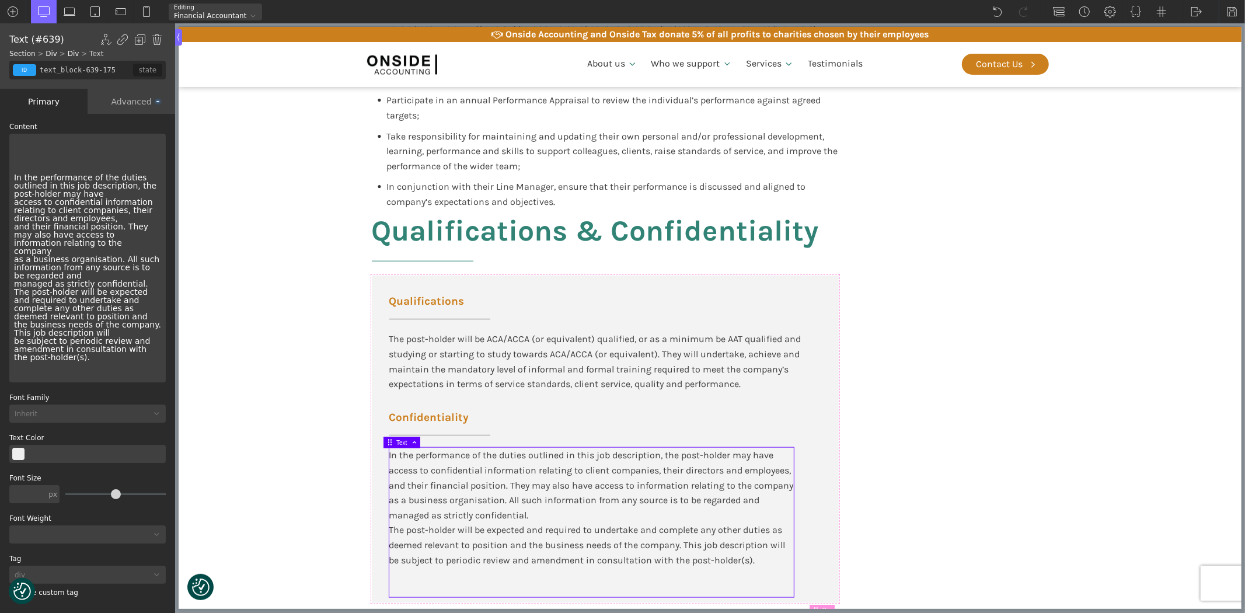
click at [69, 270] on div "In the performance of the duties outlined in this job description, the post-hol…" at bounding box center [87, 258] width 156 height 249
click at [61, 274] on div "In the performance of the duties outlined in this job description, the post-hol…" at bounding box center [87, 258] width 156 height 249
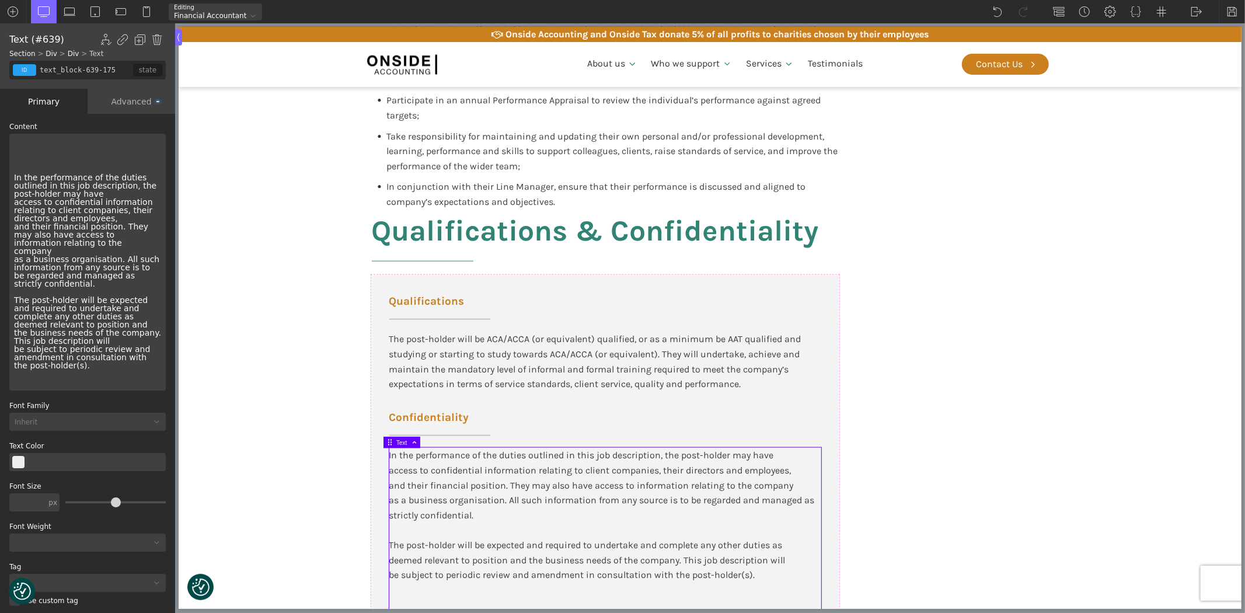
click at [92, 308] on div "In the performance of the duties outlined in this job description, the post-hol…" at bounding box center [87, 262] width 156 height 257
click at [154, 326] on div "In the performance of the duties outlined in this job description, the post-hol…" at bounding box center [87, 262] width 156 height 257
click at [108, 194] on div "In the performance of the duties outlined in this job description, the post-hol…" at bounding box center [87, 262] width 156 height 257
click at [57, 217] on div "In the performance of the duties outlined in this job description, the post-hol…" at bounding box center [87, 262] width 156 height 257
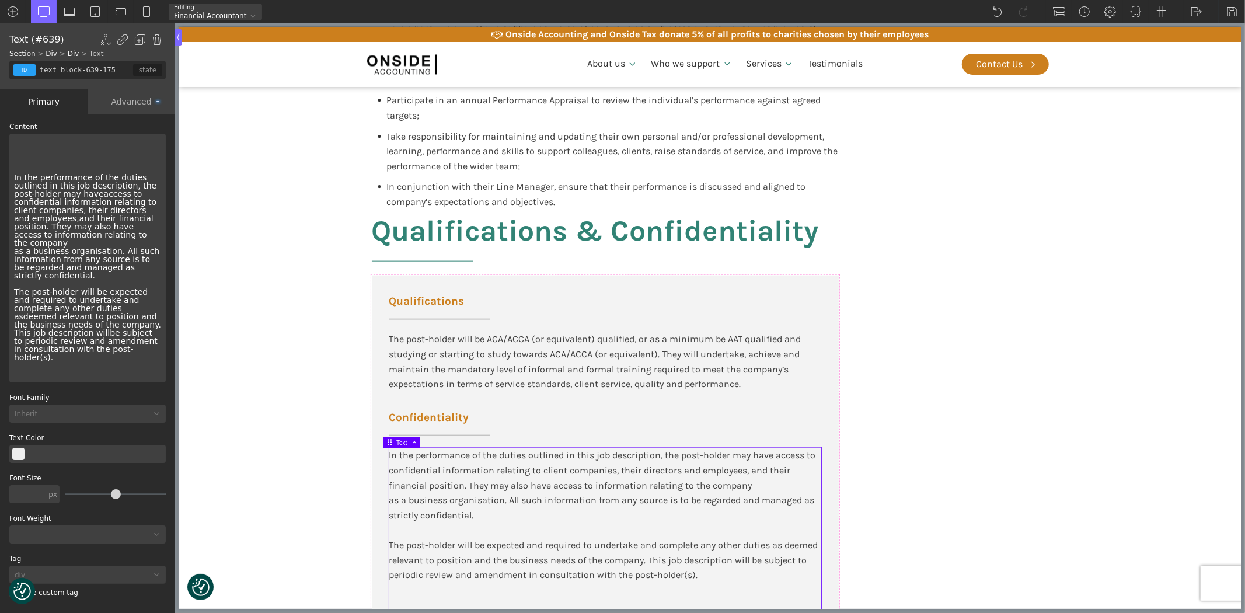
click at [55, 244] on div "In the performance of the duties outlined in this job description, the post-hol…" at bounding box center [87, 258] width 156 height 249
click at [1234, 11] on img at bounding box center [1233, 12] width 12 height 12
type input "core_accounting"
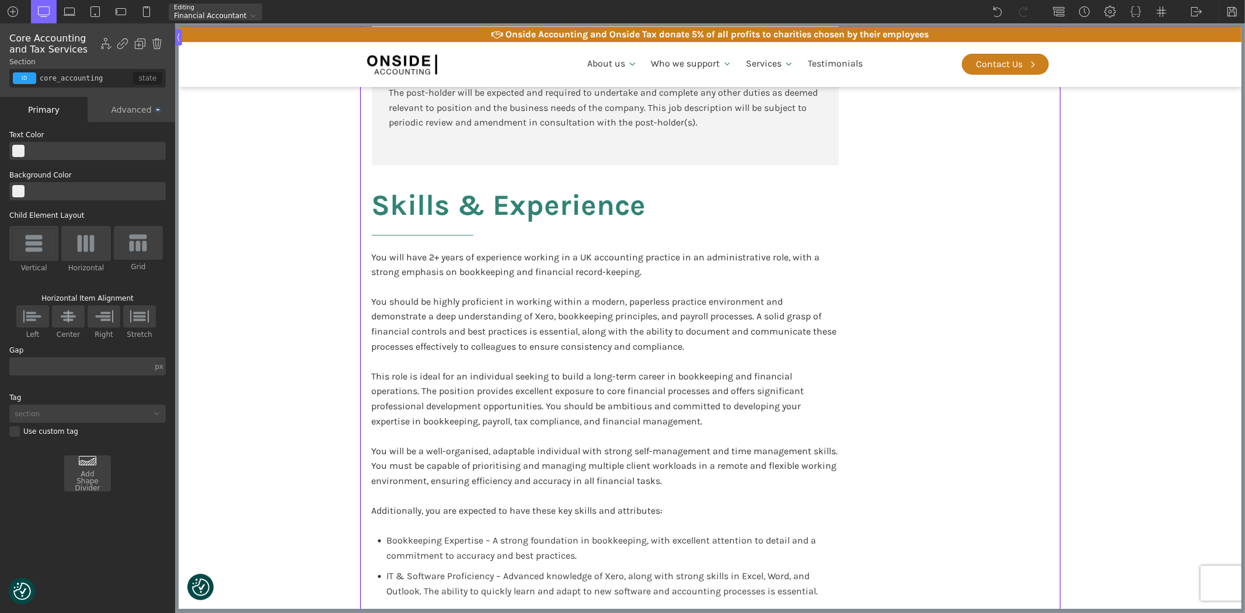
scroll to position [1686, 0]
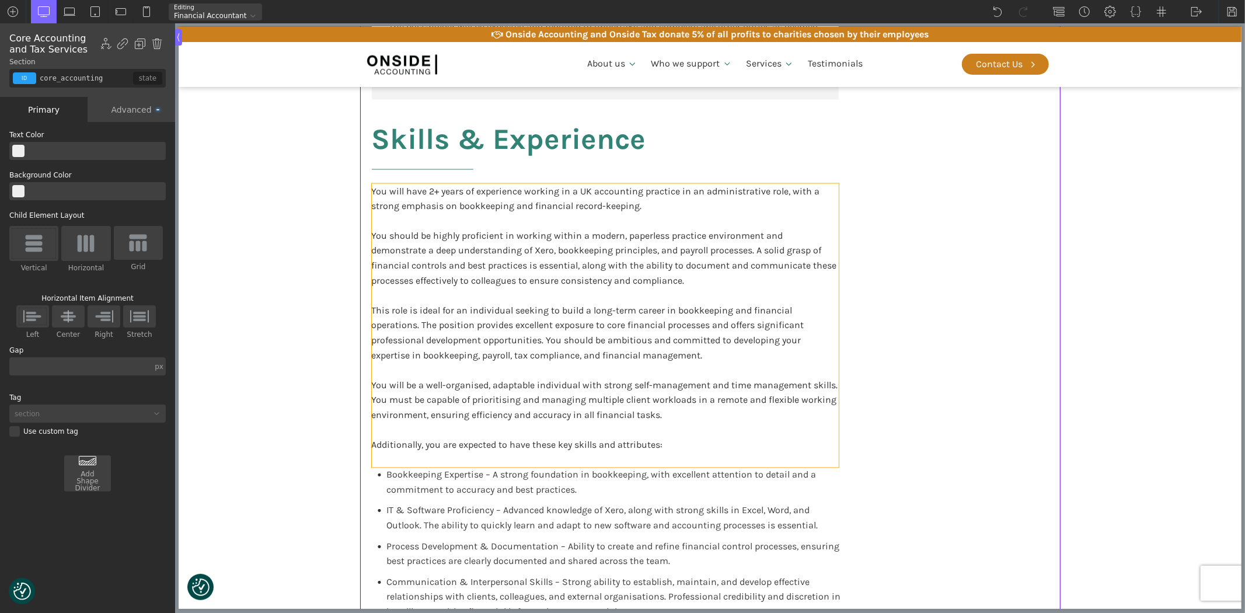
click at [441, 332] on div "You will have 2+ years of experience working in a UK accounting practice in an …" at bounding box center [604, 326] width 467 height 284
type input "blocktext_block-596-175"
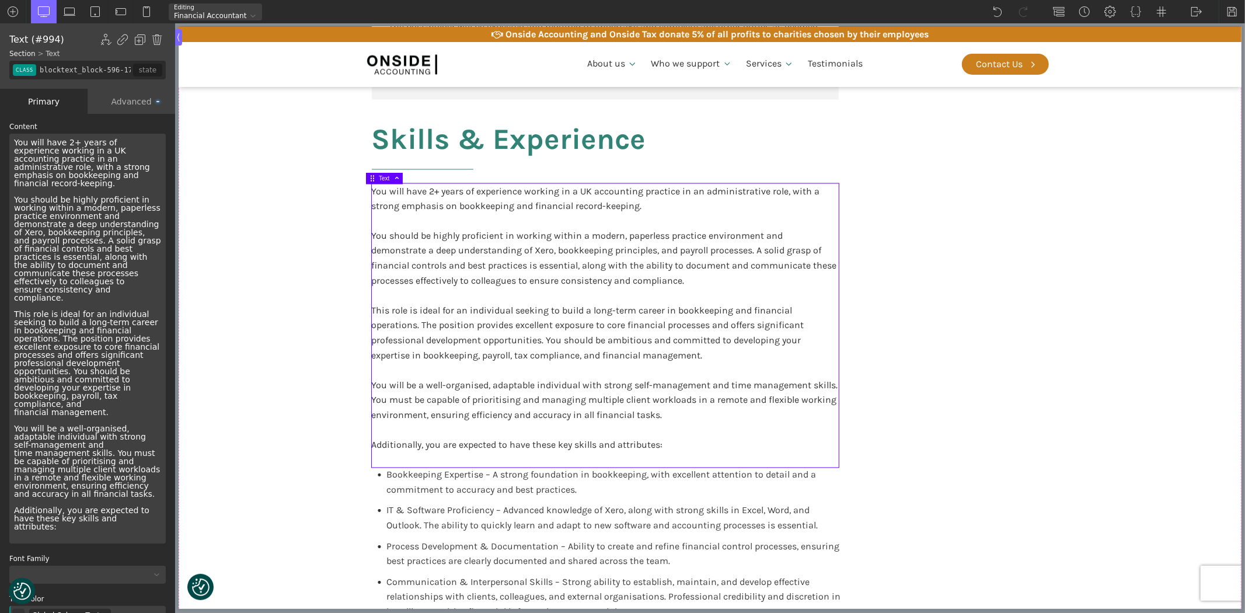
click at [548, 521] on span "IT & Software Proficiency – Advanced knowledge of Xero, along with strong skill…" at bounding box center [601, 518] width 431 height 26
type input "text_block-1036-638"
type input "false"
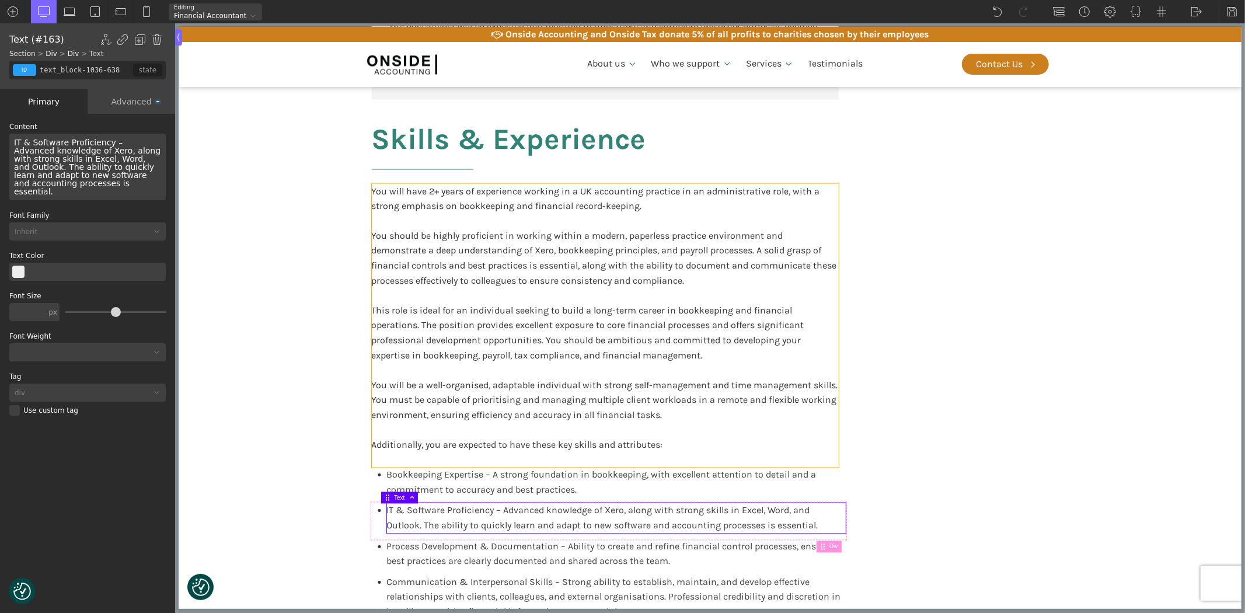
click at [500, 349] on div "You will have 2+ years of experience working in a UK accounting practice in an …" at bounding box center [604, 326] width 467 height 284
type input "blocktext_block-596-175"
type input "color(1)"
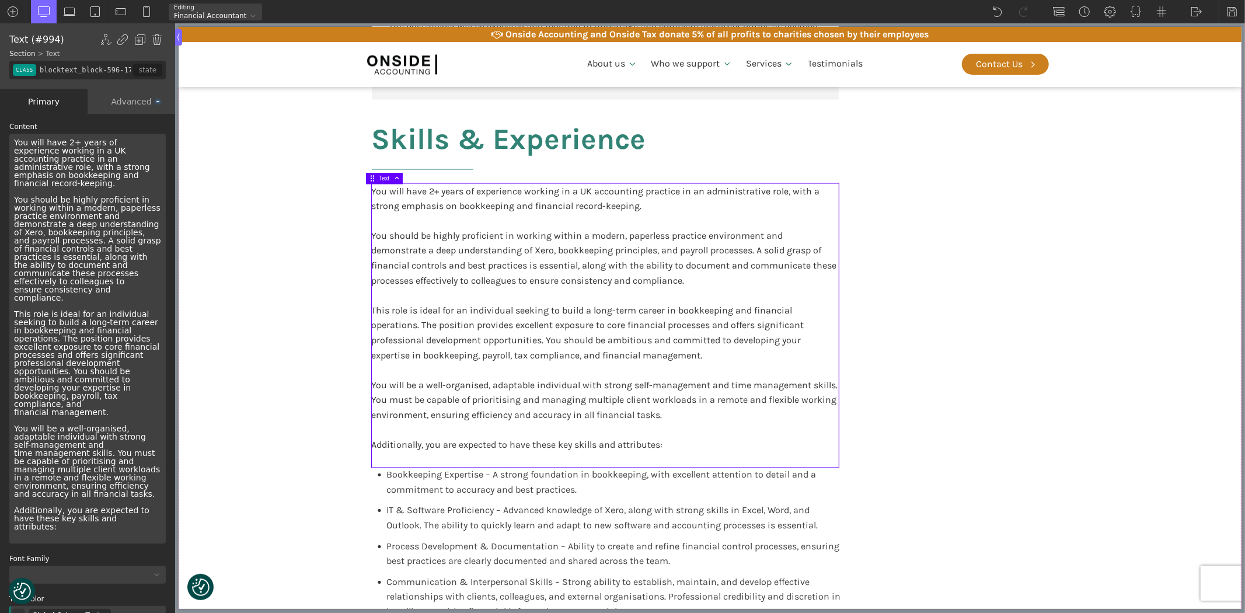
click at [74, 322] on div "You will have 2+ years of experience working in a UK accounting practice in an …" at bounding box center [87, 339] width 156 height 410
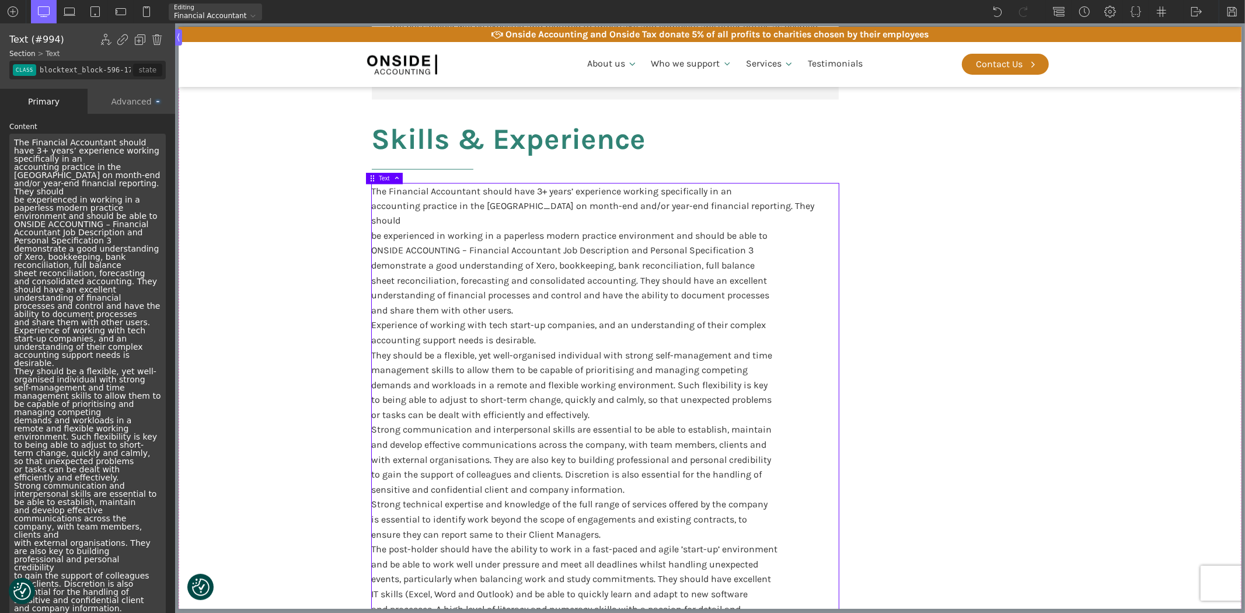
click at [487, 228] on div "The Financial Accountant should have 3+ years’ experience working specifically …" at bounding box center [604, 408] width 467 height 448
click at [463, 235] on div "The Financial Accountant should have 3+ years’ experience working specifically …" at bounding box center [604, 408] width 467 height 448
click at [444, 236] on div "The Financial Accountant should have 3+ years’ experience working specifically …" at bounding box center [604, 408] width 467 height 448
click at [19, 214] on div "The Financial Accountant should have 3+ years’ experience working specifically …" at bounding box center [87, 482] width 156 height 696
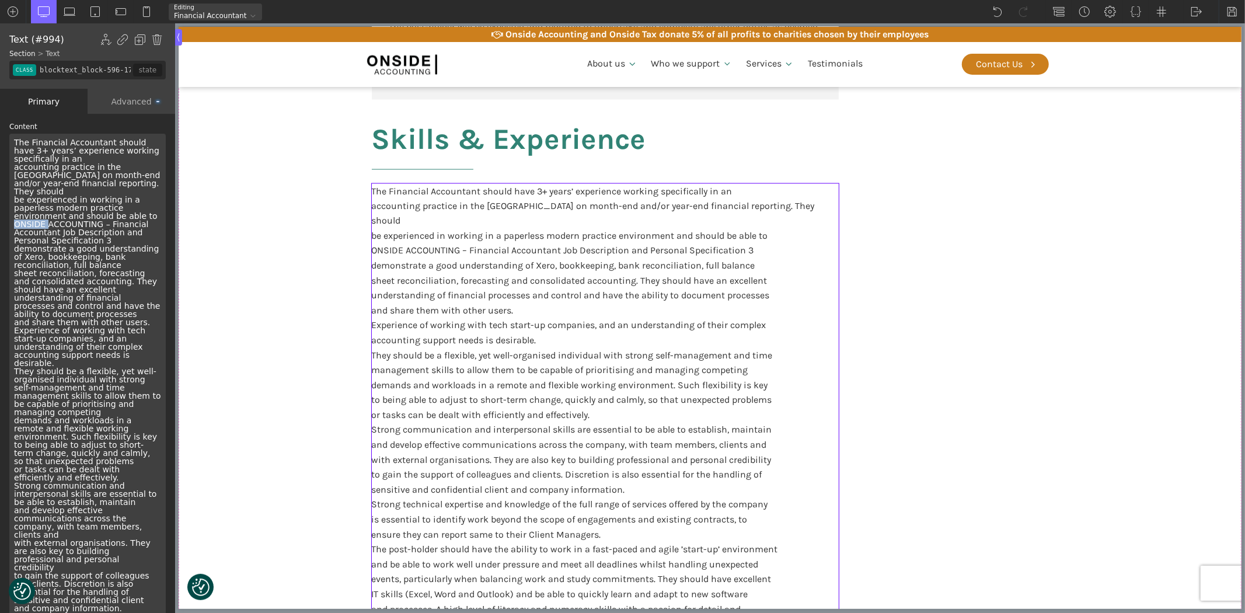
click at [19, 214] on div "The Financial Accountant should have 3+ years’ experience working specifically …" at bounding box center [87, 482] width 156 height 696
drag, startPoint x: 70, startPoint y: 229, endPoint x: 2, endPoint y: 218, distance: 68.6
click at [2, 218] on div "WP Grid Builder Stack Columns Vertically Page container (1200px) and below Less…" at bounding box center [87, 364] width 175 height 501
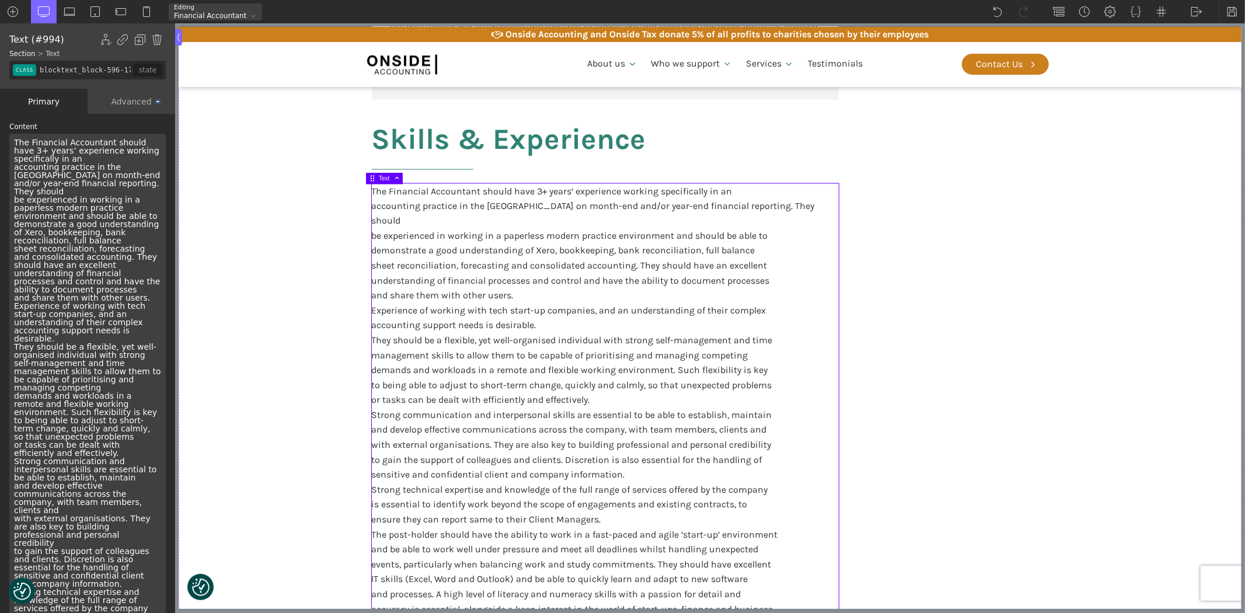
click at [83, 255] on div "The Financial Accountant should have 3+ years’ experience working specifically …" at bounding box center [87, 469] width 156 height 671
click at [64, 281] on div "The Financial Accountant should have 3+ years’ experience working specifically …" at bounding box center [87, 469] width 156 height 671
click at [60, 286] on div "The Financial Accountant should have 3+ years’ experience working specifically …" at bounding box center [87, 469] width 156 height 671
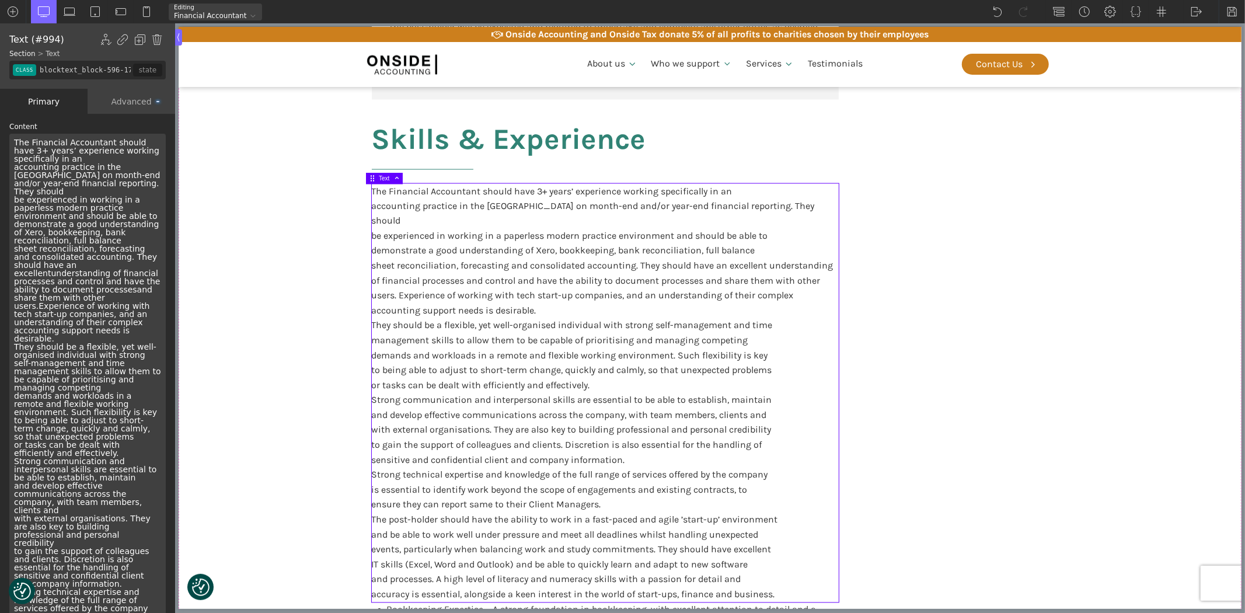
click at [54, 325] on div "The Financial Accountant should have 3+ years’ experience working specifically …" at bounding box center [87, 469] width 156 height 671
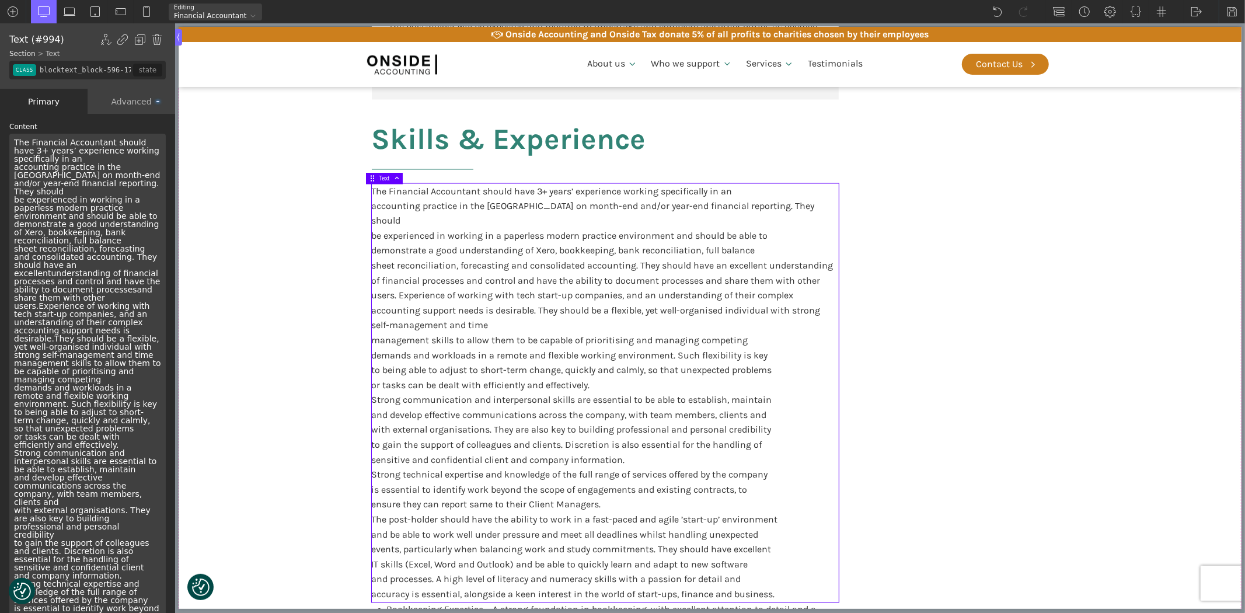
click at [101, 362] on div "The Financial Accountant should have 3+ years’ experience working specifically …" at bounding box center [87, 465] width 156 height 663
click at [42, 391] on div "The Financial Accountant should have 3+ years’ experience working specifically …" at bounding box center [87, 465] width 156 height 663
click at [72, 420] on div "The Financial Accountant should have 3+ years’ experience working specifically …" at bounding box center [87, 465] width 156 height 663
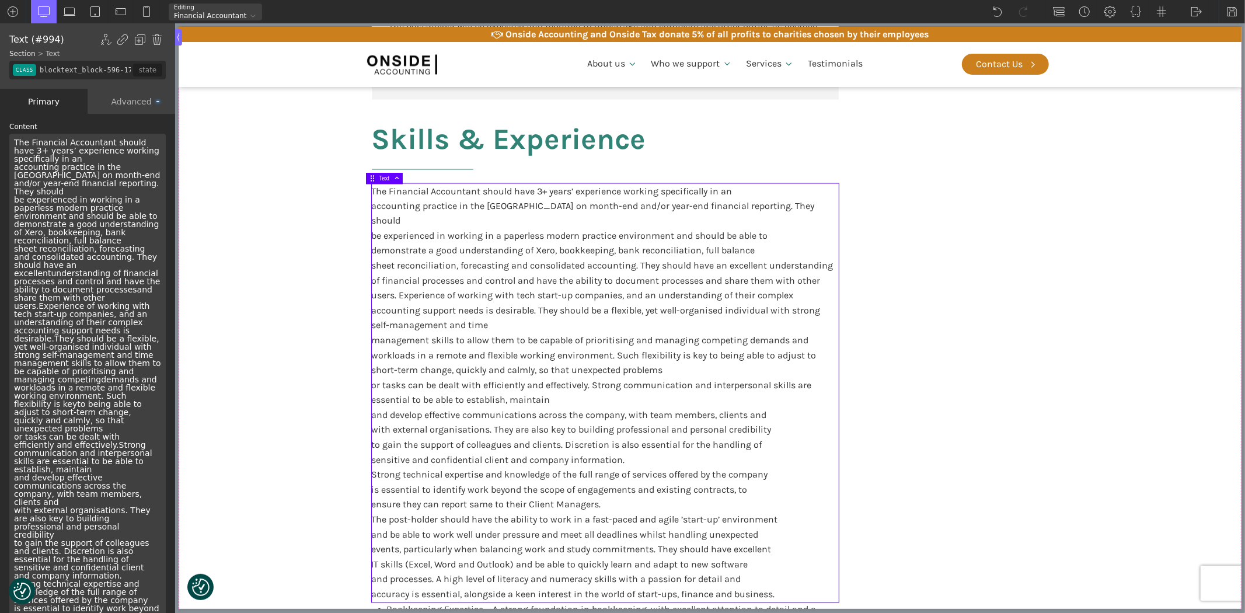
click at [102, 422] on div "The Financial Accountant should have 3+ years’ experience working specifically …" at bounding box center [87, 465] width 156 height 663
click at [95, 444] on div "The Financial Accountant should have 3+ years’ experience working specifically …" at bounding box center [87, 465] width 156 height 663
click at [41, 470] on div "The Financial Accountant should have 3+ years’ experience working specifically …" at bounding box center [87, 461] width 156 height 655
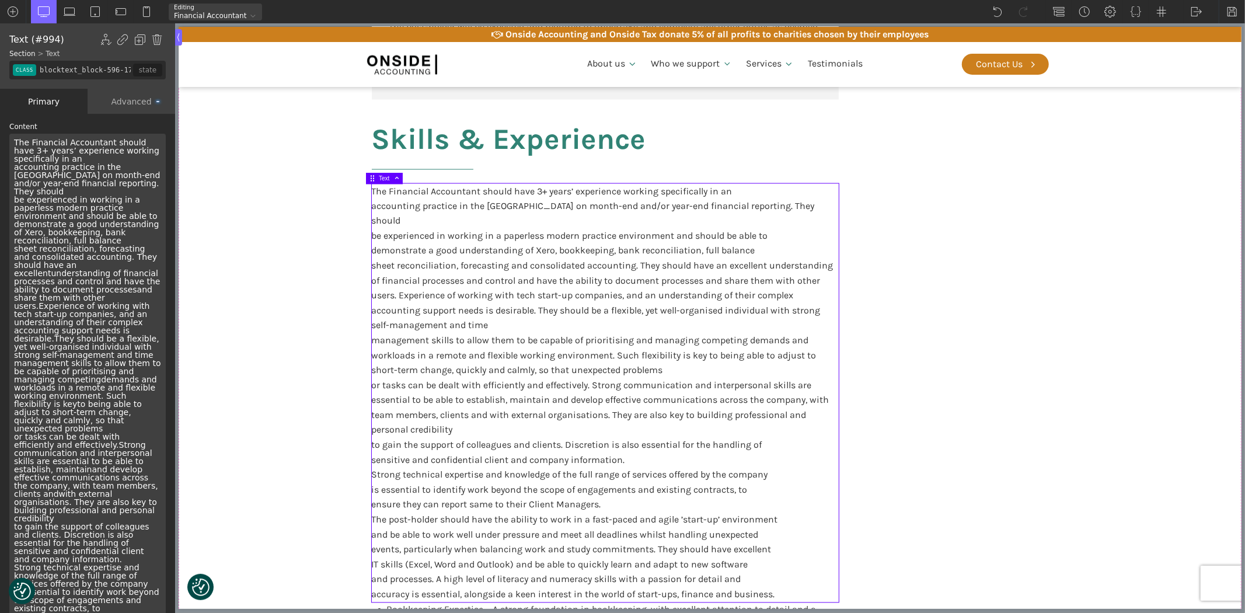
click at [112, 486] on div "The Financial Accountant should have 3+ years’ experience working specifically …" at bounding box center [87, 457] width 156 height 647
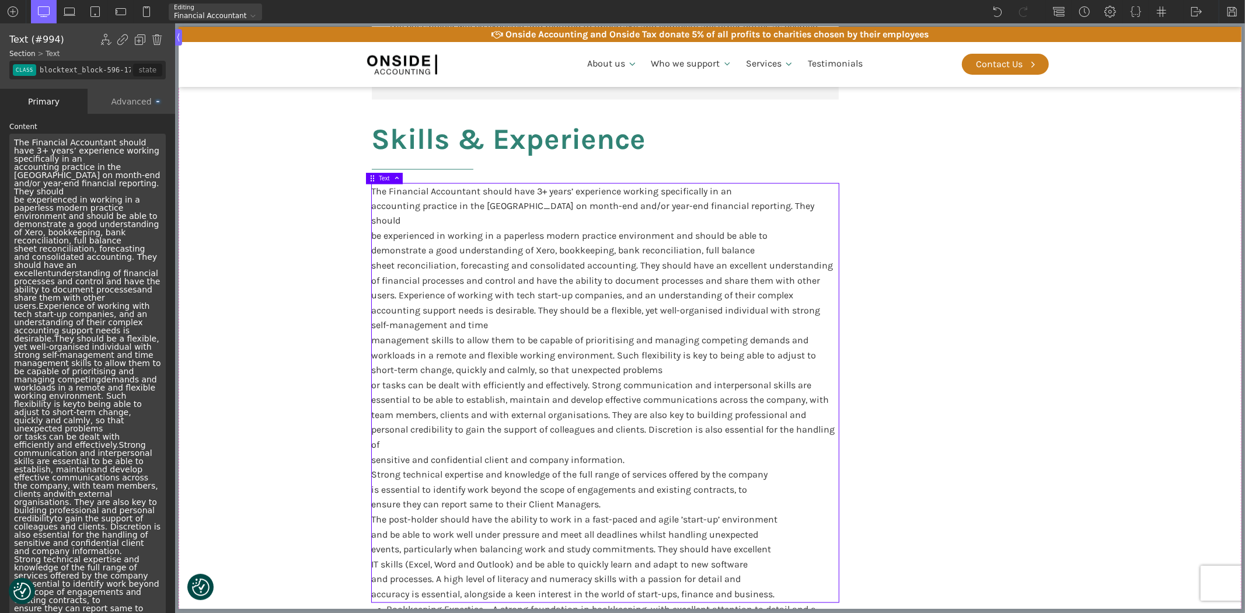
click at [55, 510] on div "The Financial Accountant should have 3+ years’ experience working specifically …" at bounding box center [87, 453] width 156 height 639
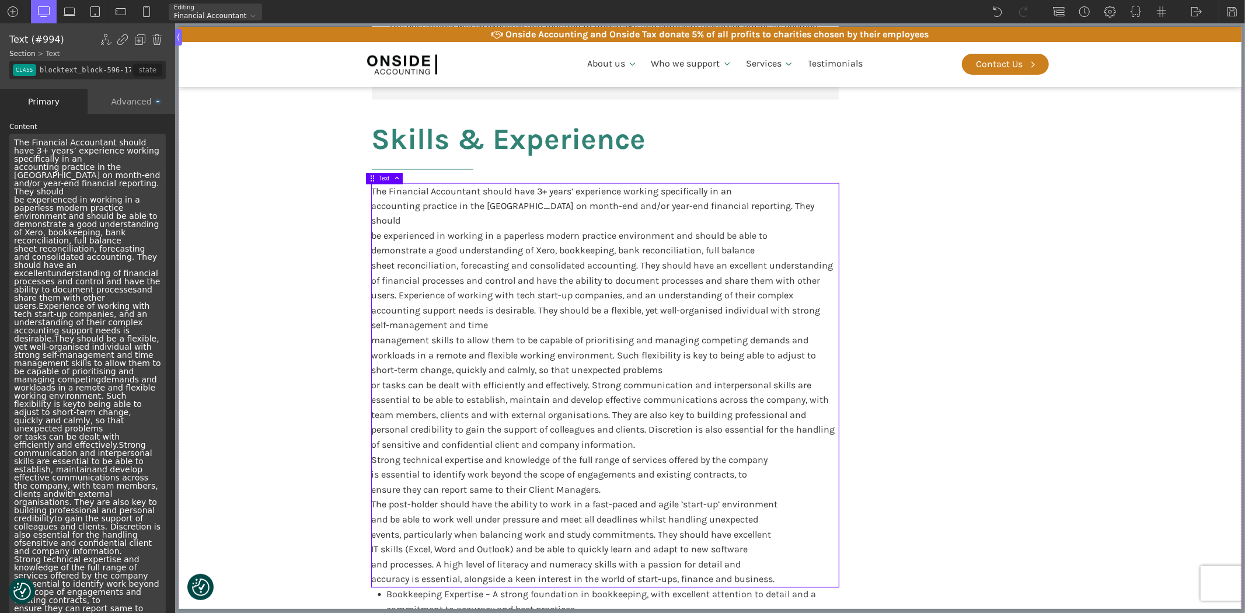
scroll to position [130, 0]
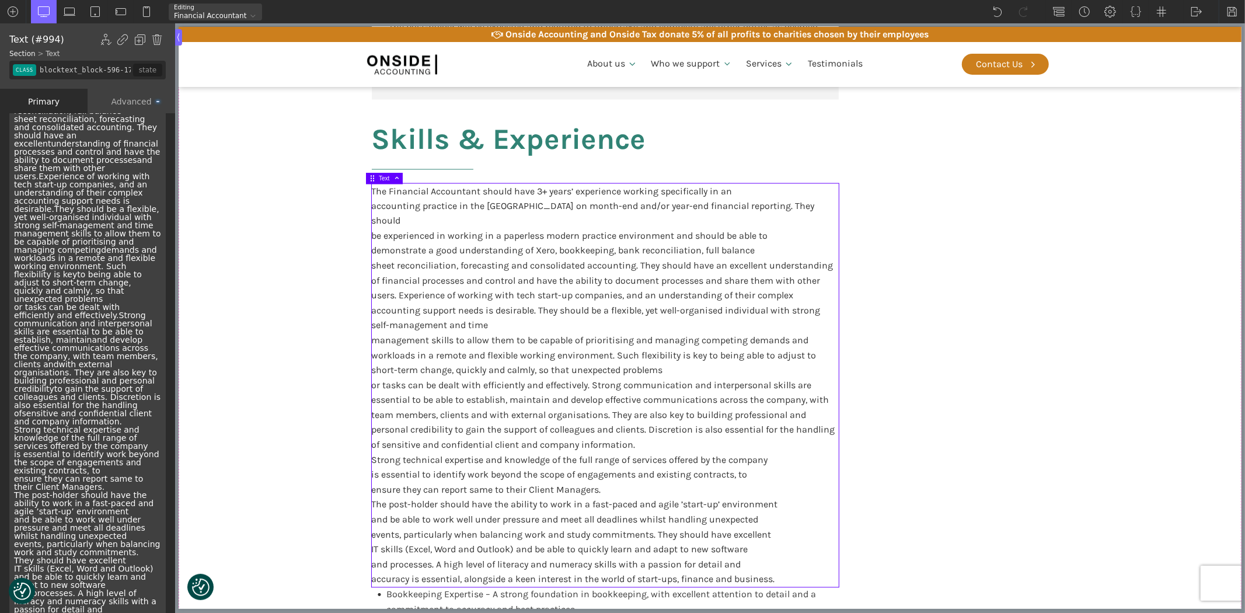
click at [102, 436] on div "The Financial Accountant should have 3+ years’ experience working specifically …" at bounding box center [87, 323] width 156 height 639
click at [94, 496] on div "The Financial Accountant should have 3+ years’ experience working specifically …" at bounding box center [87, 323] width 156 height 639
click at [88, 520] on div "The Financial Accountant should have 3+ years’ experience working specifically …" at bounding box center [87, 323] width 156 height 639
click at [54, 559] on div "The Financial Accountant should have 3+ years’ experience working specifically …" at bounding box center [87, 323] width 156 height 639
click at [119, 475] on div "The Financial Accountant should have 3+ years’ experience working specifically …" at bounding box center [87, 323] width 156 height 639
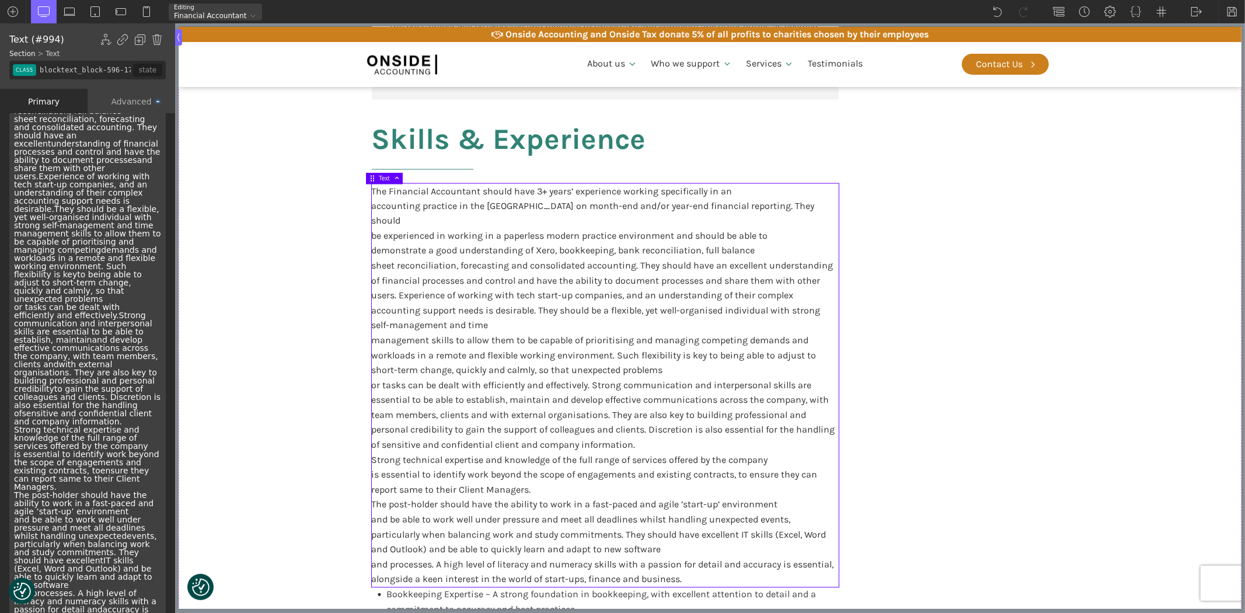
click at [118, 470] on div "The Financial Accountant should have 3+ years’ experience working specifically …" at bounding box center [87, 323] width 156 height 639
click at [138, 165] on div "The Financial Accountant should have 3+ years’ experience working specifically …" at bounding box center [87, 323] width 156 height 639
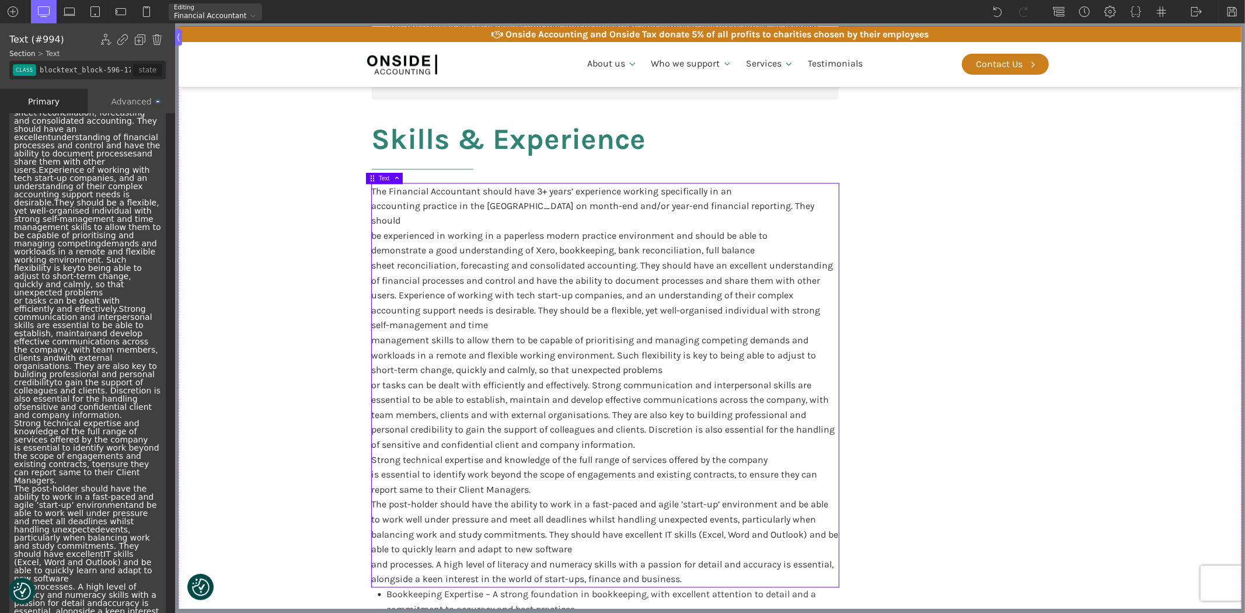
scroll to position [0, 0]
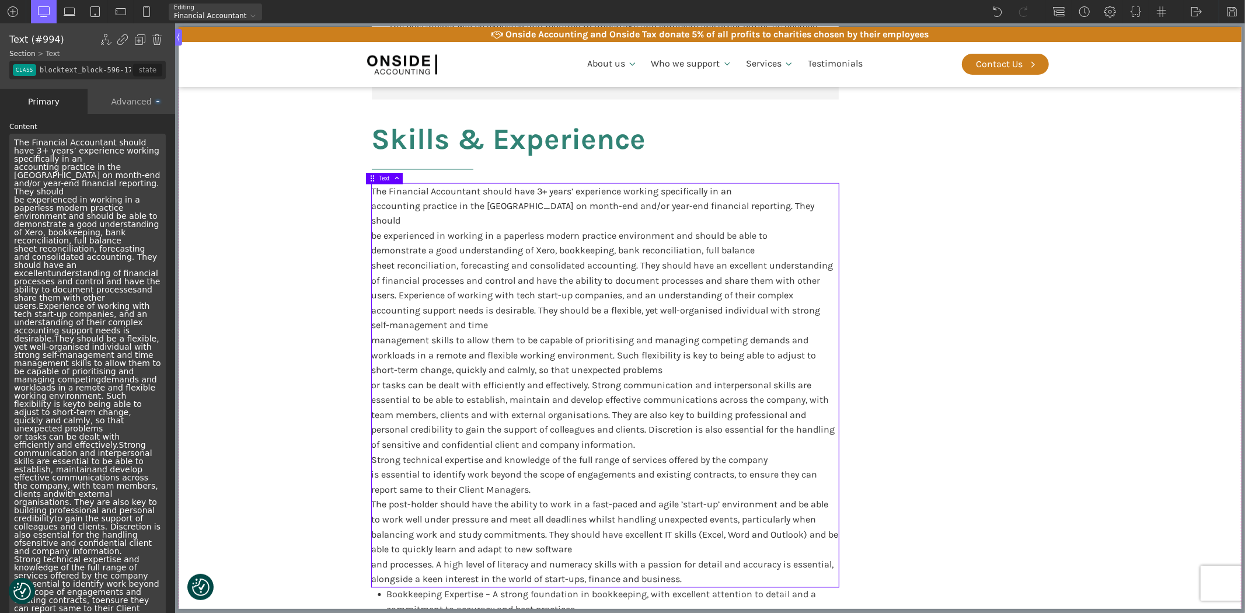
click at [78, 155] on div "The Financial Accountant should have 3+ years’ experience working specifically …" at bounding box center [87, 453] width 156 height 639
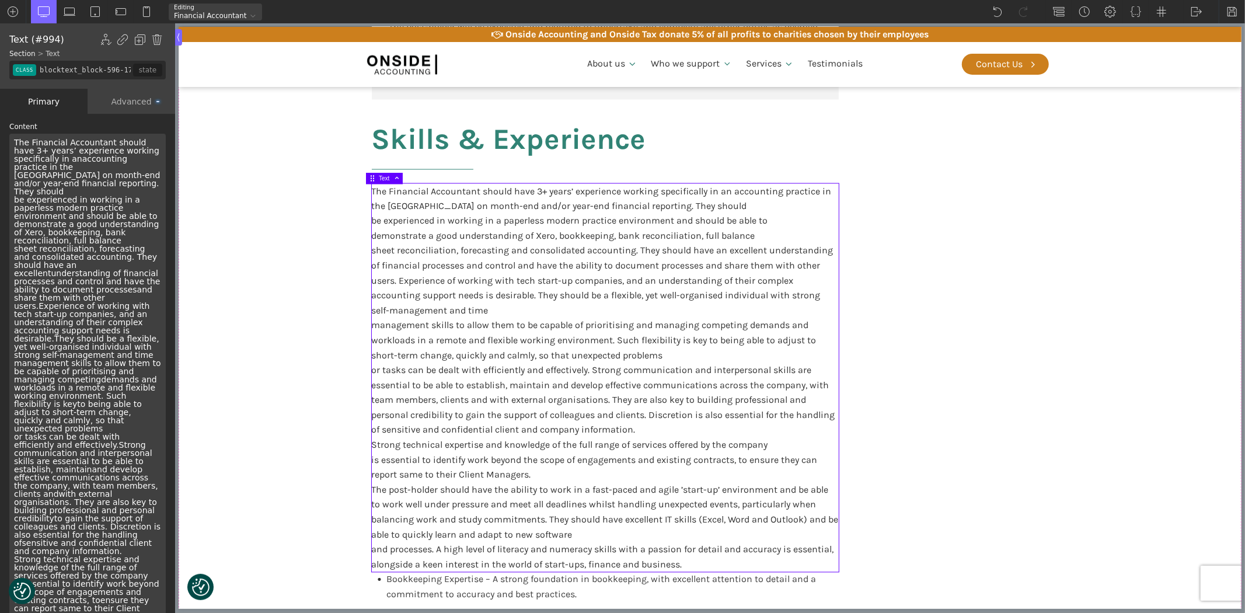
click at [127, 187] on div "The Financial Accountant should have 3+ years’ experience working specifically …" at bounding box center [87, 453] width 156 height 639
click at [145, 173] on div "The Financial Accountant should have 3+ years’ experience working specifically …" at bounding box center [87, 453] width 156 height 639
click at [141, 196] on div "The Financial Accountant should have 3+ years’ experience working specifically …" at bounding box center [87, 453] width 156 height 639
click at [127, 224] on div "The Financial Accountant should have 3+ years’ experience working specifically …" at bounding box center [87, 453] width 156 height 639
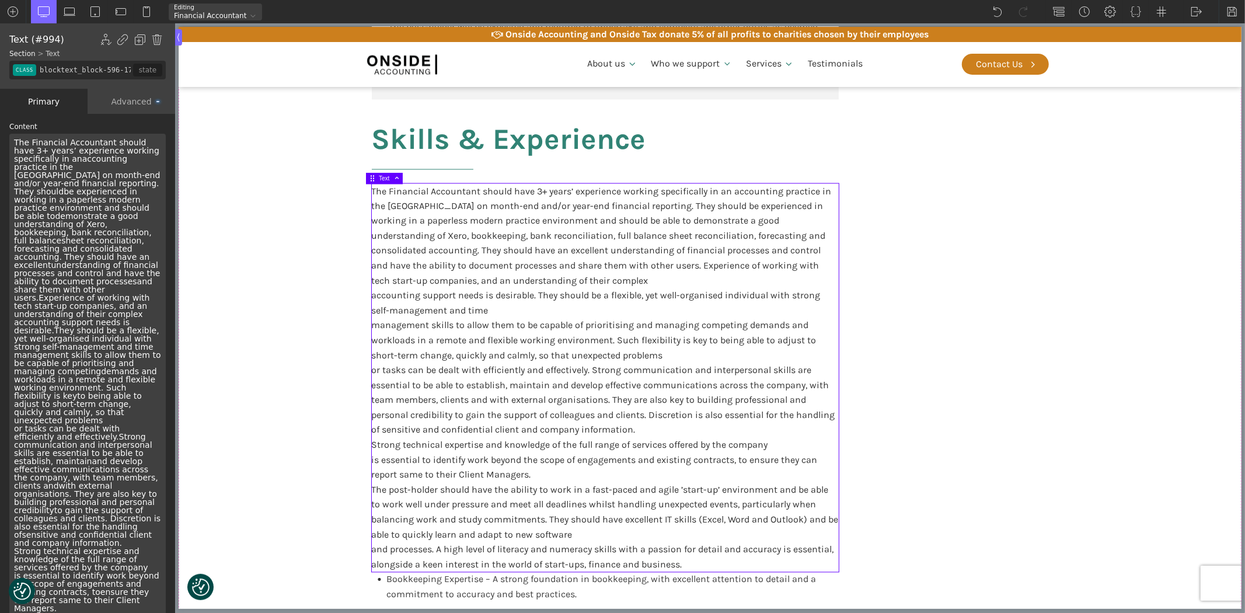
click at [136, 297] on div "The Financial Accountant should have 3+ years’ experience working specifically …" at bounding box center [87, 449] width 156 height 631
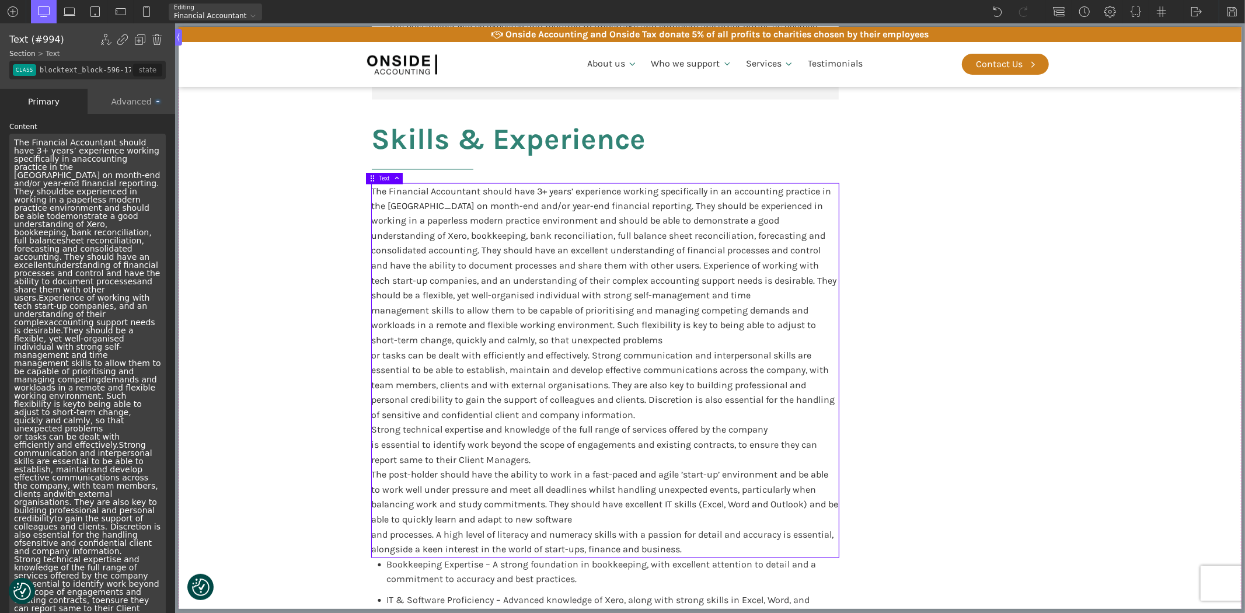
click at [138, 330] on div "The Financial Accountant should have 3+ years’ experience working specifically …" at bounding box center [87, 453] width 156 height 639
click at [147, 395] on div "The Financial Accountant should have 3+ years’ experience working specifically …" at bounding box center [87, 453] width 156 height 639
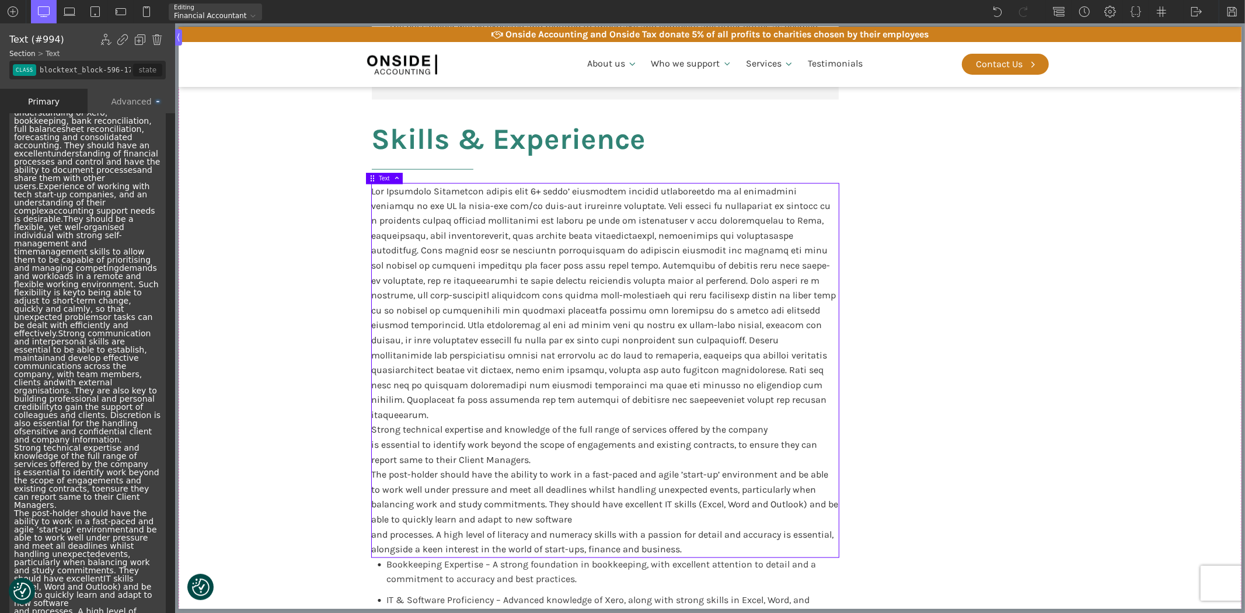
scroll to position [130, 0]
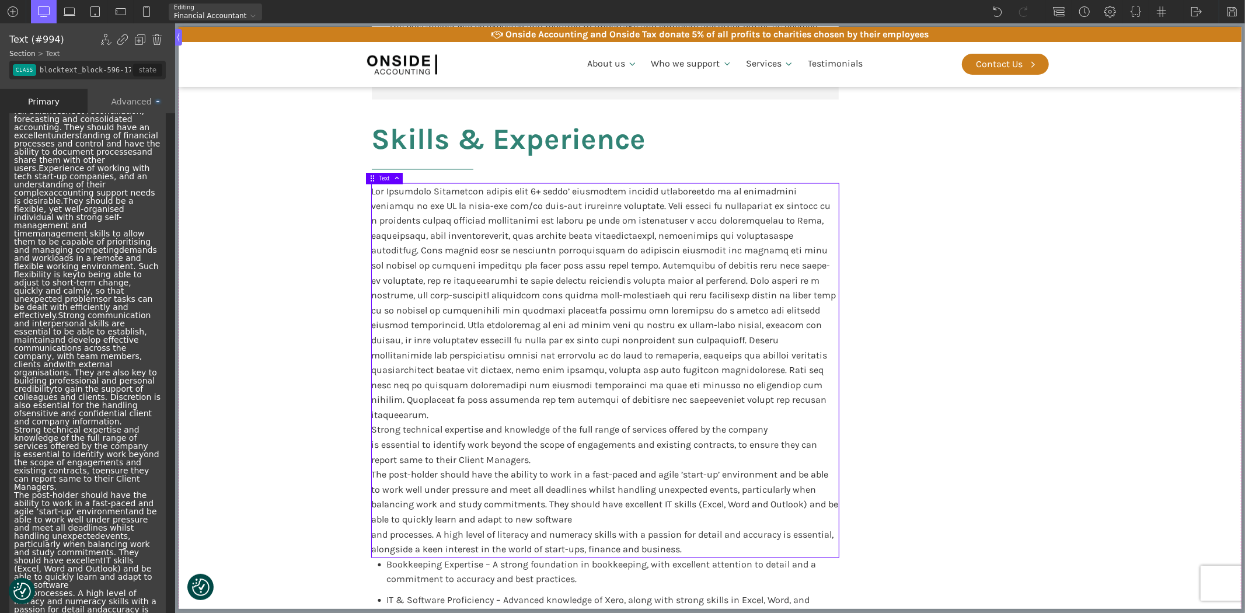
click at [123, 497] on div "The Financial Accountant should have 3+ years’ experience working specifically …" at bounding box center [87, 323] width 156 height 639
click at [119, 492] on div "The Financial Accountant should have 3+ years’ experience working specifically …" at bounding box center [87, 323] width 156 height 639
click at [389, 277] on div "Strong technical expertise and knowledge of the full range of services offered …" at bounding box center [604, 371] width 467 height 374
click at [97, 165] on div "The Financial Accountant should have 3+ years’ experience working specifically …" at bounding box center [87, 323] width 156 height 639
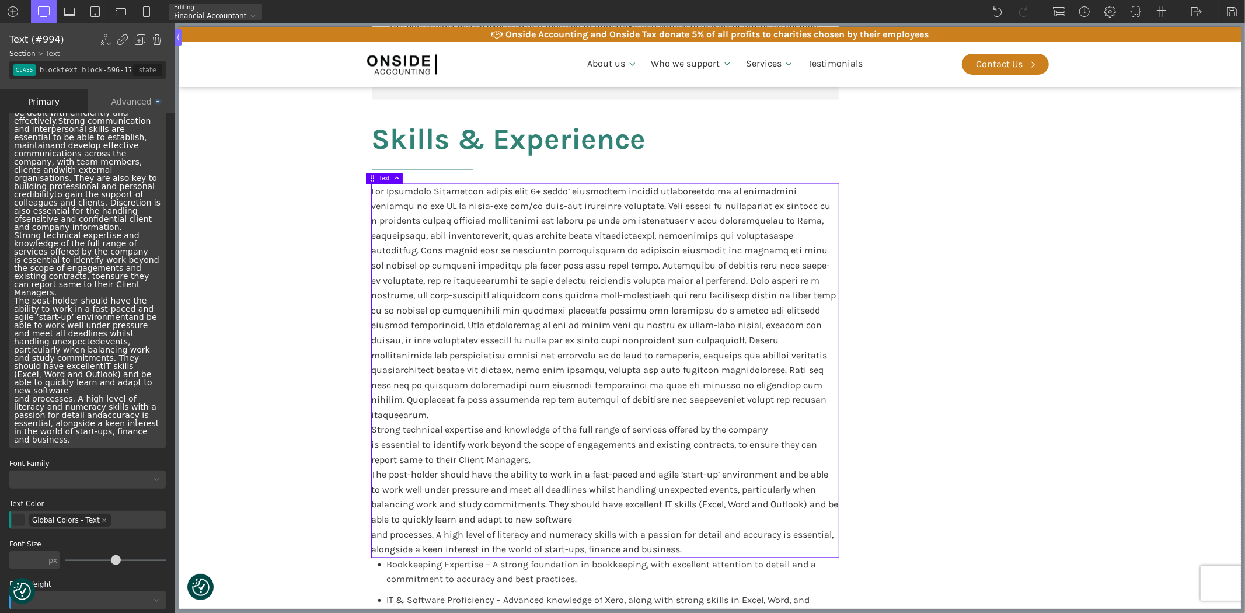
scroll to position [334, 0]
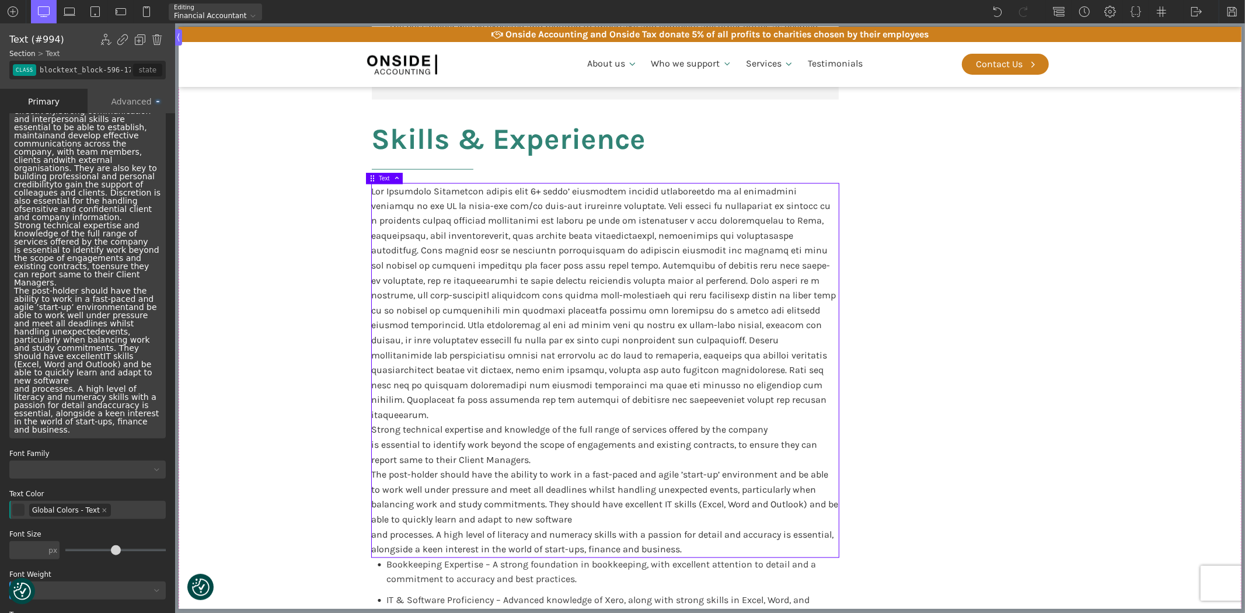
click at [89, 300] on div "The Financial Accountant should have 3+ years’ experience working specifically …" at bounding box center [87, 119] width 156 height 639
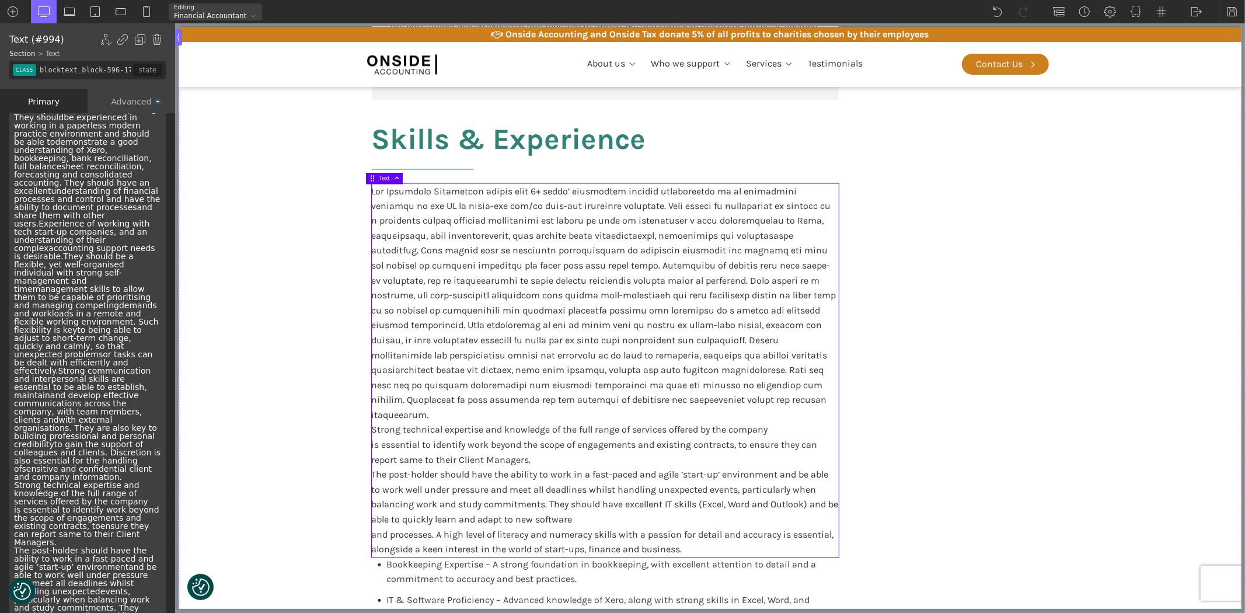
scroll to position [0, 0]
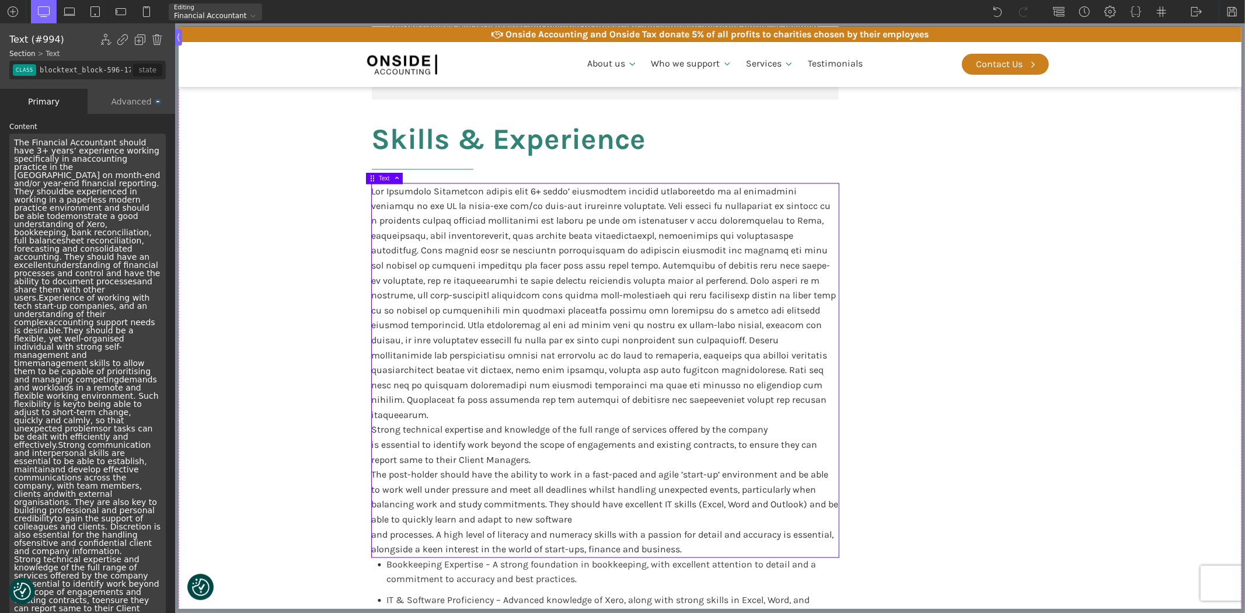
click at [107, 207] on div "The Financial Accountant should have 3+ years’ experience working specifically …" at bounding box center [87, 453] width 156 height 639
click at [38, 281] on div "The Financial Accountant should have 3+ years’ experience working specifically …" at bounding box center [87, 453] width 156 height 639
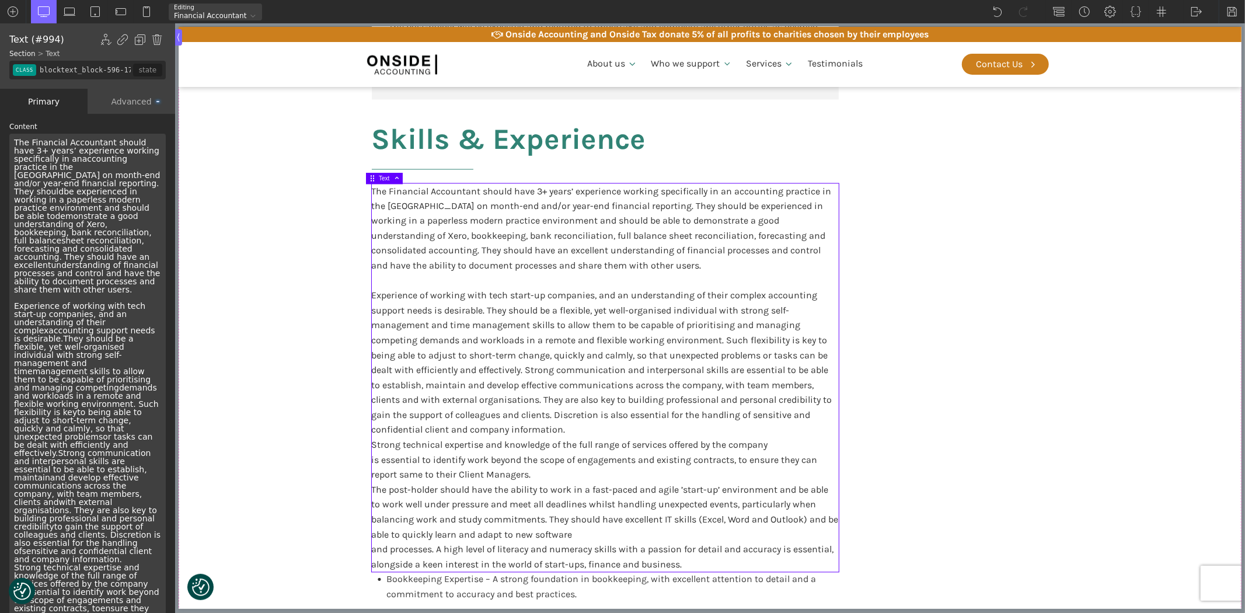
click at [83, 324] on div "The Financial Accountant should have 3+ years’ experience working specifically …" at bounding box center [87, 457] width 156 height 647
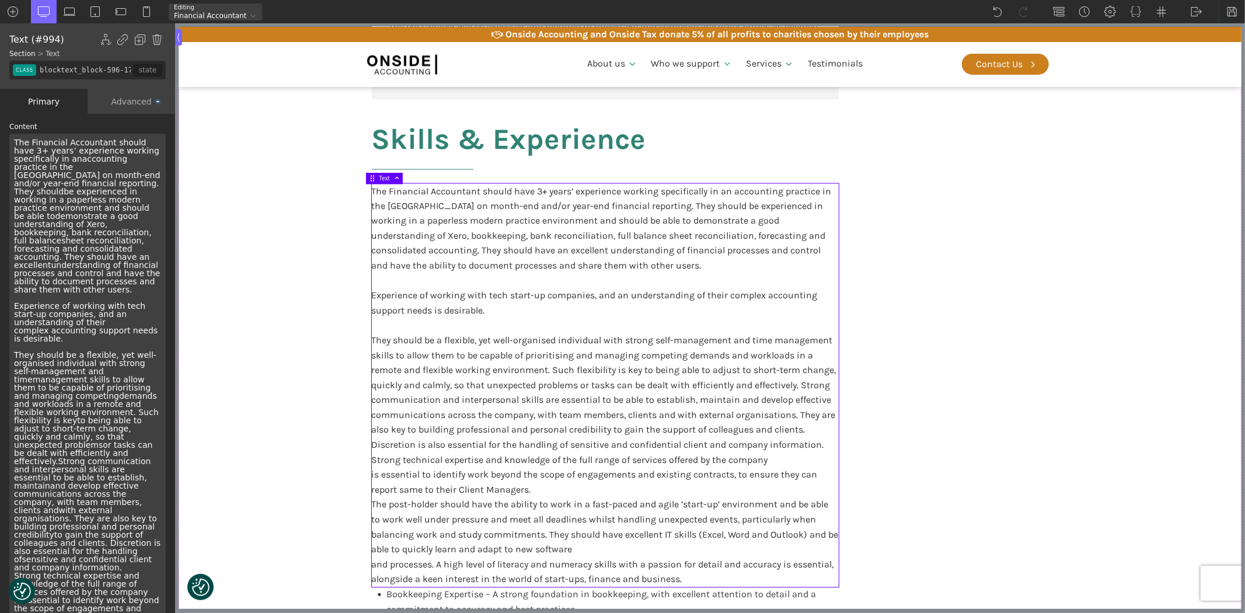
click at [56, 436] on div "The Financial Accountant should have 3+ years’ experience working specifically …" at bounding box center [87, 461] width 156 height 655
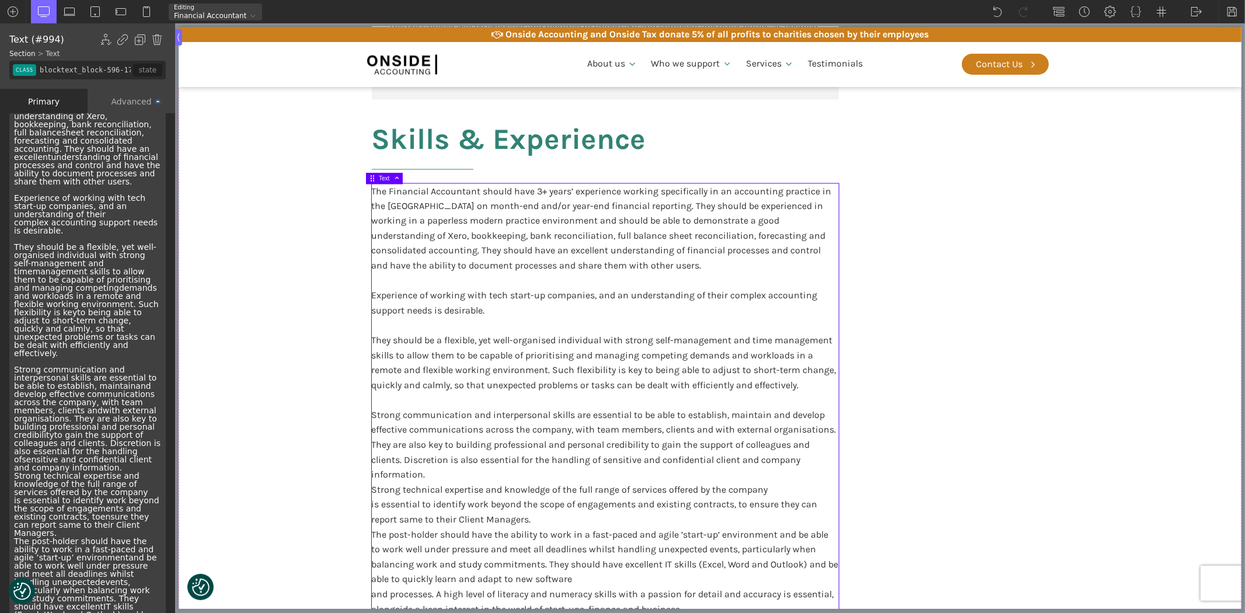
scroll to position [130, 0]
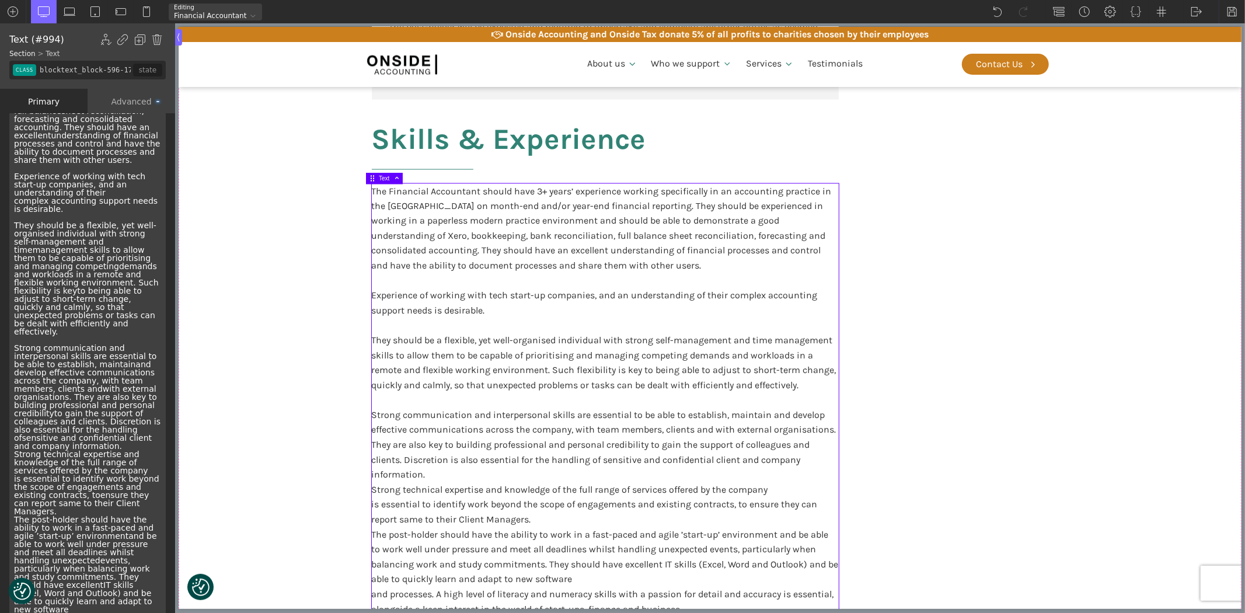
click at [15, 423] on div "The Financial Accountant should have 3+ years’ experience working specifically …" at bounding box center [87, 335] width 156 height 663
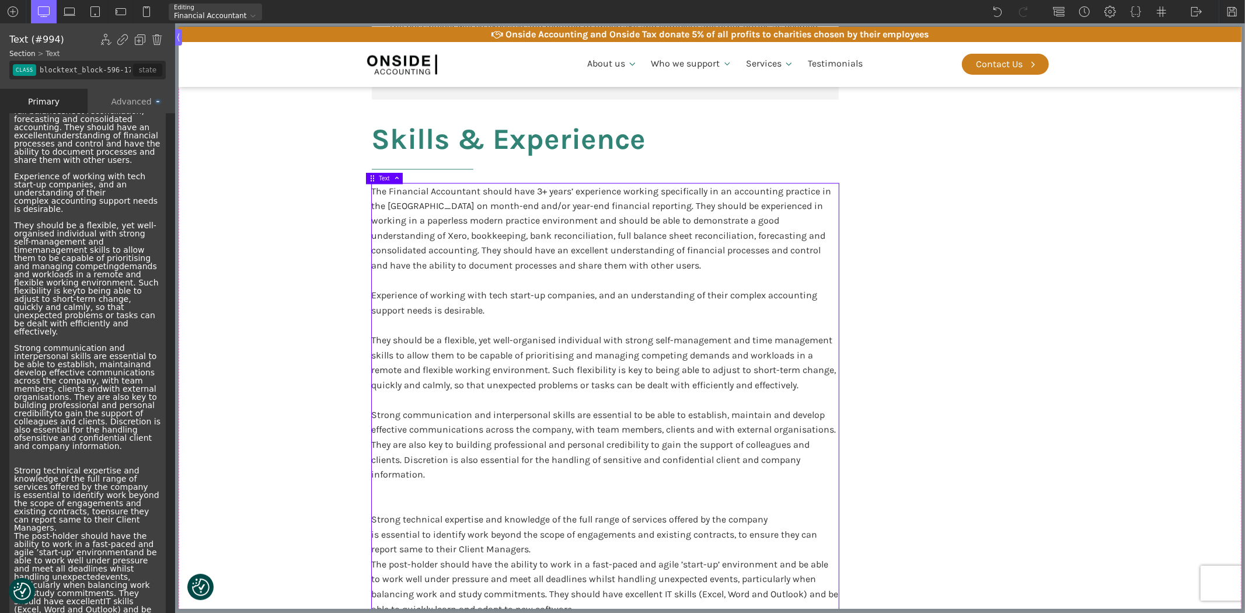
click at [18, 499] on div "The Financial Accountant should have 3+ years’ experience working specifically …" at bounding box center [87, 344] width 156 height 680
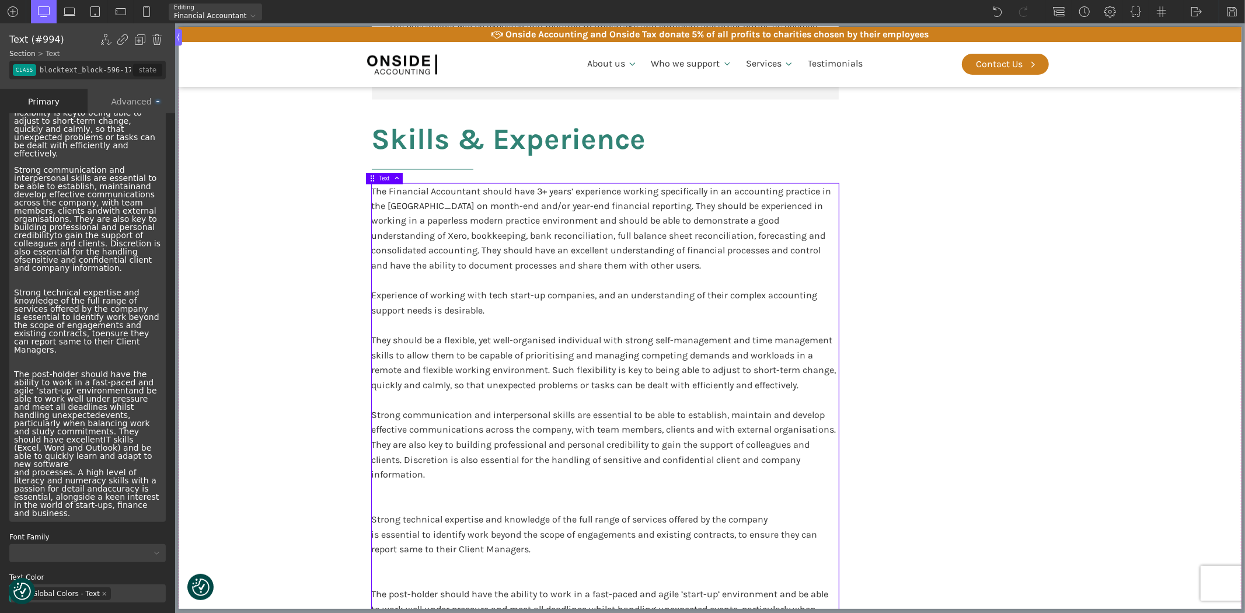
scroll to position [324, 0]
